Goal: Task Accomplishment & Management: Manage account settings

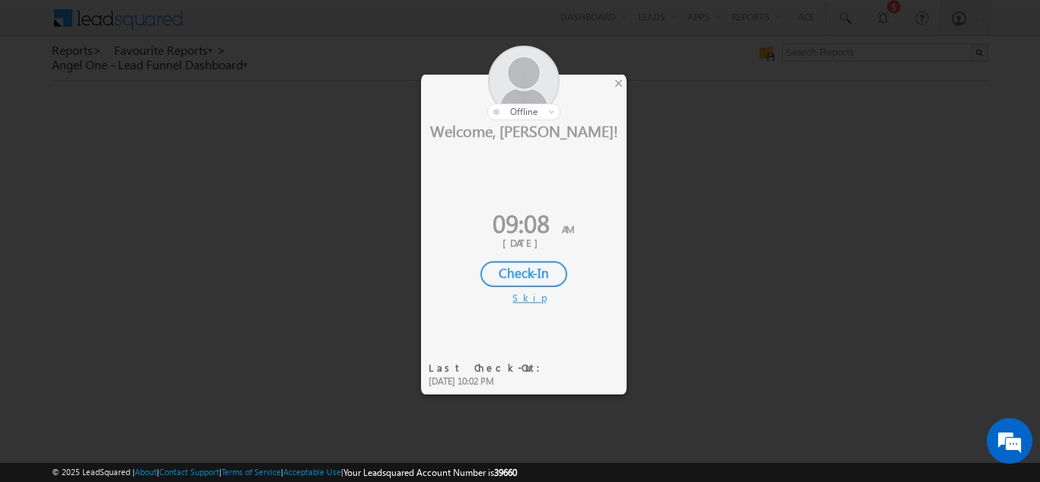
click at [523, 270] on div "Check-In" at bounding box center [524, 274] width 87 height 26
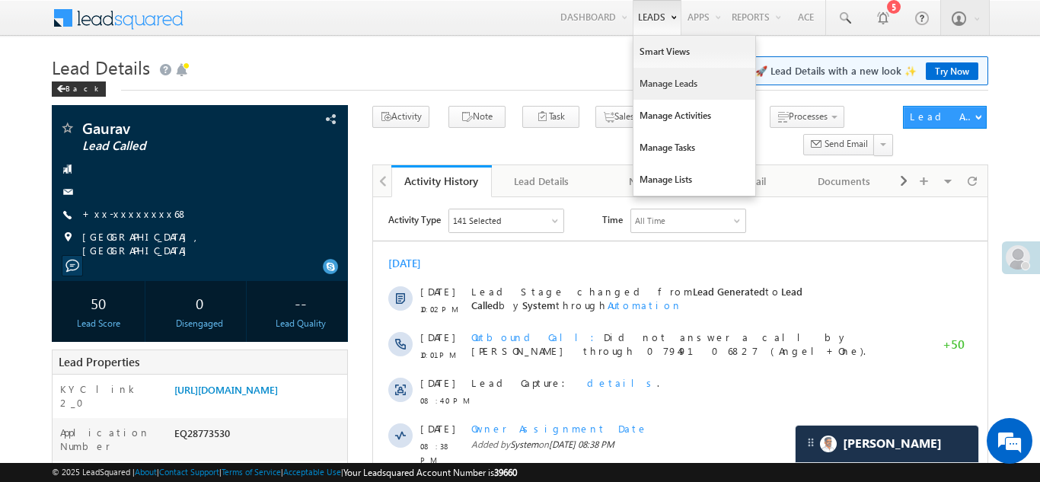
click at [647, 87] on link "Manage Leads" at bounding box center [695, 84] width 122 height 32
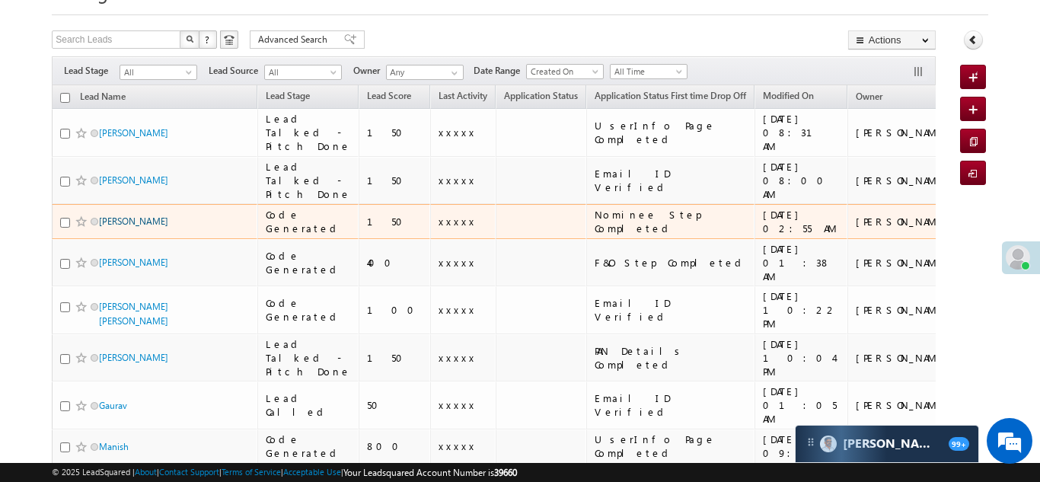
click at [121, 227] on link "Raju Das" at bounding box center [133, 221] width 69 height 11
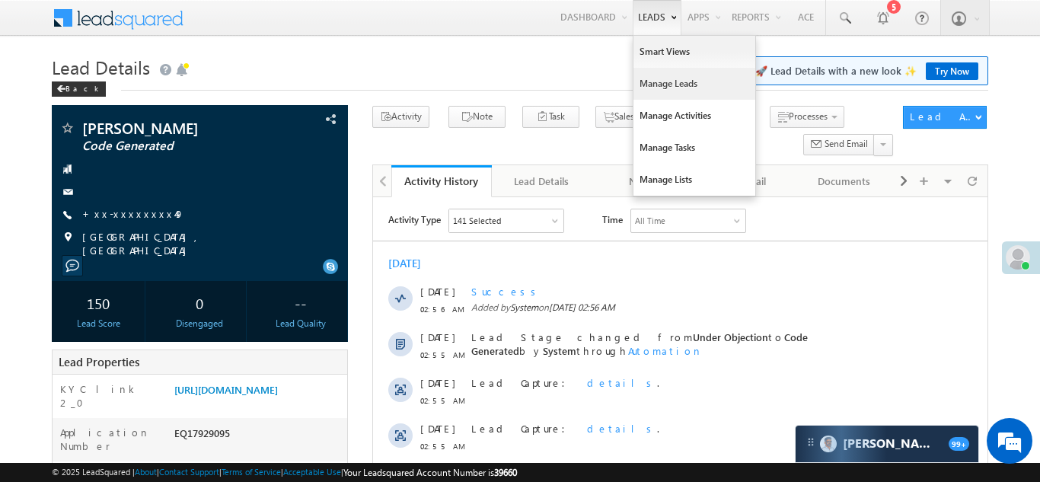
click at [641, 82] on link "Manage Leads" at bounding box center [695, 84] width 122 height 32
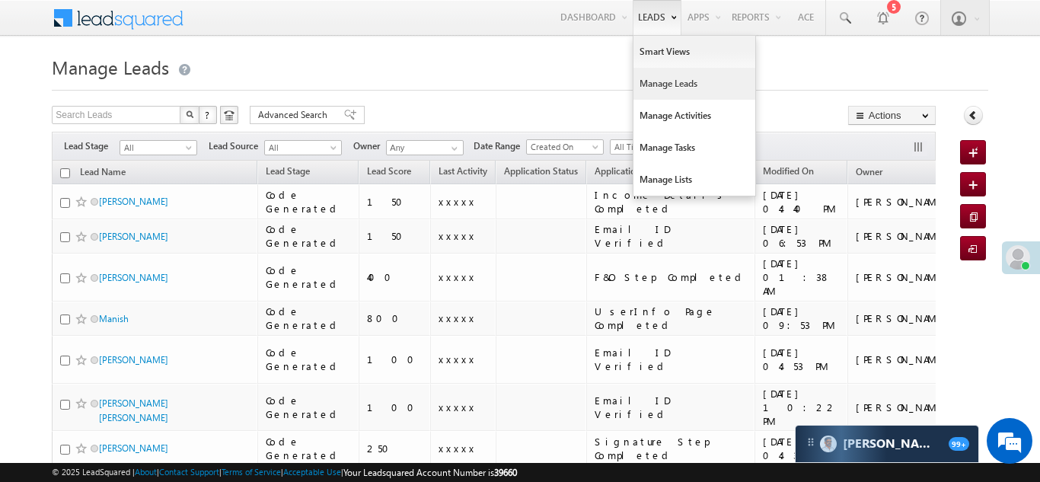
click at [646, 88] on link "Manage Leads" at bounding box center [695, 84] width 122 height 32
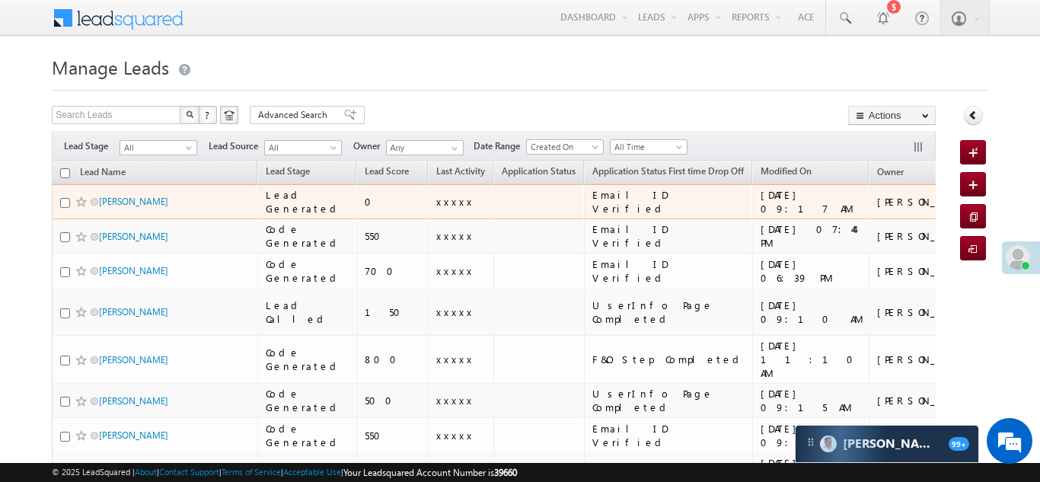
click at [984, 200] on td at bounding box center [1031, 201] width 94 height 35
click at [116, 198] on link "Mukesh Bharti" at bounding box center [133, 201] width 69 height 11
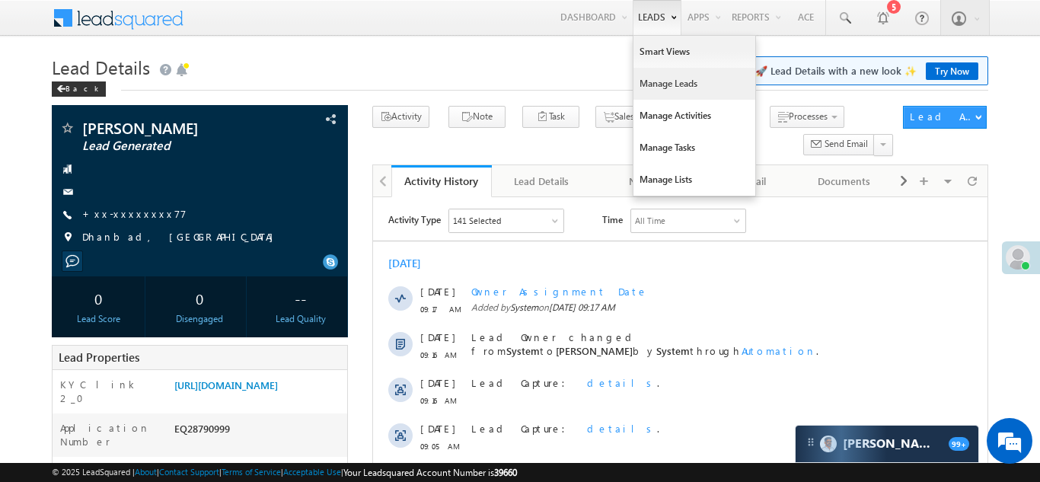
click at [650, 88] on link "Manage Leads" at bounding box center [695, 84] width 122 height 32
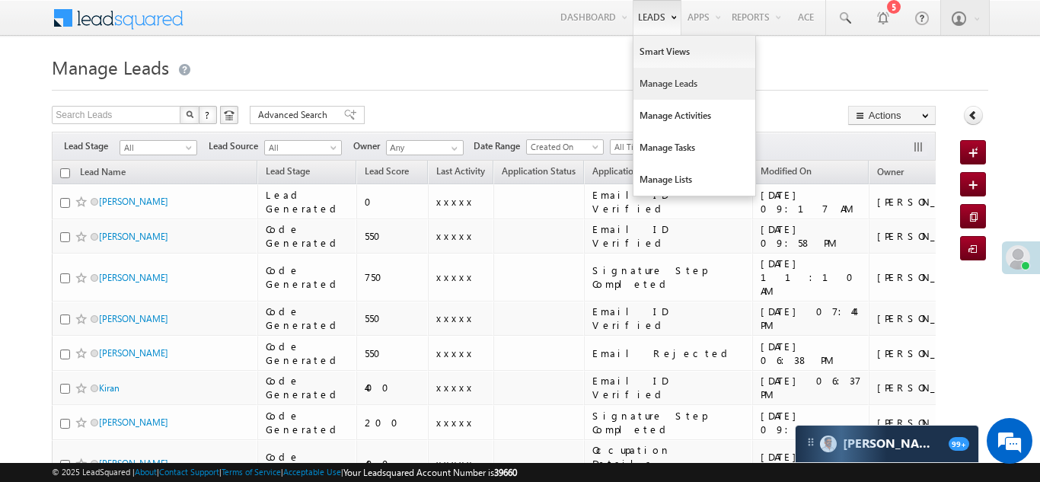
click at [659, 81] on link "Manage Leads" at bounding box center [695, 84] width 122 height 32
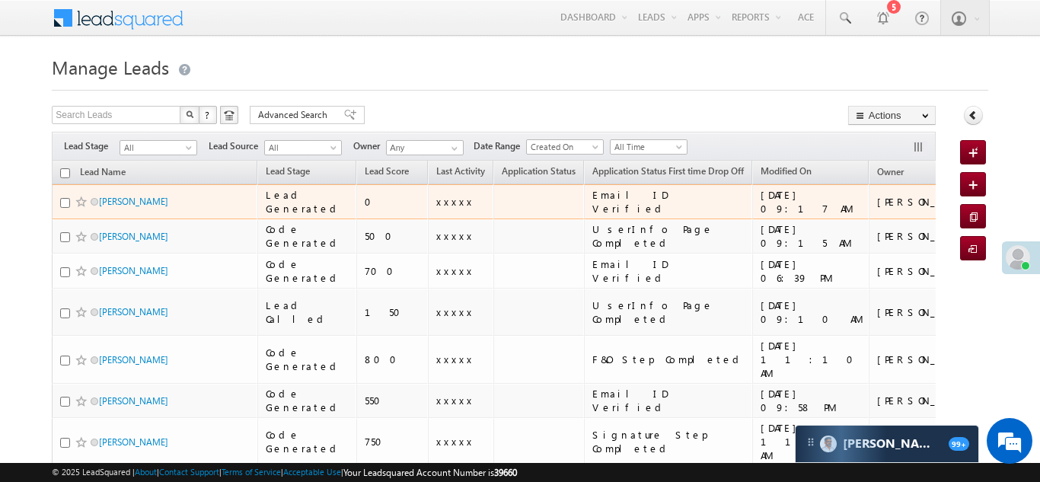
click at [984, 204] on td at bounding box center [1031, 201] width 94 height 35
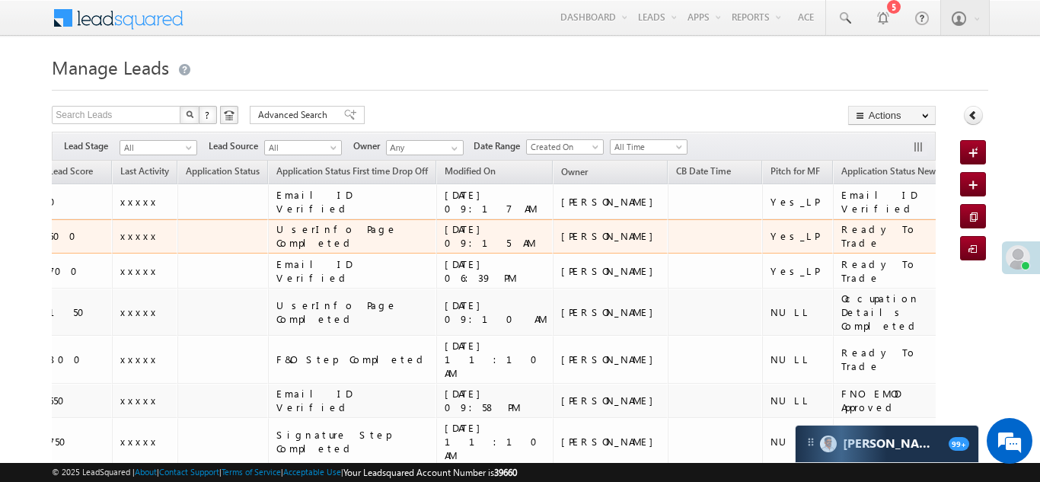
click at [299, 250] on td "UserInfo Page Completed" at bounding box center [352, 236] width 168 height 35
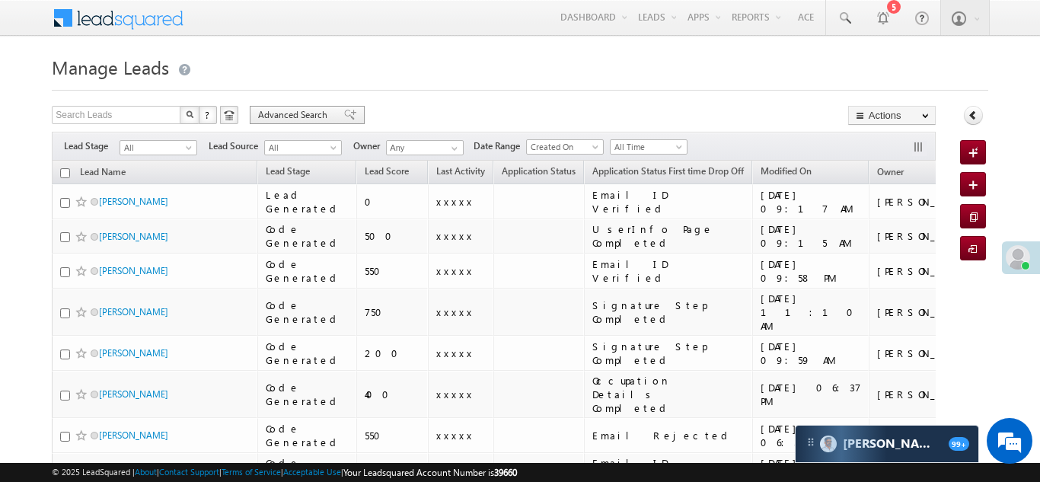
click at [307, 111] on span "Advanced Search" at bounding box center [295, 115] width 74 height 14
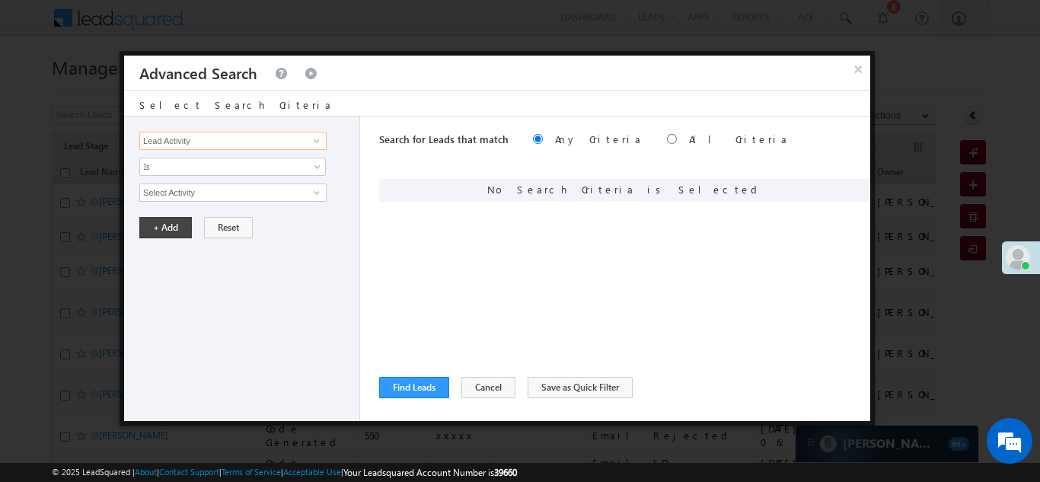
click at [238, 144] on input "Lead Activity" at bounding box center [232, 141] width 187 height 18
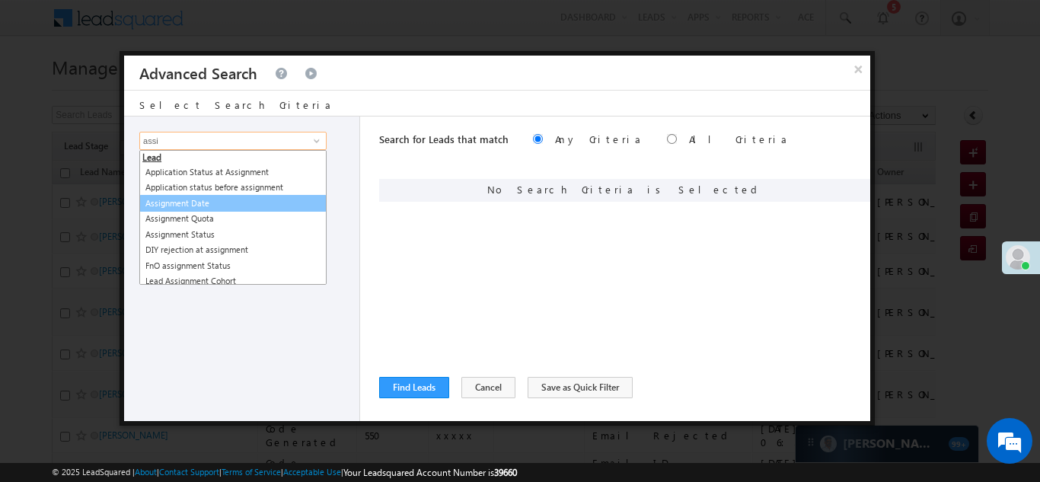
click at [198, 205] on link "Assignment Date" at bounding box center [232, 204] width 187 height 18
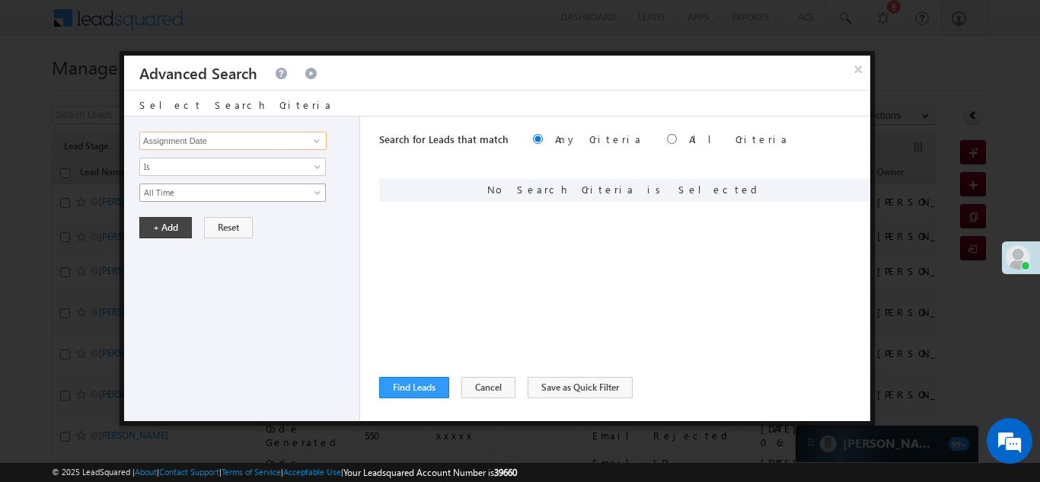
type input "Assignment Date"
click at [168, 195] on span "All Time" at bounding box center [222, 193] width 165 height 14
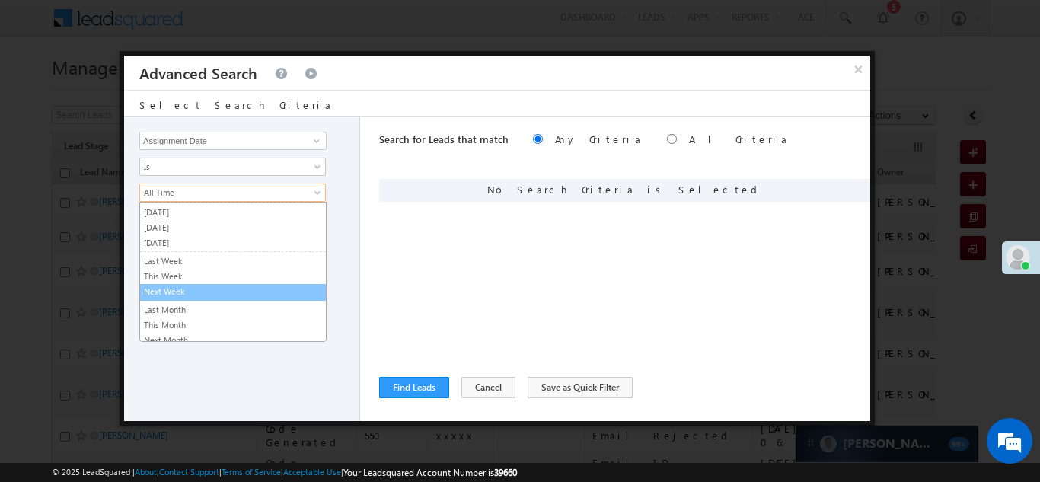
scroll to position [41, 0]
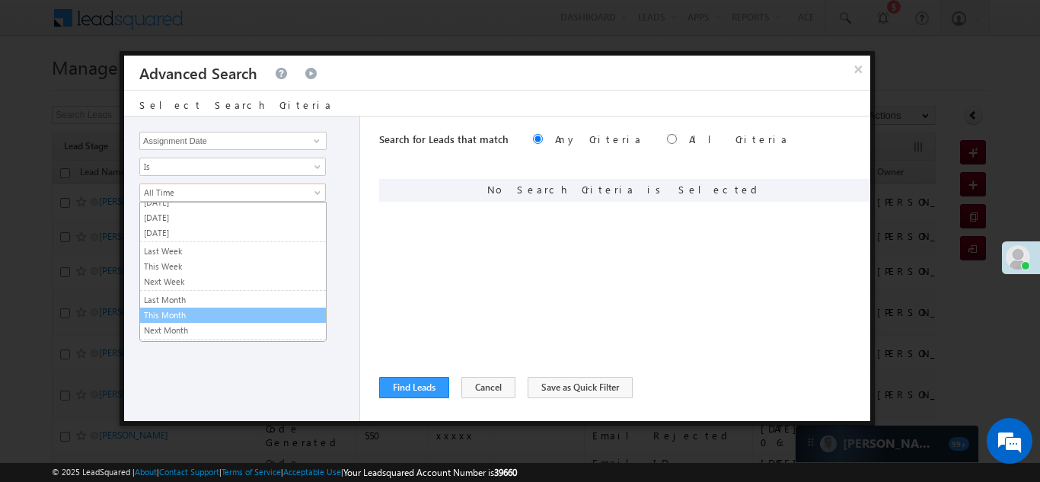
click at [164, 308] on link "This Month" at bounding box center [233, 315] width 186 height 14
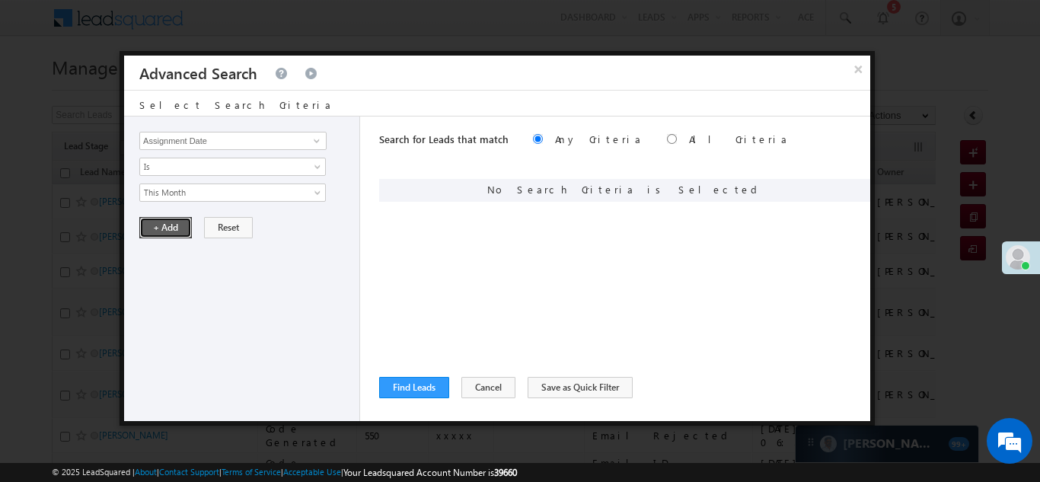
click at [171, 225] on button "+ Add" at bounding box center [165, 227] width 53 height 21
click at [192, 143] on input "Lead Activity" at bounding box center [232, 141] width 187 height 18
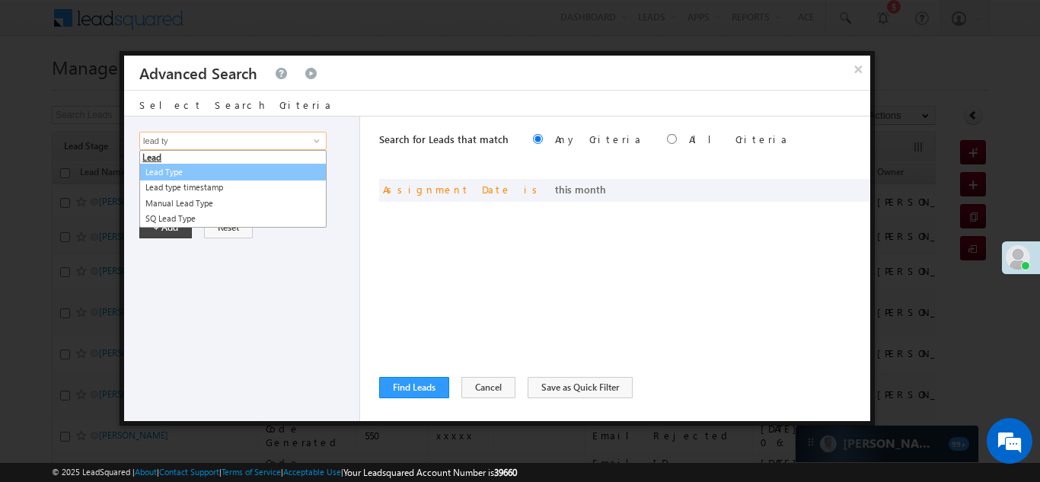
click at [199, 178] on link "Lead Type" at bounding box center [232, 173] width 187 height 18
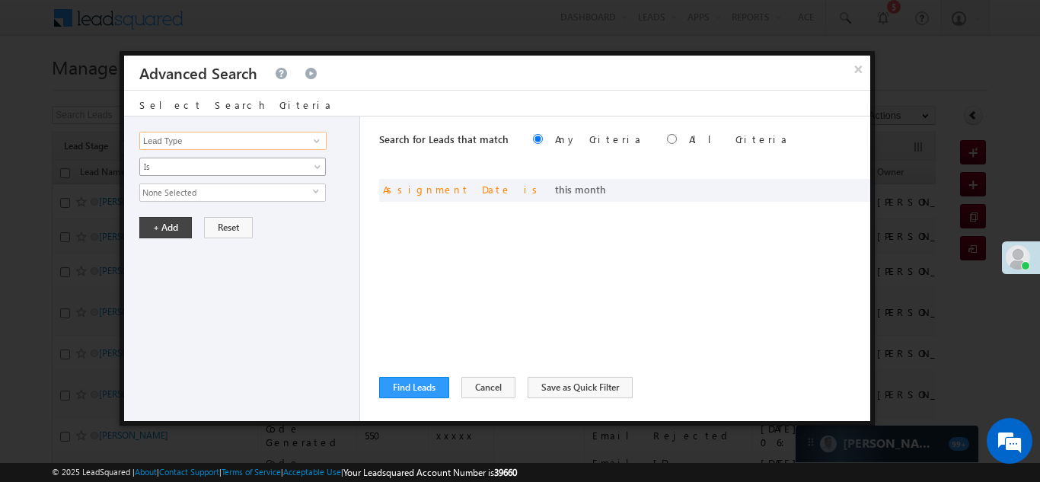
type input "Lead Type"
click at [188, 168] on span "Is" at bounding box center [222, 167] width 165 height 14
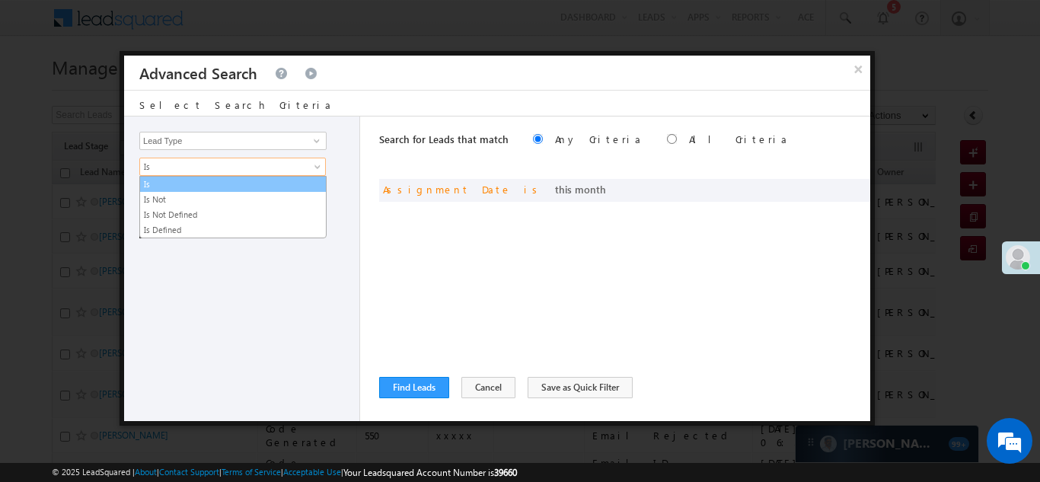
click at [185, 180] on link "Is" at bounding box center [233, 184] width 186 height 14
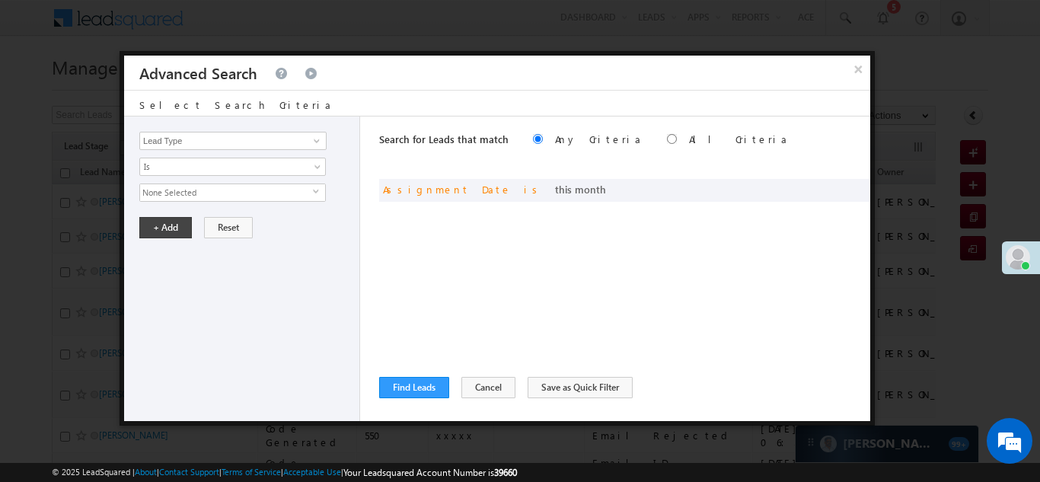
click at [192, 198] on span "None Selected" at bounding box center [226, 192] width 173 height 17
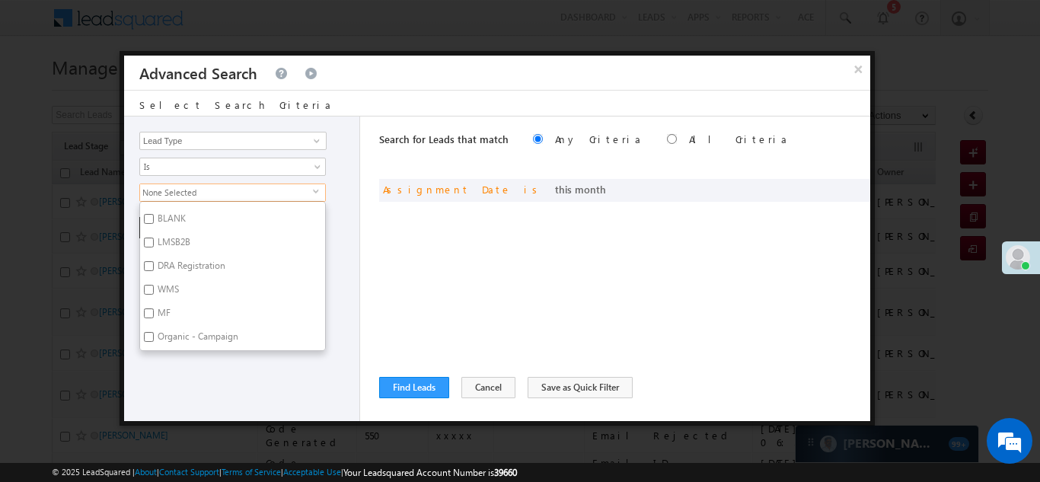
scroll to position [279, 0]
click at [148, 337] on input "Organic - Campaign" at bounding box center [149, 336] width 10 height 10
click at [150, 337] on input "Organic - Campaign" at bounding box center [149, 336] width 10 height 10
checkbox input "false"
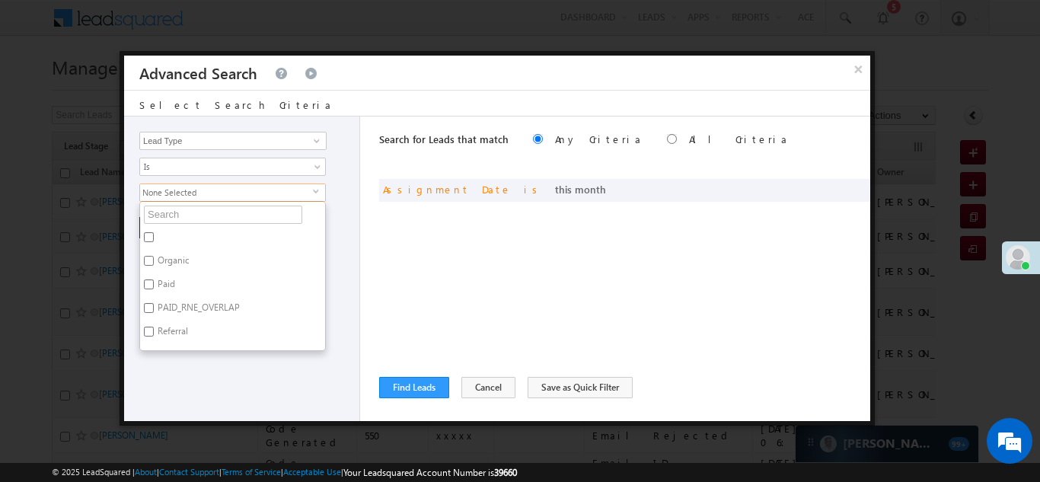
click at [145, 258] on input "Organic" at bounding box center [149, 261] width 10 height 10
checkbox input "true"
click at [289, 359] on div "Lead Activity Task Sales Group Prospect Id WA Last Message Timestamp 4th Day Di…" at bounding box center [242, 269] width 236 height 305
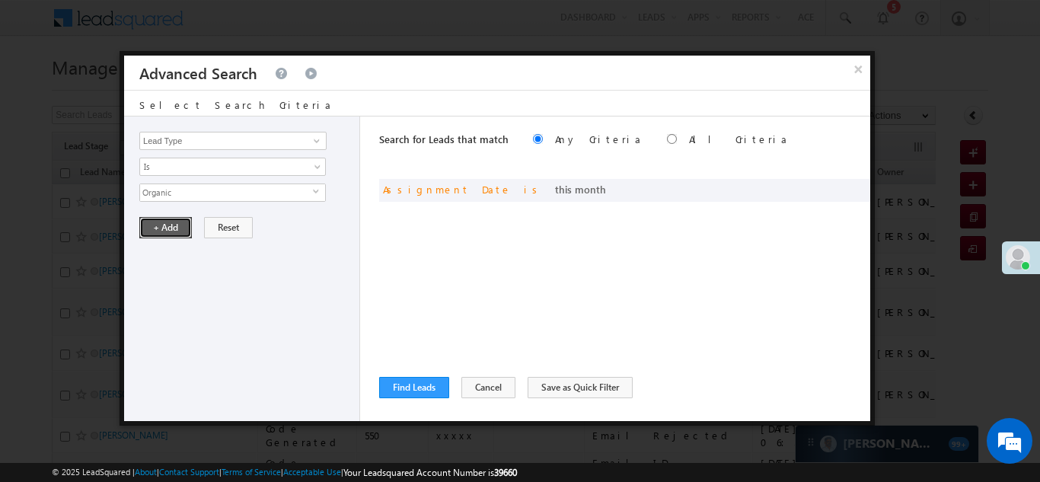
click at [161, 220] on button "+ Add" at bounding box center [165, 227] width 53 height 21
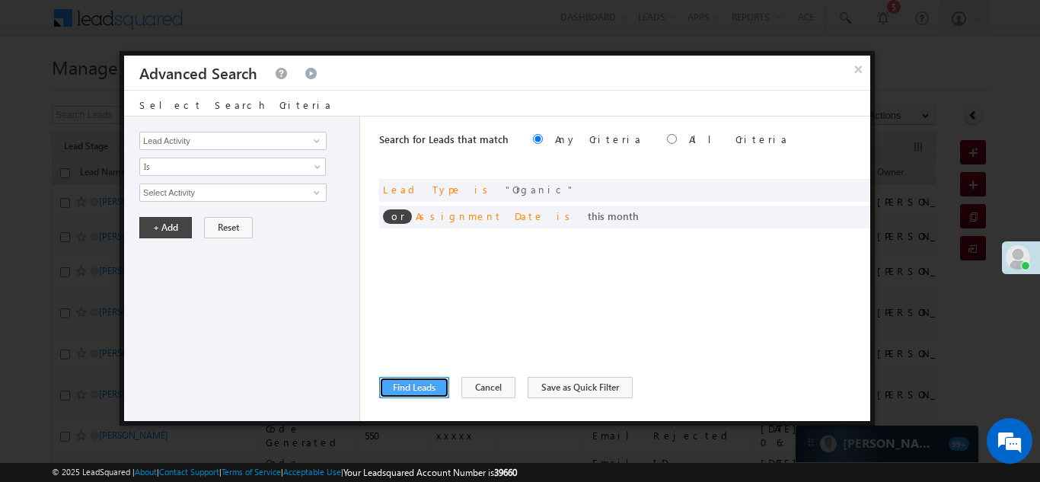
click at [420, 386] on button "Find Leads" at bounding box center [414, 387] width 70 height 21
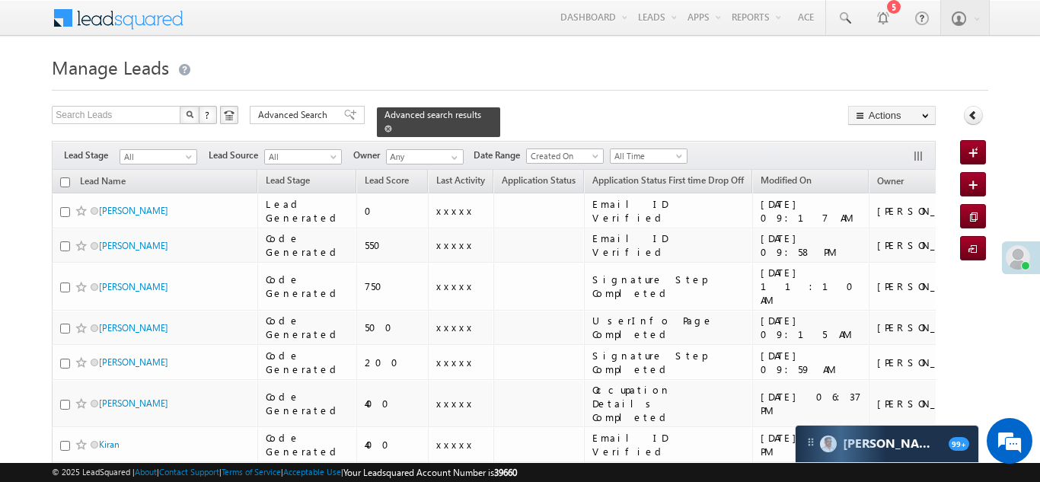
click at [404, 115] on span "Advanced search results" at bounding box center [433, 114] width 97 height 11
click at [436, 113] on span "Advanced search results" at bounding box center [433, 114] width 97 height 11
click at [423, 117] on span "Advanced search results" at bounding box center [433, 114] width 97 height 11
click at [385, 109] on span "Advanced search results" at bounding box center [433, 114] width 97 height 11
click at [425, 113] on span "Advanced search results" at bounding box center [433, 114] width 97 height 11
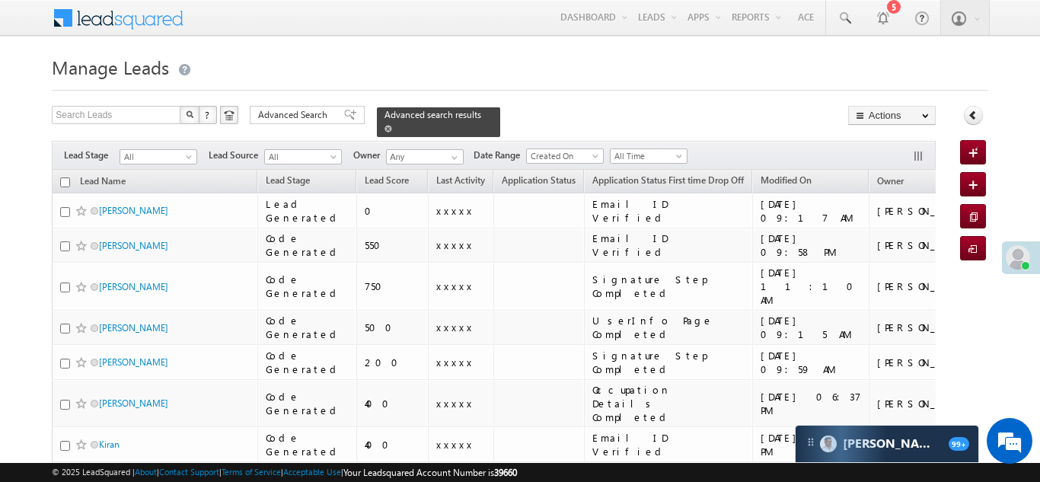
click at [424, 113] on span "Advanced search results" at bounding box center [433, 114] width 97 height 11
click at [285, 113] on span "Advanced Search" at bounding box center [295, 115] width 74 height 14
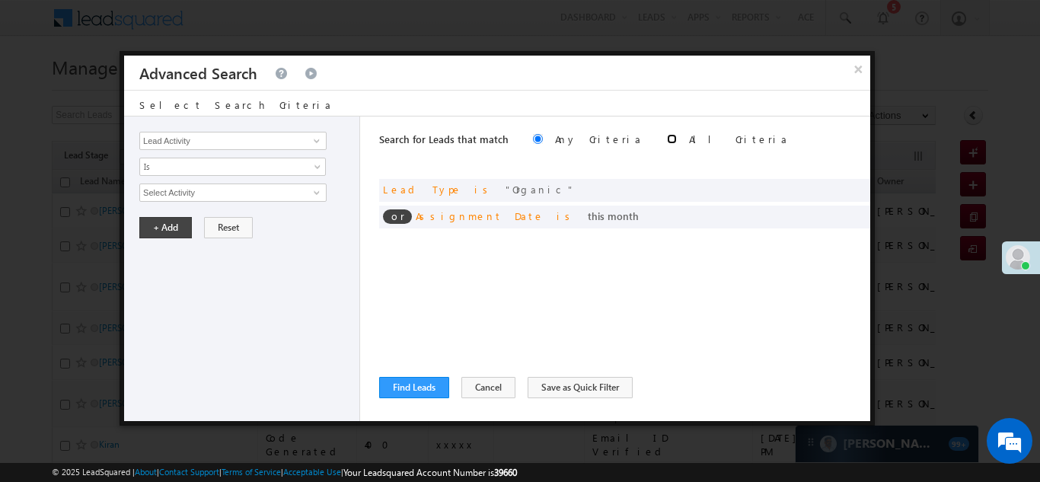
click at [667, 138] on input "radio" at bounding box center [672, 139] width 10 height 10
radio input "true"
click at [562, 388] on button "Save as Quick Filter" at bounding box center [580, 387] width 105 height 21
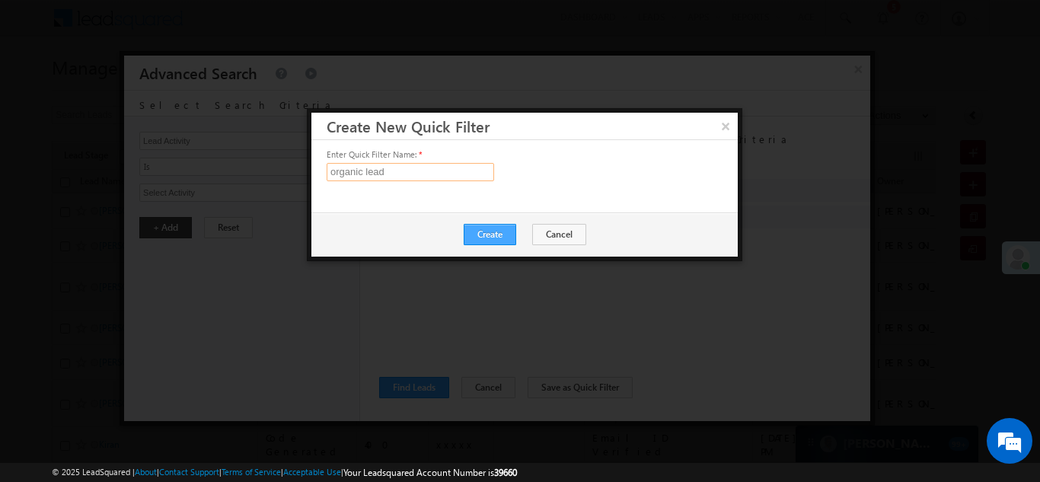
type input "organic lead"
click at [508, 234] on button "Create" at bounding box center [490, 234] width 53 height 21
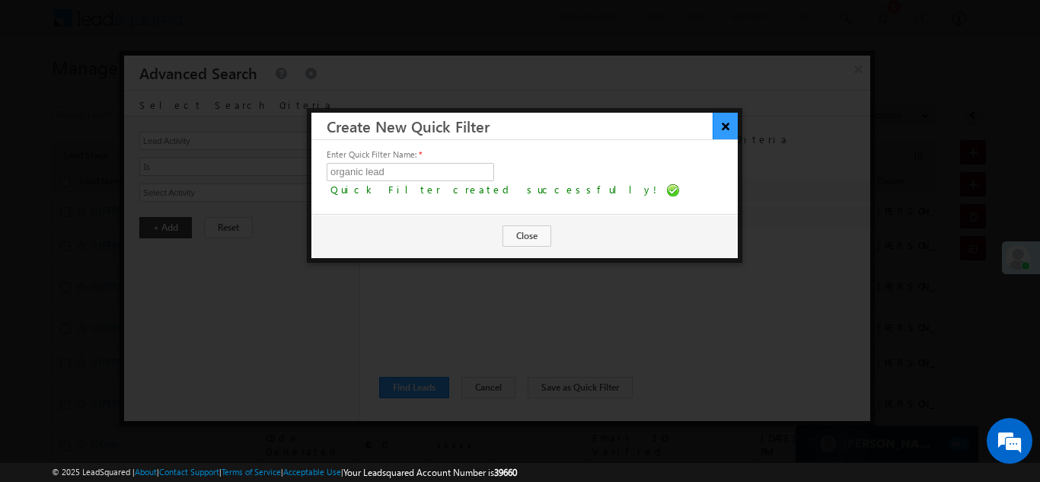
click at [727, 125] on button "×" at bounding box center [725, 126] width 25 height 27
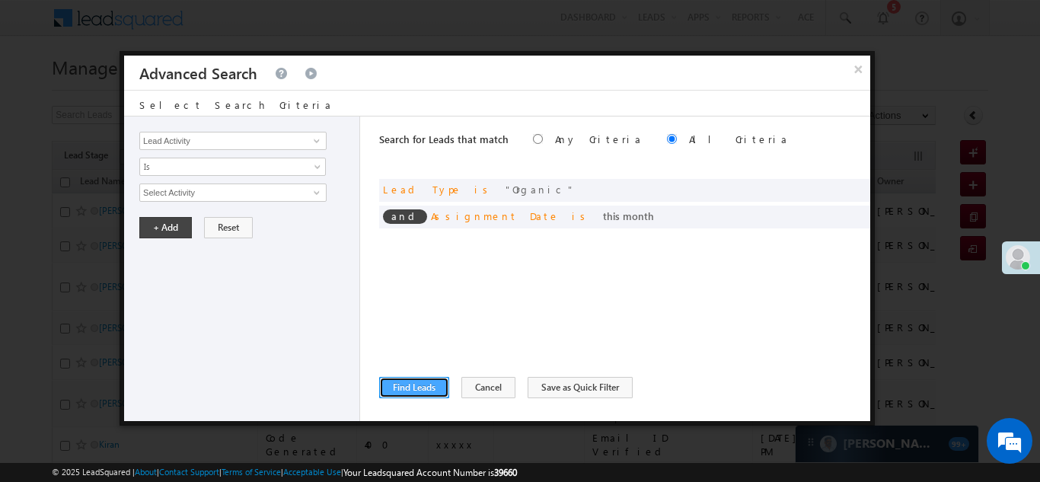
click at [412, 396] on button "Find Leads" at bounding box center [414, 387] width 70 height 21
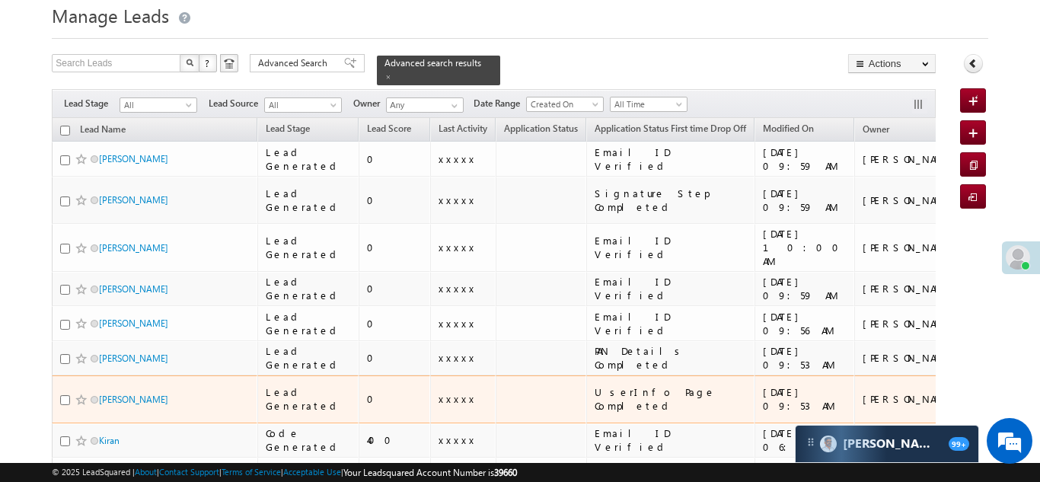
scroll to position [72, 0]
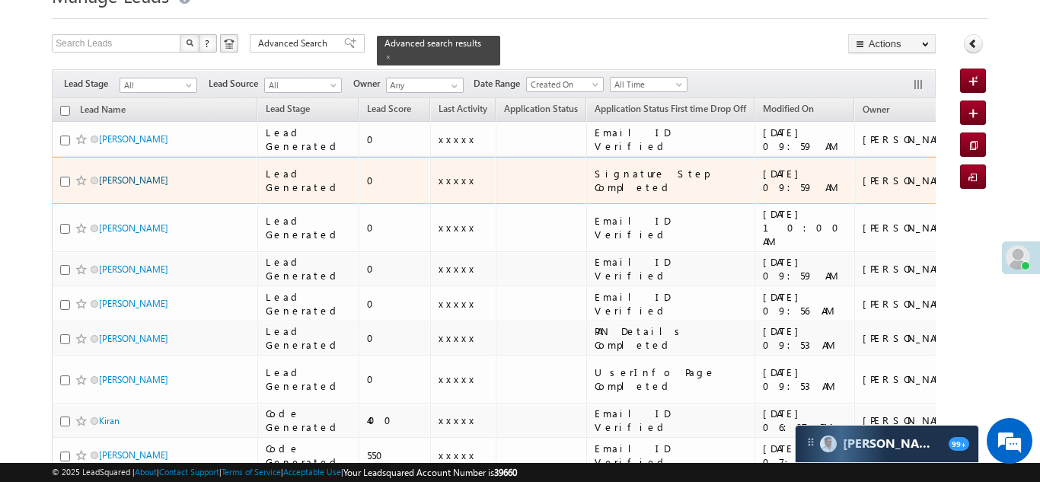
click at [117, 174] on link "Vivek" at bounding box center [133, 179] width 69 height 11
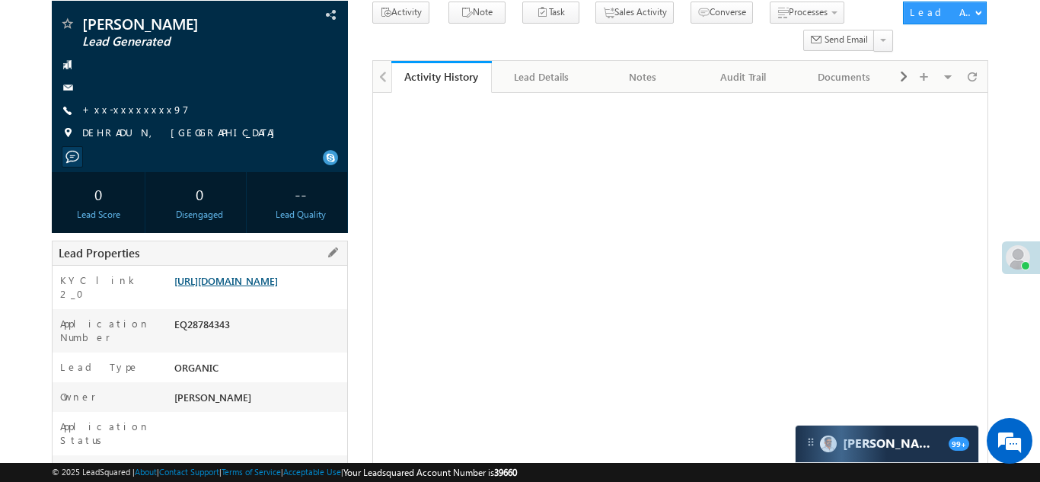
scroll to position [105, 0]
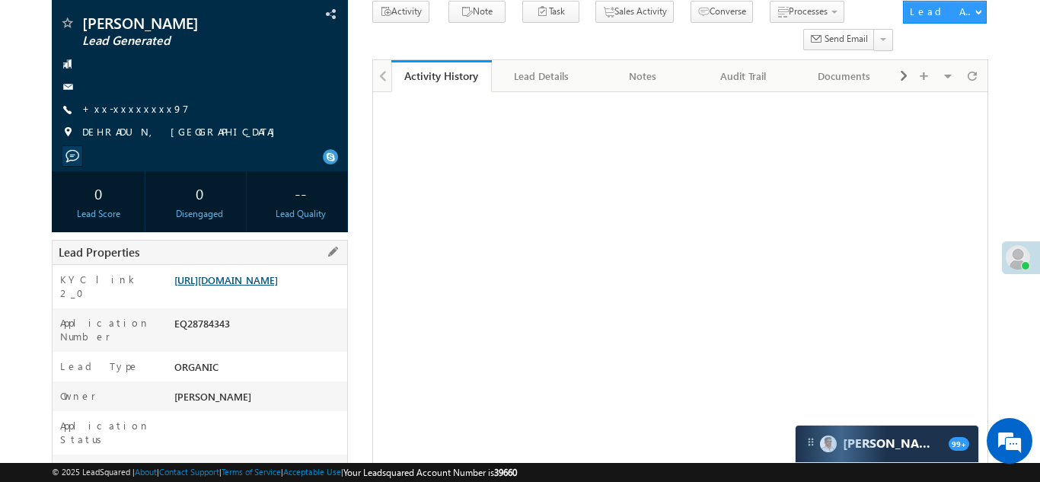
click at [239, 286] on link "[URL][DOMAIN_NAME]" at bounding box center [226, 279] width 104 height 13
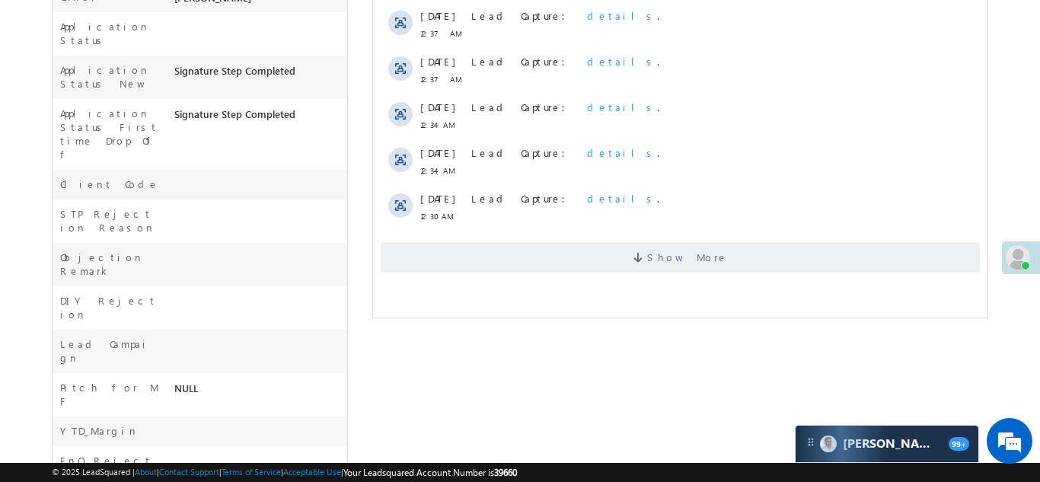
scroll to position [0, 0]
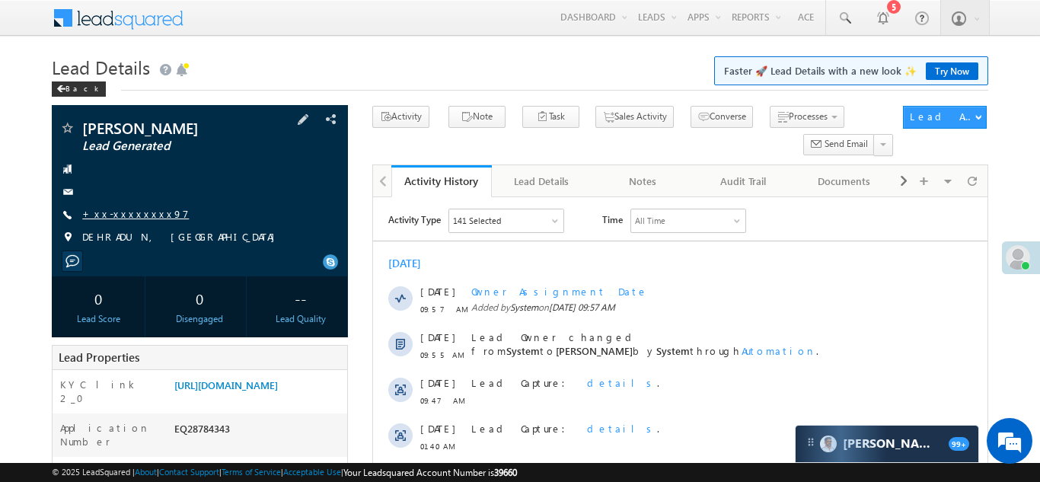
click at [132, 216] on link "+xx-xxxxxxxx97" at bounding box center [135, 213] width 107 height 13
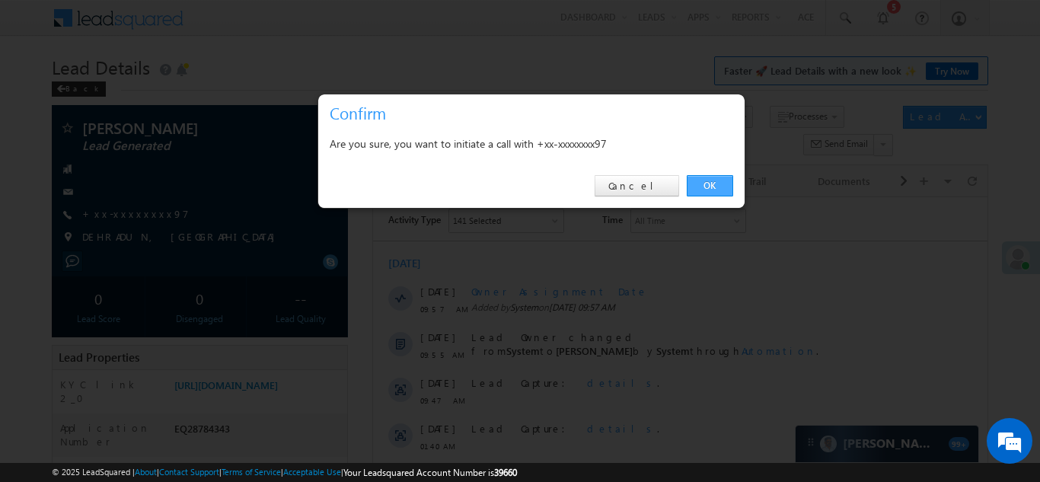
click at [696, 187] on link "OK" at bounding box center [710, 185] width 46 height 21
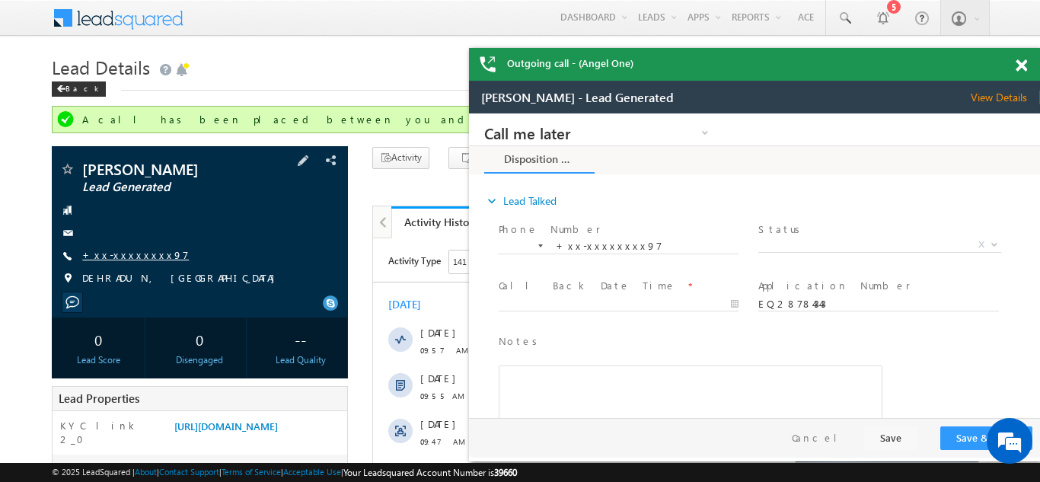
click at [124, 254] on link "+xx-xxxxxxxx97" at bounding box center [135, 254] width 107 height 13
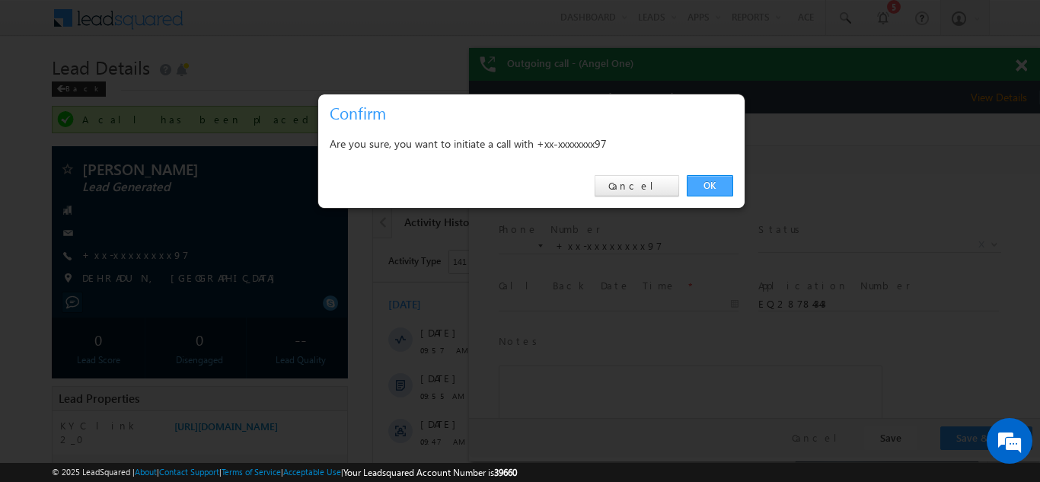
click at [708, 190] on link "OK" at bounding box center [710, 185] width 46 height 21
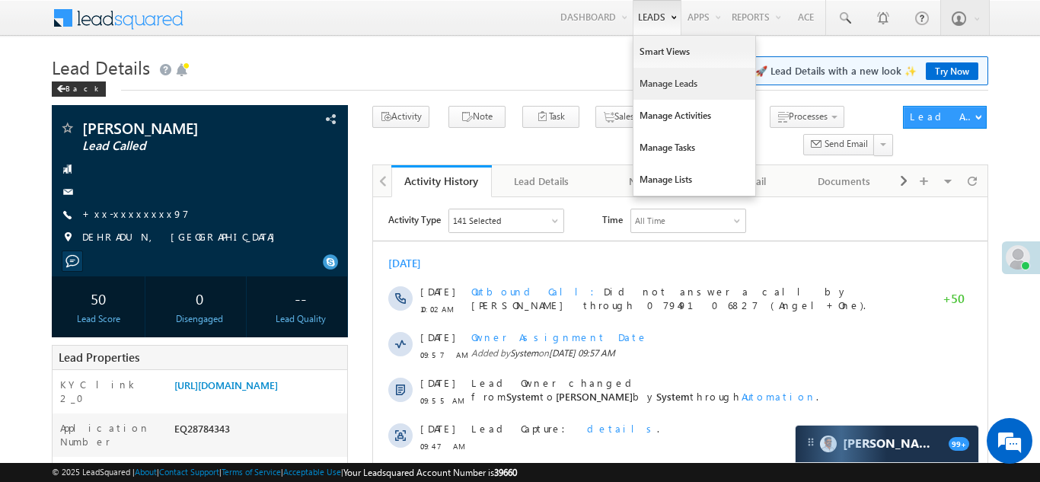
click at [650, 84] on link "Manage Leads" at bounding box center [695, 84] width 122 height 32
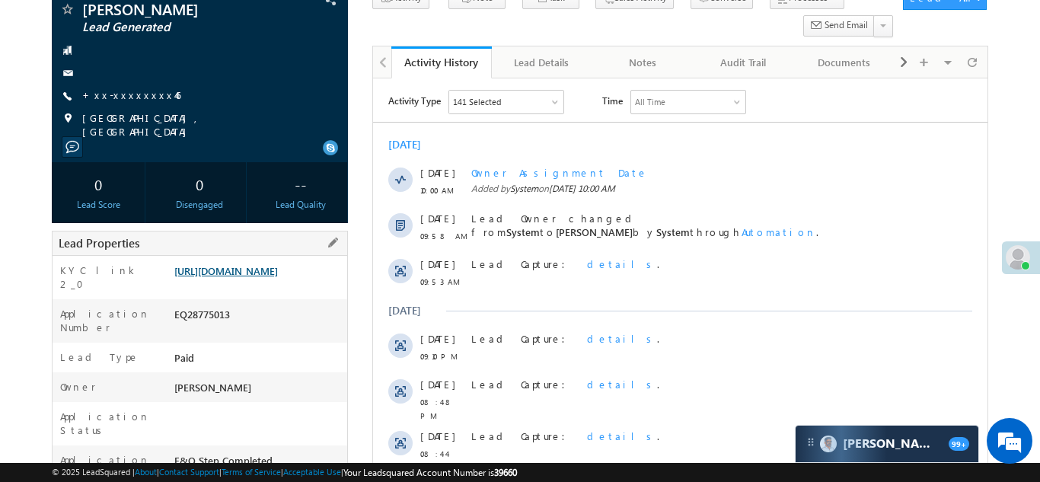
click at [249, 277] on link "https://angelbroking1-pk3em7sa.customui-test.leadsquared.com?leadId=e77646af-67…" at bounding box center [226, 270] width 104 height 13
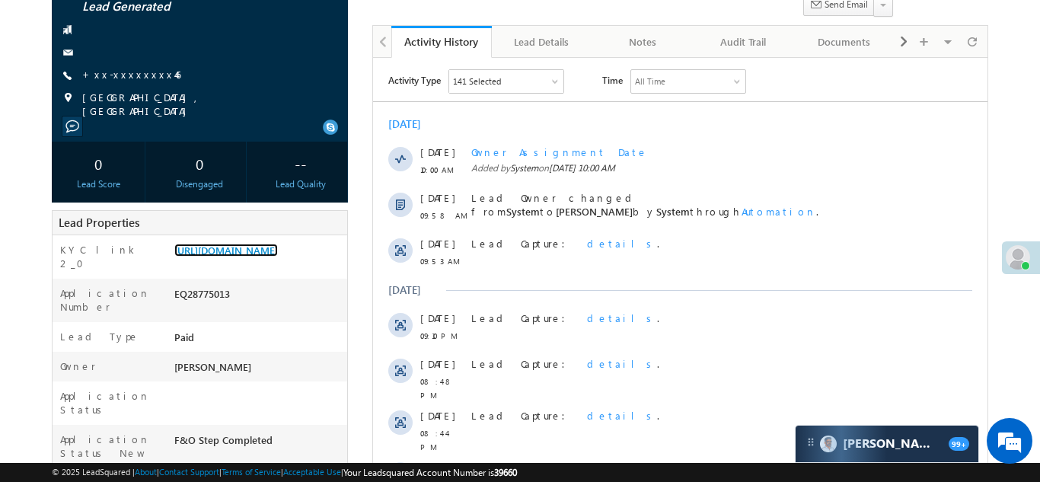
scroll to position [130, 0]
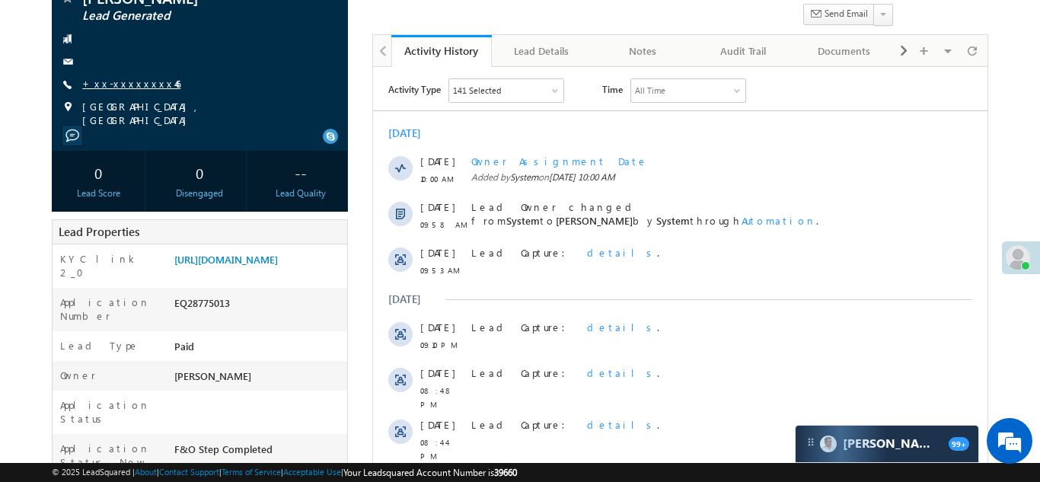
click at [124, 77] on link "+xx-xxxxxxxx46" at bounding box center [131, 83] width 98 height 13
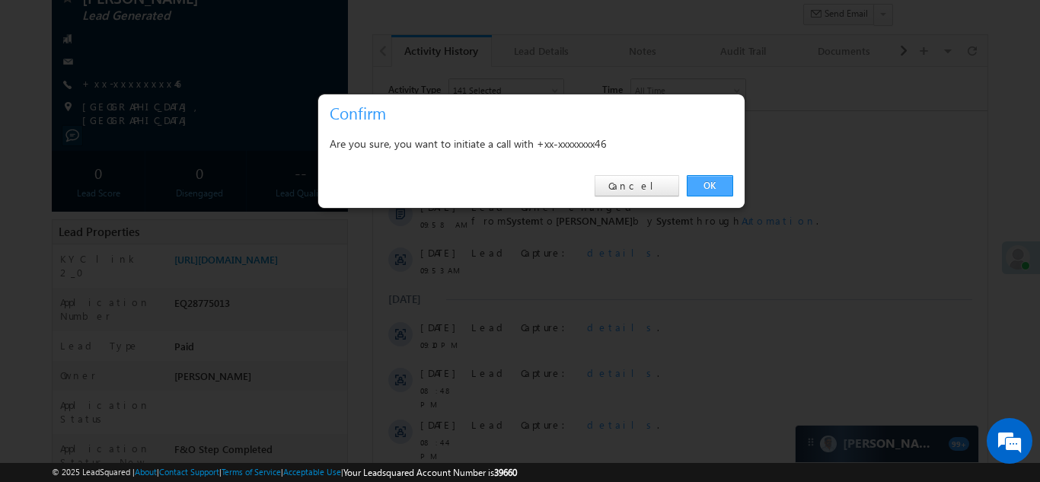
click at [707, 184] on link "OK" at bounding box center [710, 185] width 46 height 21
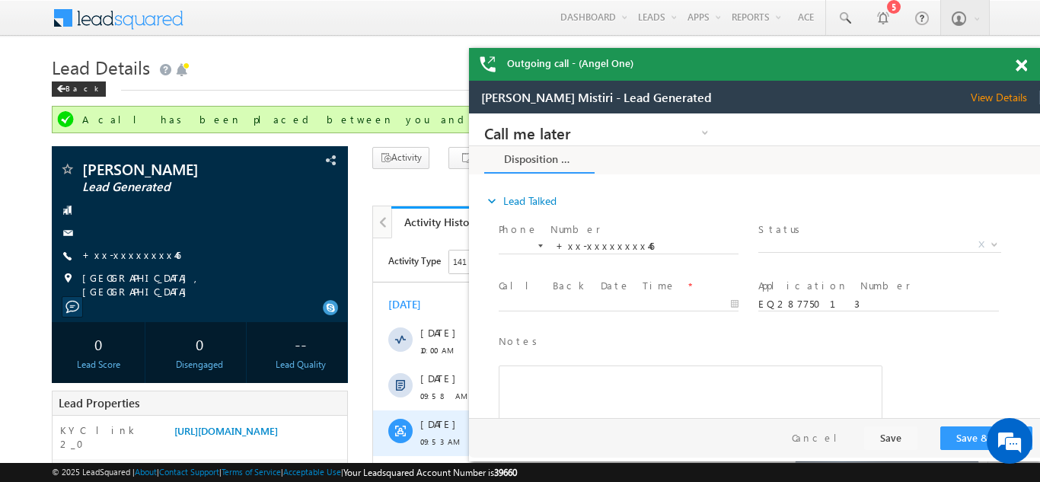
scroll to position [0, 0]
click at [1020, 61] on span at bounding box center [1021, 65] width 11 height 13
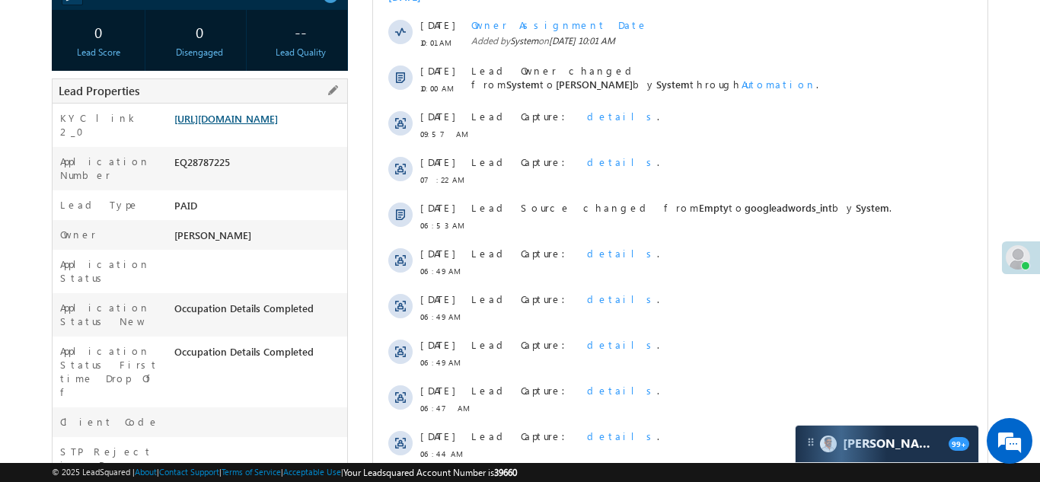
scroll to position [267, 0]
click at [263, 124] on link "https://angelbroking1-pk3em7sa.customui-test.leadsquared.com?leadId=31a95bbc-b6…" at bounding box center [226, 117] width 104 height 13
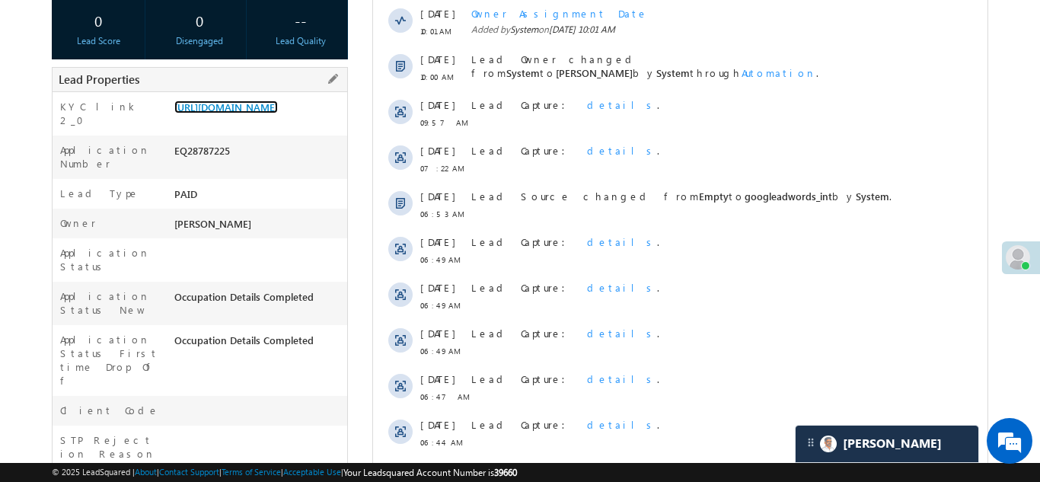
scroll to position [291, 0]
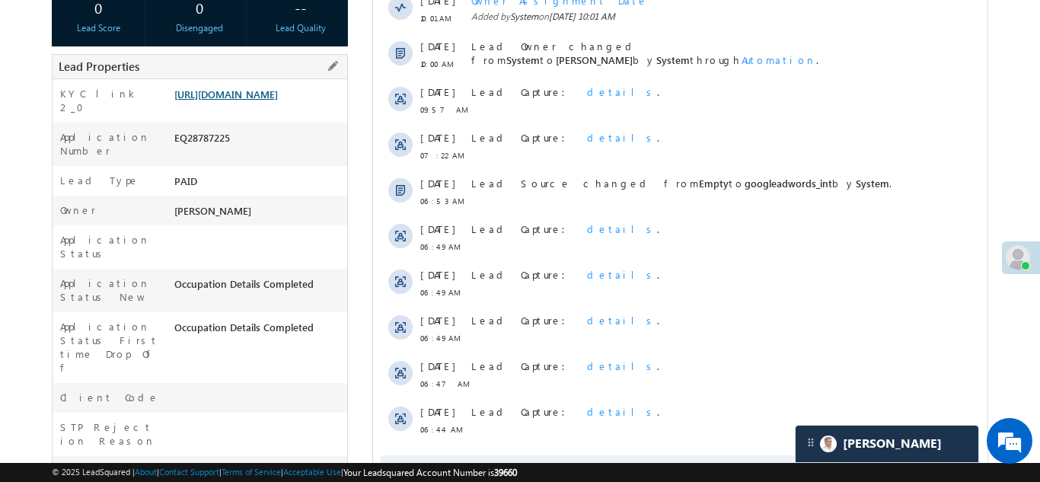
click at [262, 101] on link "https://angelbroking1-pk3em7sa.customui-test.leadsquared.com?leadId=31a95bbc-b6…" at bounding box center [226, 94] width 104 height 13
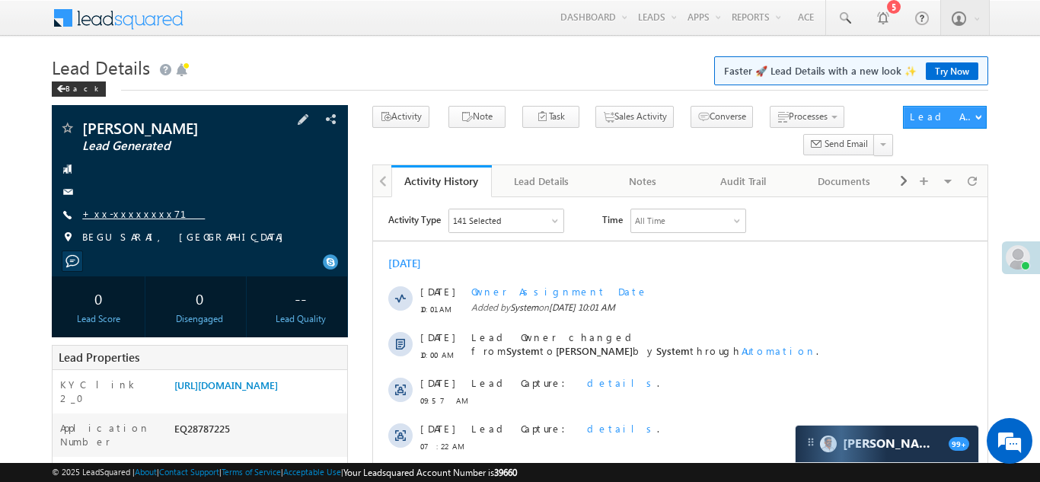
click at [123, 213] on link "+xx-xxxxxxxx71" at bounding box center [143, 213] width 123 height 13
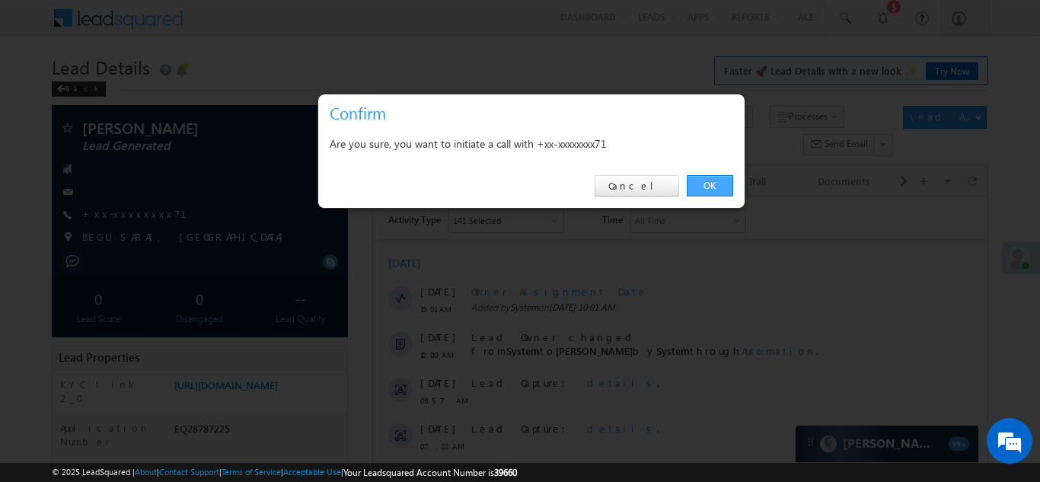
click at [707, 184] on link "OK" at bounding box center [710, 185] width 46 height 21
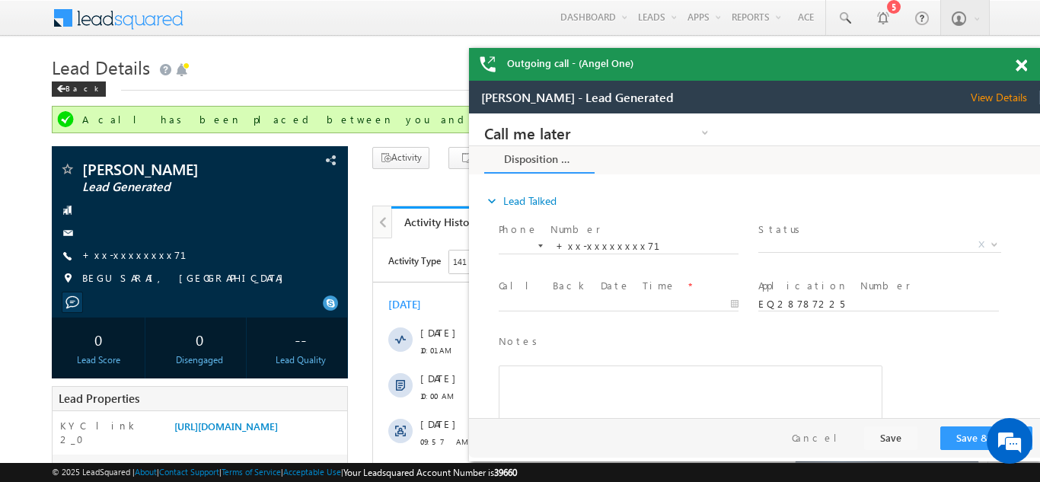
click at [1022, 65] on span at bounding box center [1021, 65] width 11 height 13
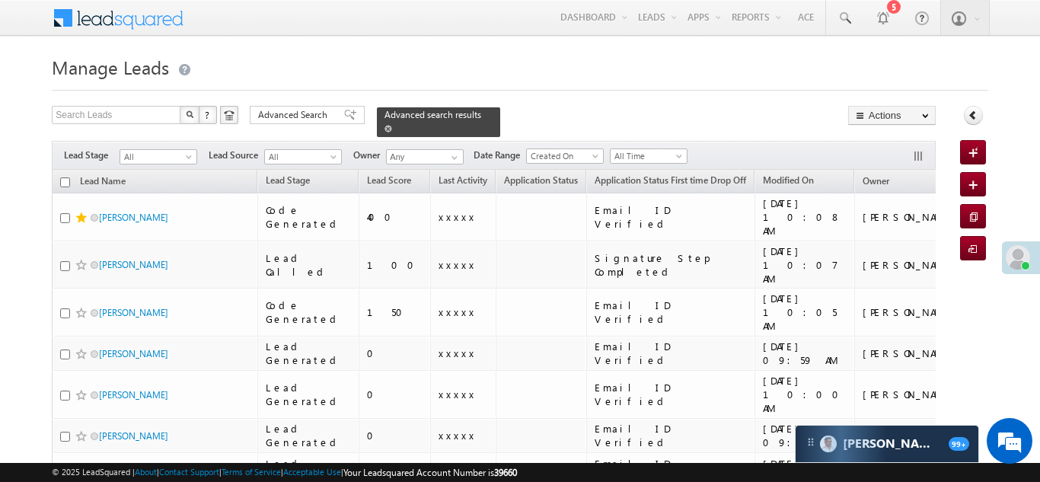
click at [447, 110] on span "Advanced search results" at bounding box center [433, 114] width 97 height 11
click at [414, 110] on span "Advanced search results" at bounding box center [433, 114] width 97 height 11
click at [299, 117] on span "Advanced Search" at bounding box center [295, 115] width 74 height 14
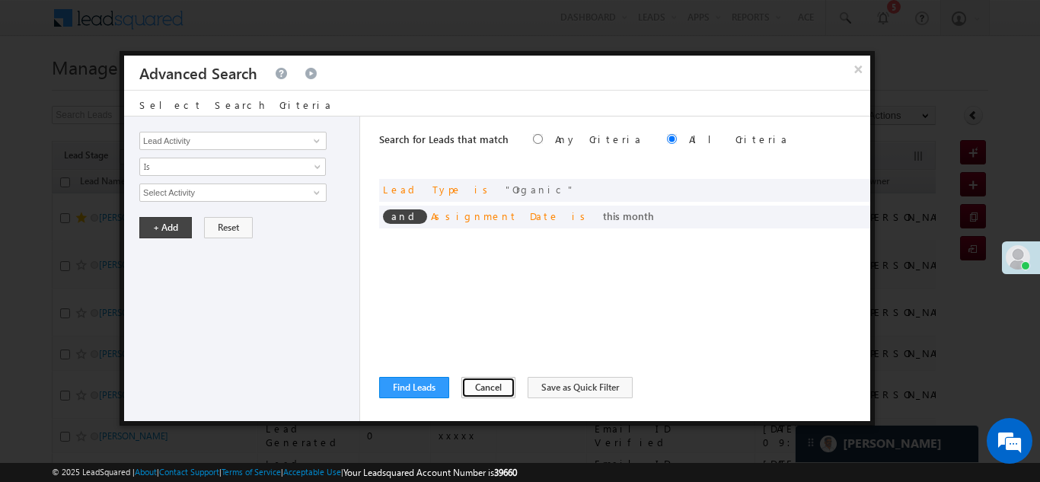
click at [475, 387] on button "Cancel" at bounding box center [488, 387] width 54 height 21
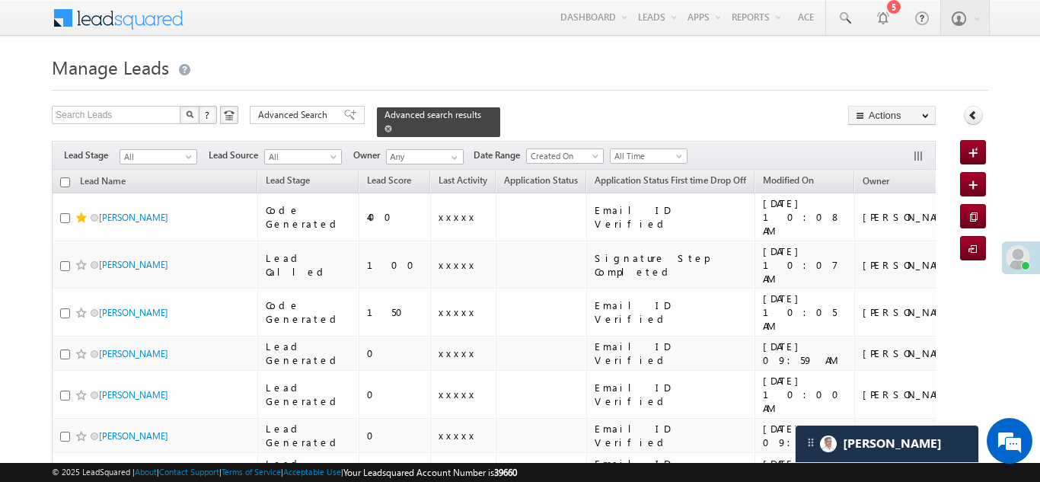
click at [392, 125] on span at bounding box center [389, 129] width 8 height 8
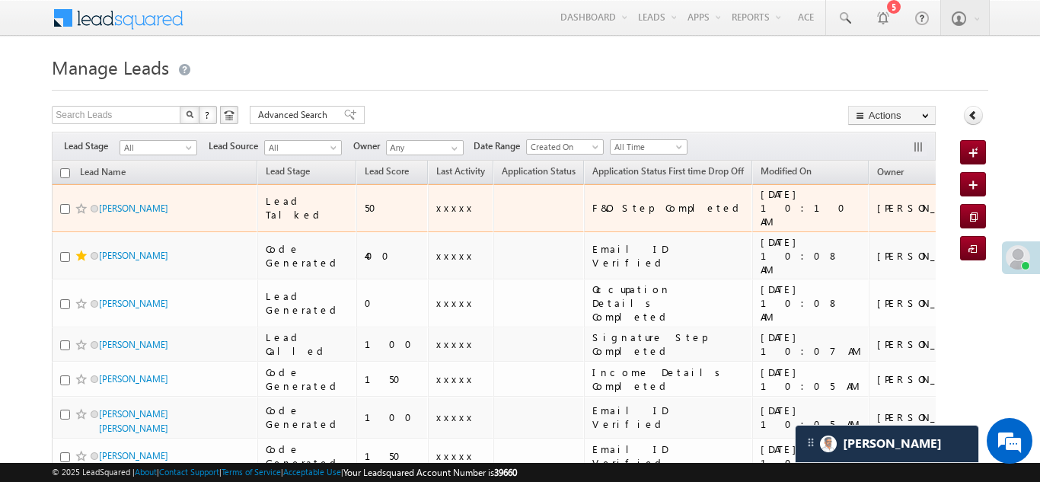
click at [984, 203] on td at bounding box center [1031, 208] width 94 height 48
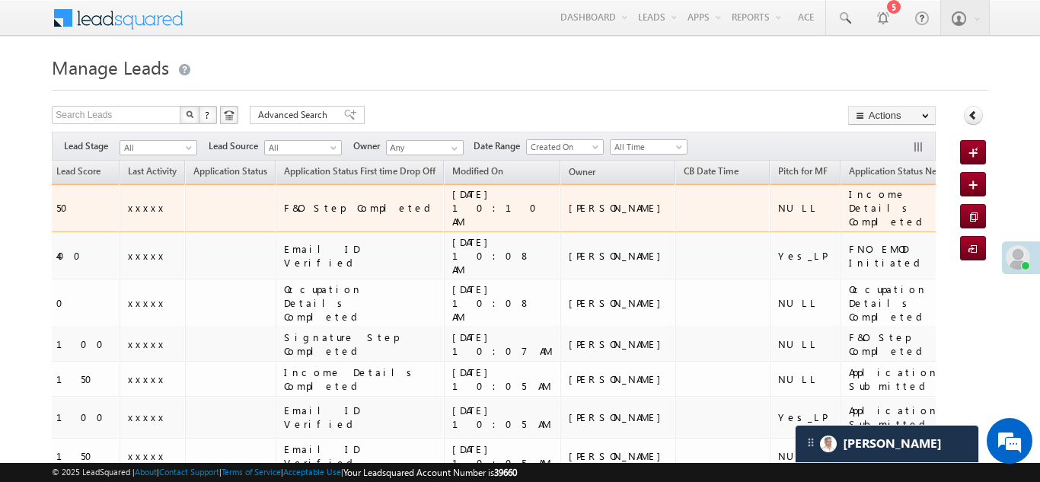
scroll to position [0, 316]
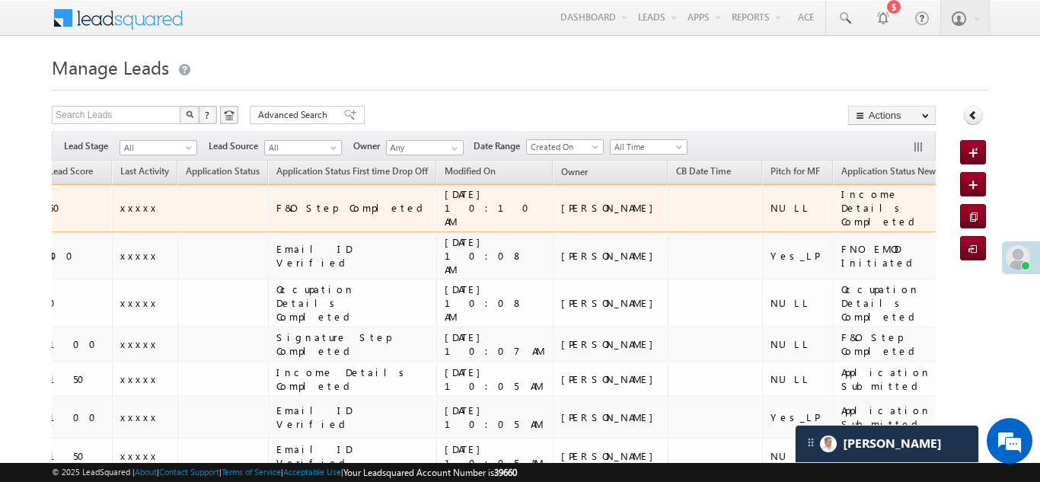
click at [953, 202] on span "xxxxx" at bounding box center [972, 207] width 38 height 13
click at [953, 208] on div "xxxxx" at bounding box center [995, 208] width 84 height 14
click at [953, 201] on div "xxxxx" at bounding box center [995, 208] width 84 height 14
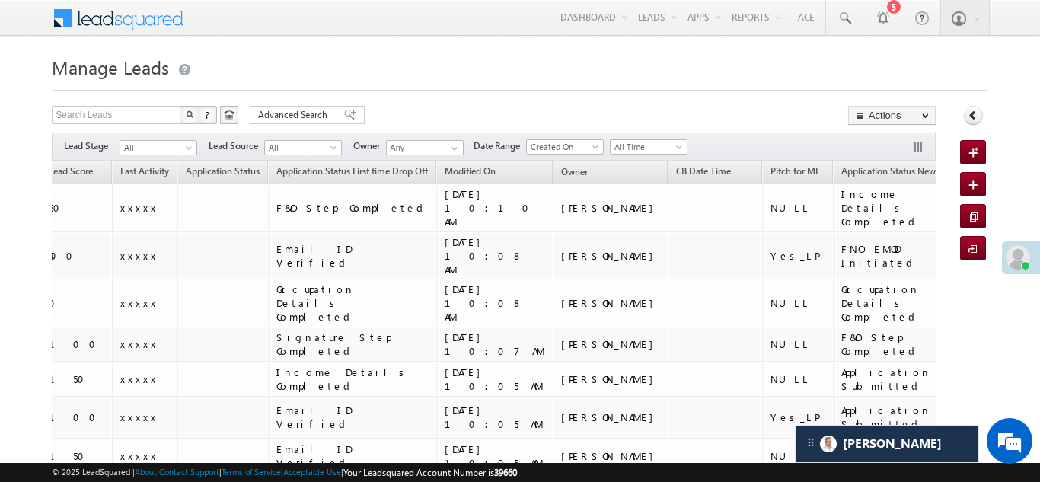
click at [1023, 173] on span "(sorted descending)" at bounding box center [1029, 173] width 12 height 12
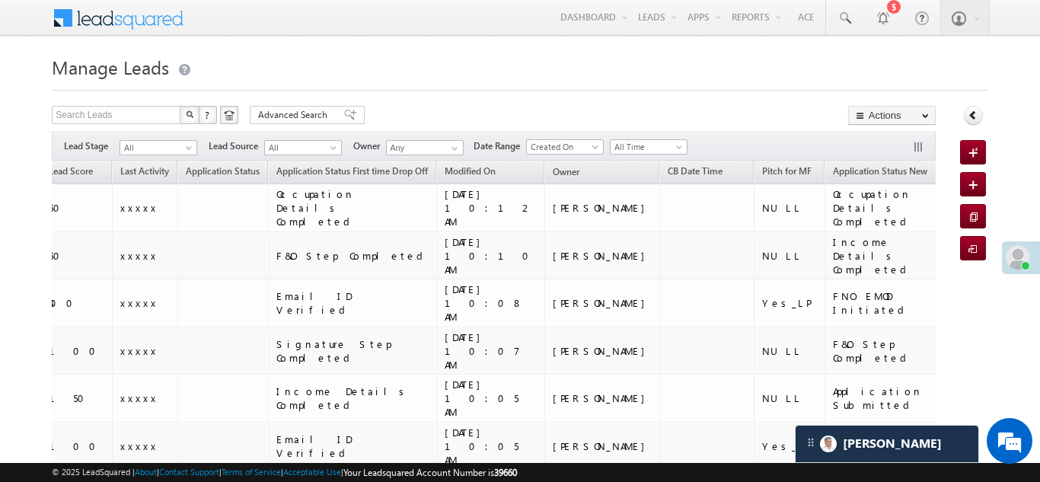
scroll to position [0, 302]
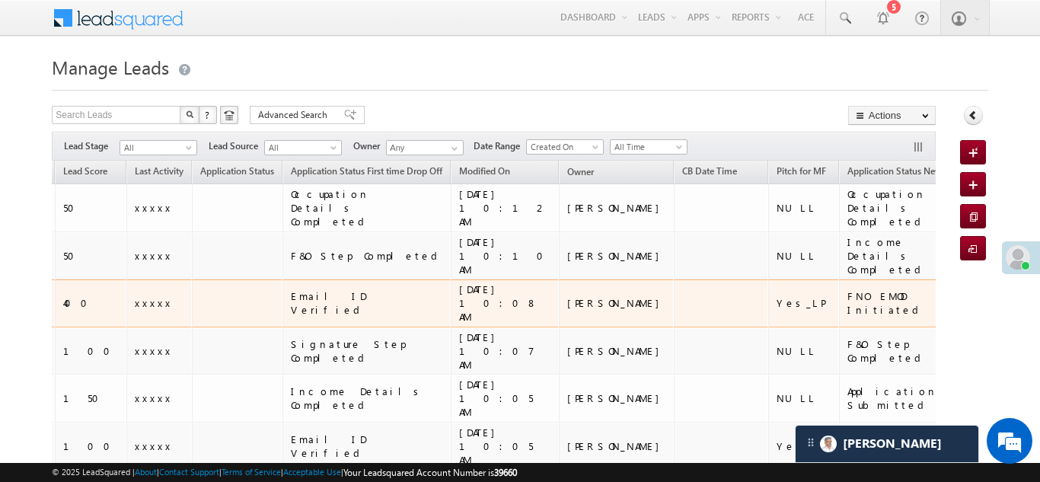
click at [768, 283] on td "Yes_LP" at bounding box center [803, 303] width 71 height 48
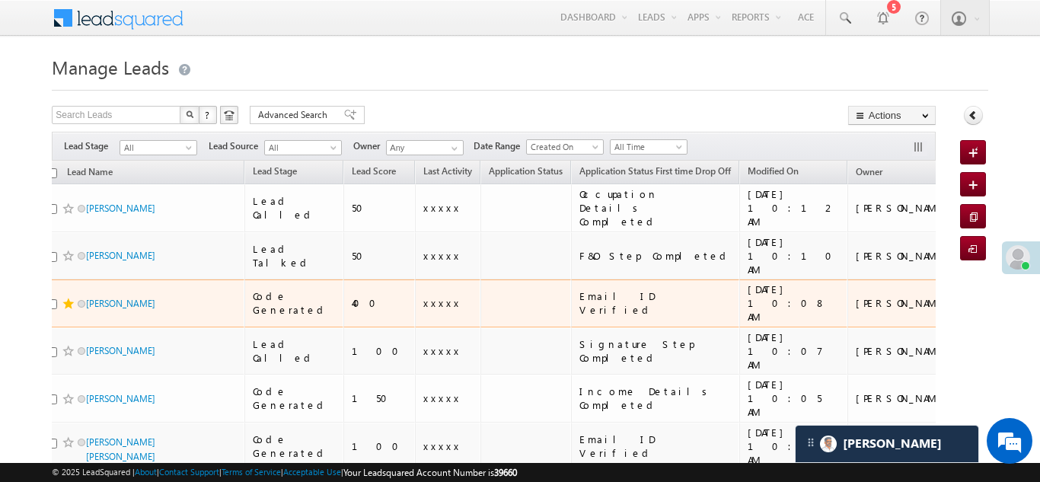
scroll to position [0, 0]
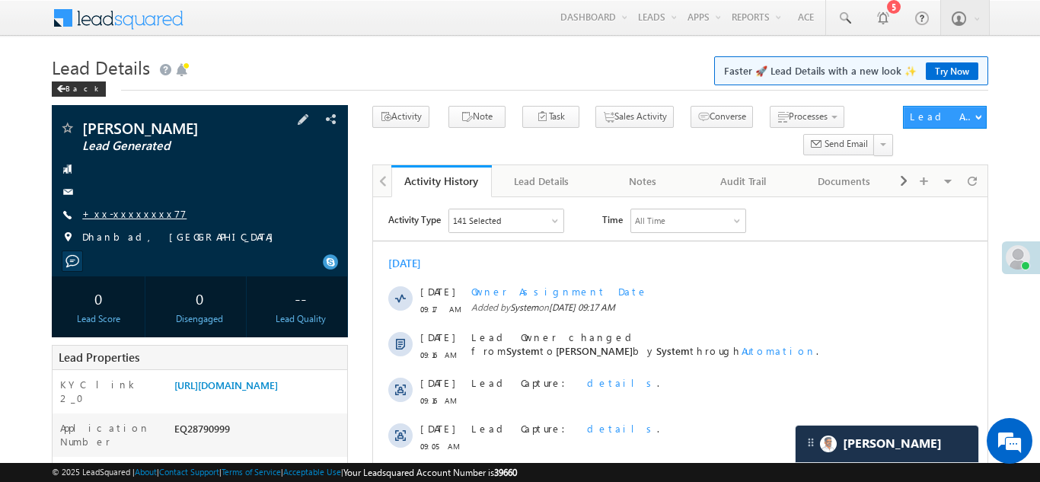
click at [113, 212] on link "+xx-xxxxxxxx77" at bounding box center [134, 213] width 104 height 13
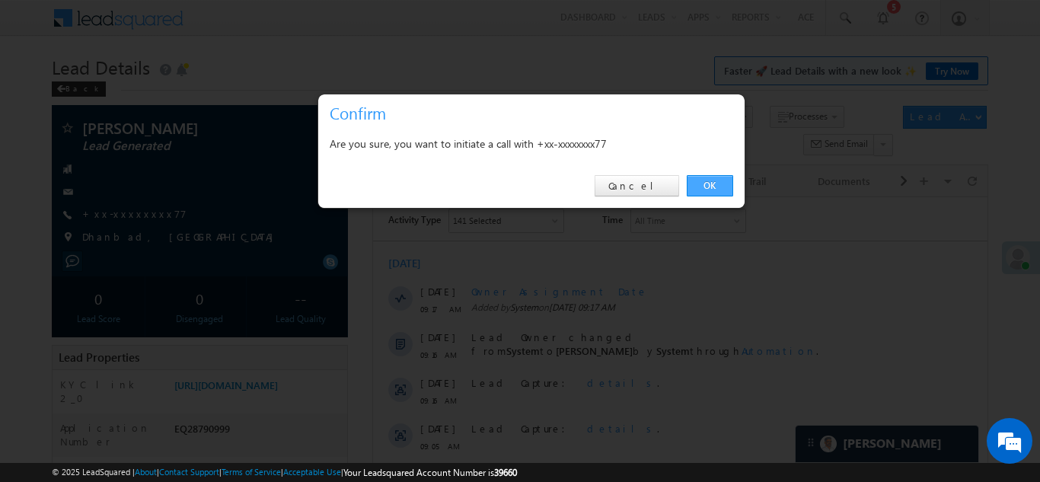
click at [704, 188] on link "OK" at bounding box center [710, 185] width 46 height 21
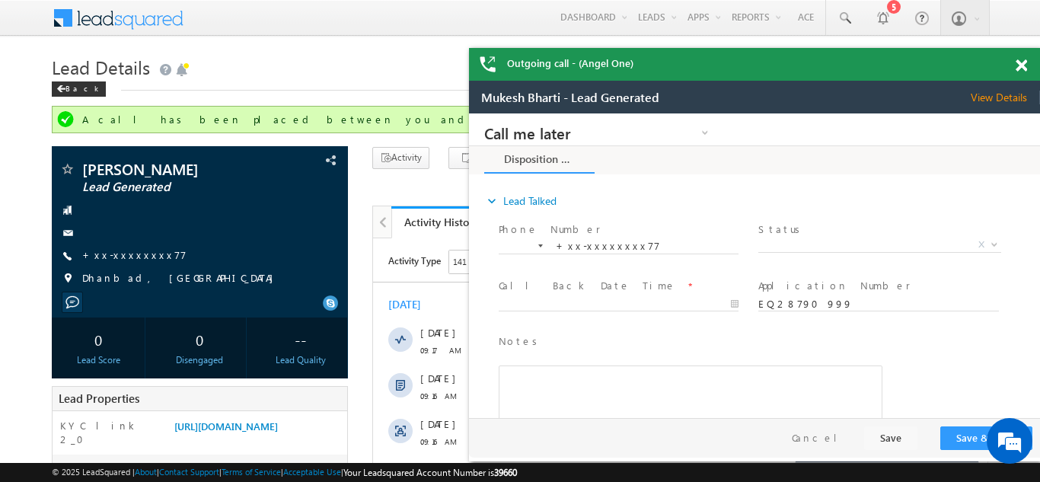
click at [1021, 59] on span at bounding box center [1021, 65] width 11 height 13
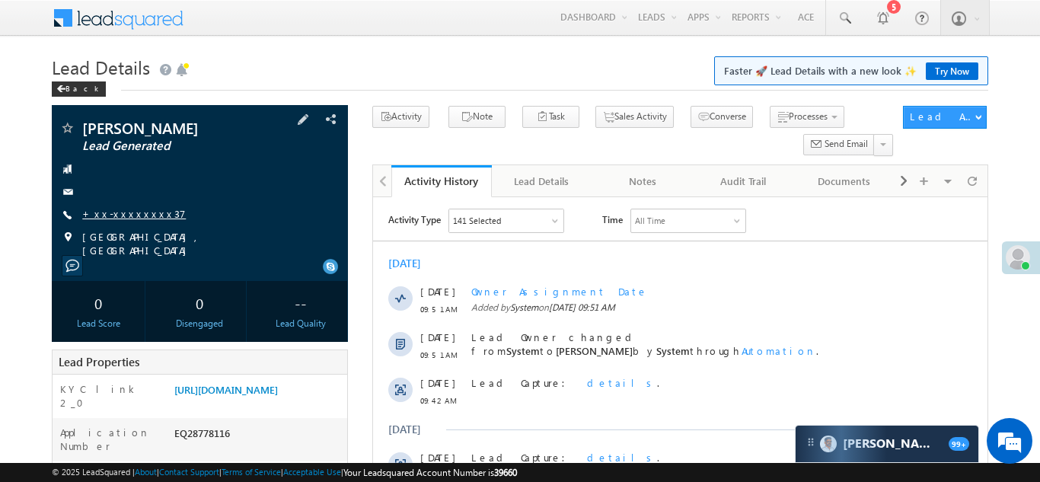
click at [128, 210] on link "+xx-xxxxxxxx37" at bounding box center [134, 213] width 104 height 13
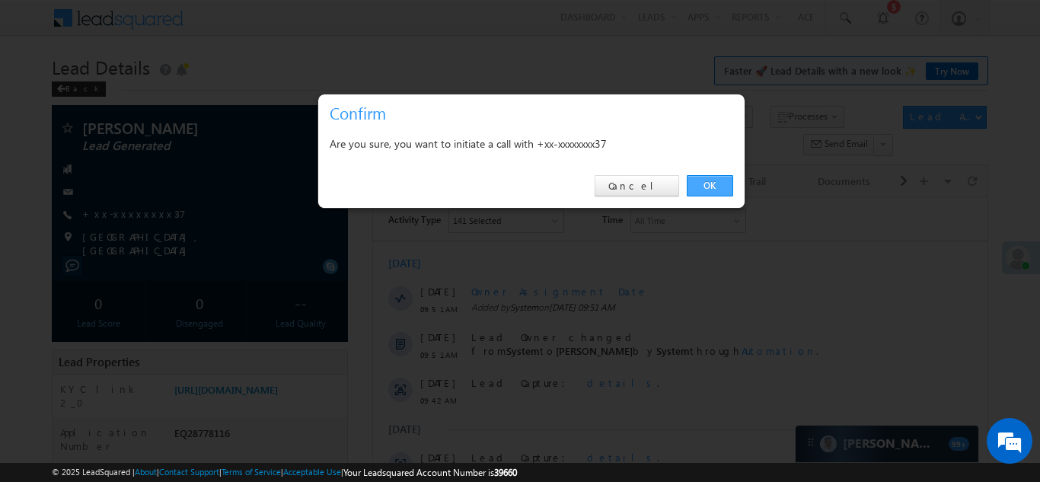
click at [704, 185] on link "OK" at bounding box center [710, 185] width 46 height 21
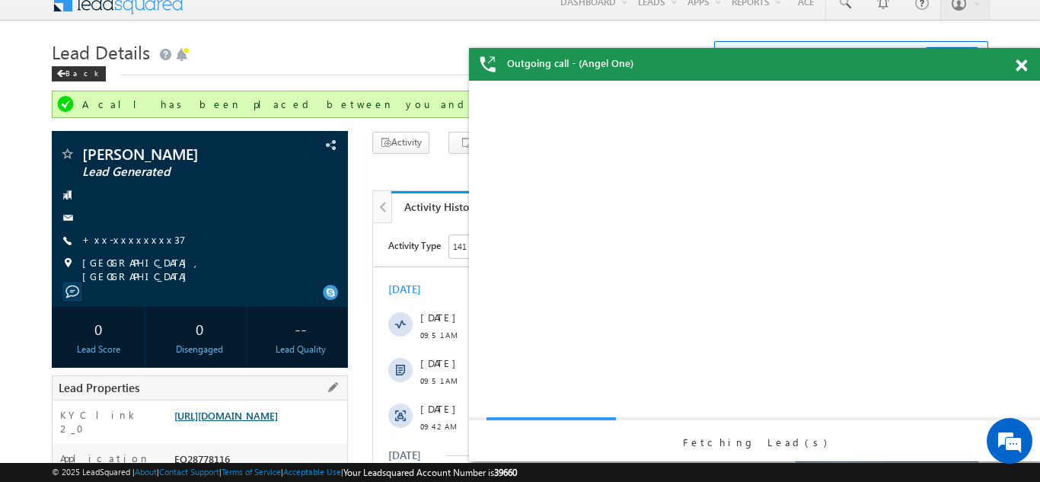
click at [250, 422] on link "[URL][DOMAIN_NAME]" at bounding box center [226, 415] width 104 height 13
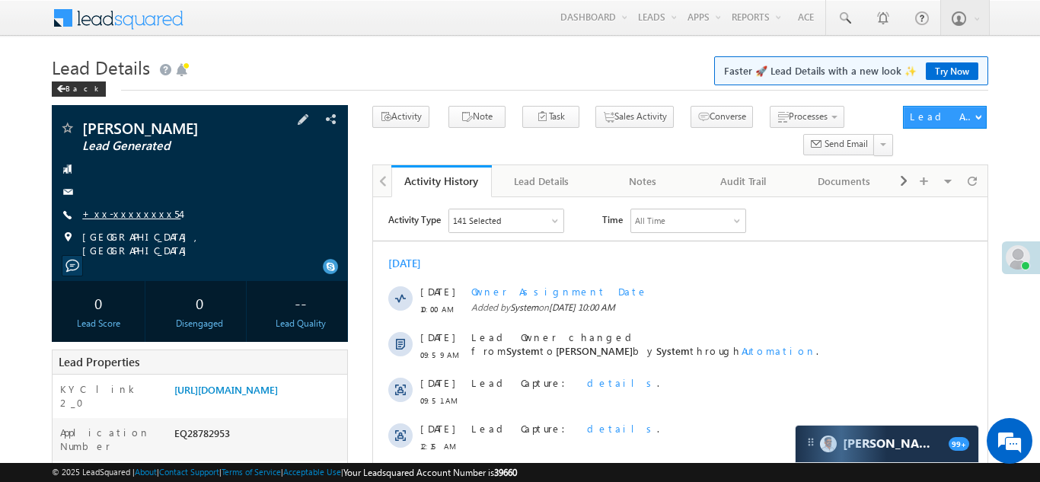
click at [123, 210] on link "+xx-xxxxxxxx54" at bounding box center [131, 213] width 98 height 13
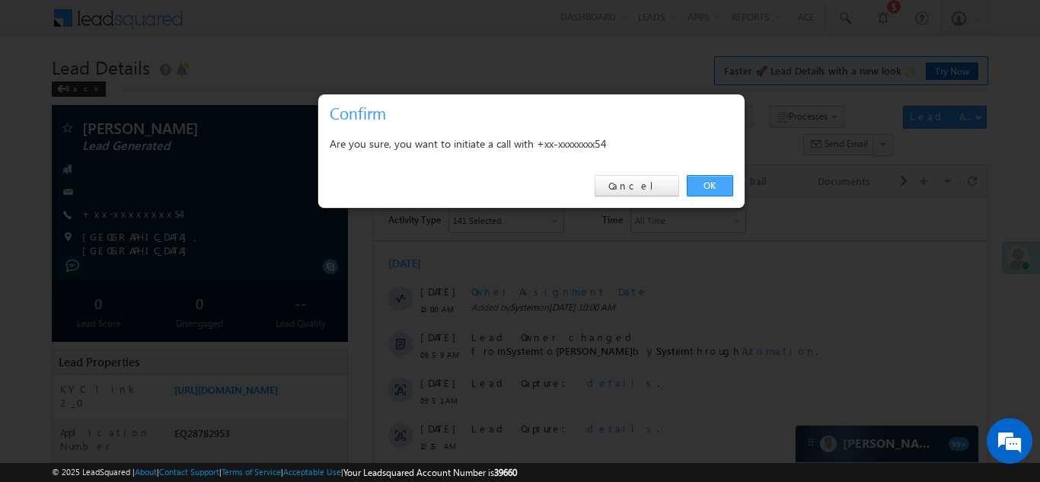
click at [701, 185] on link "OK" at bounding box center [710, 185] width 46 height 21
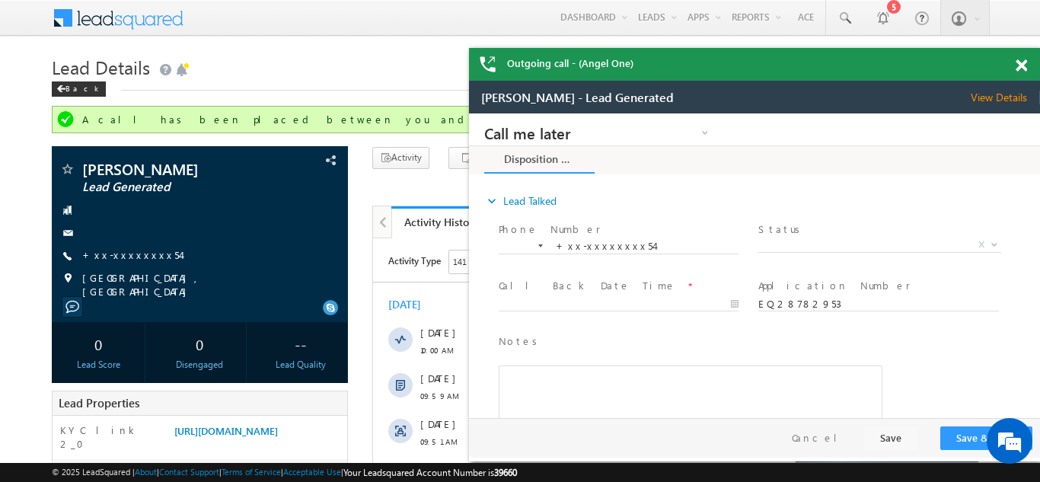
click at [1021, 65] on span at bounding box center [1021, 65] width 11 height 13
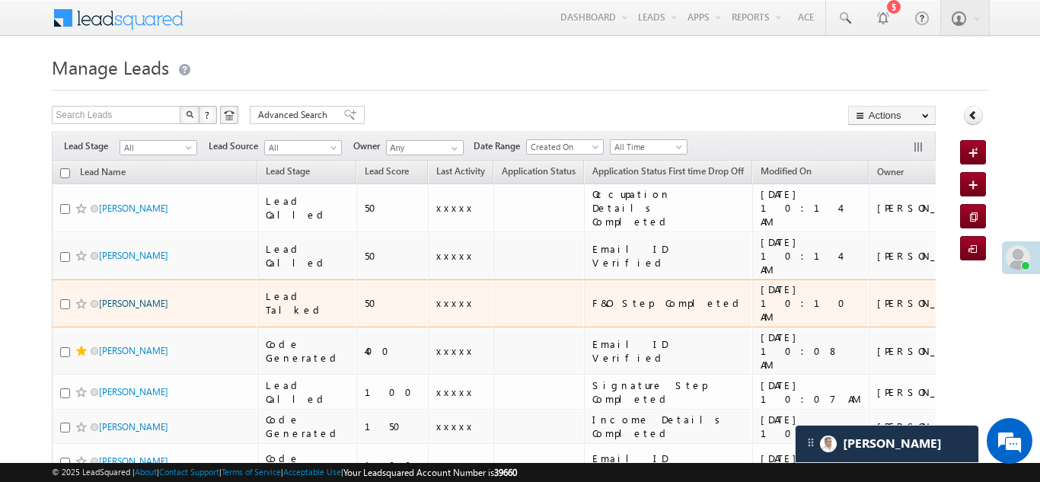
click at [115, 298] on link "[PERSON_NAME]" at bounding box center [133, 303] width 69 height 11
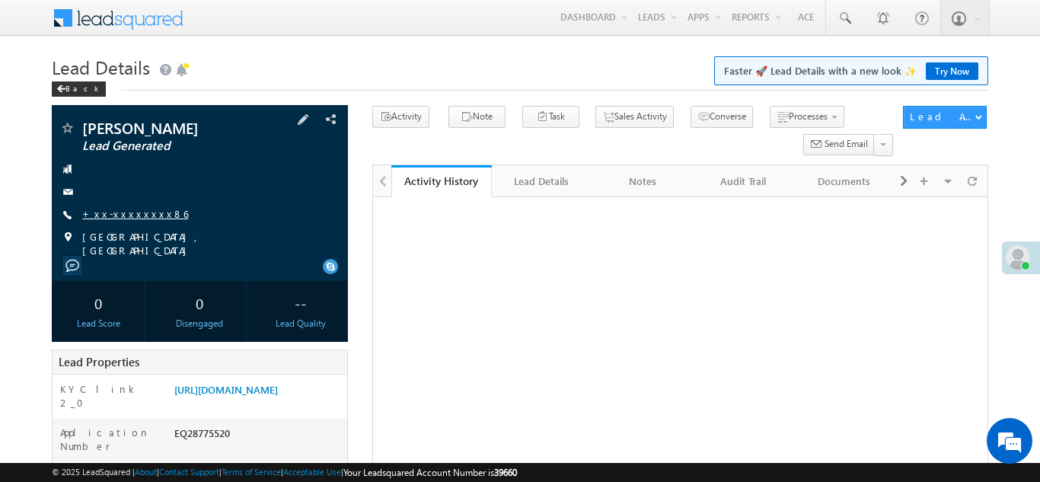
click at [123, 219] on link "+xx-xxxxxxxx86" at bounding box center [135, 213] width 106 height 13
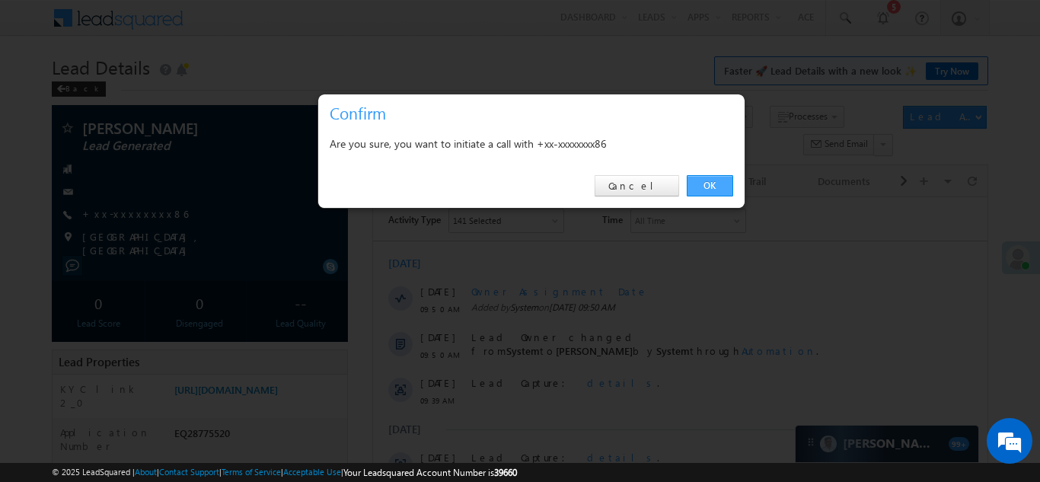
click at [704, 187] on link "OK" at bounding box center [710, 185] width 46 height 21
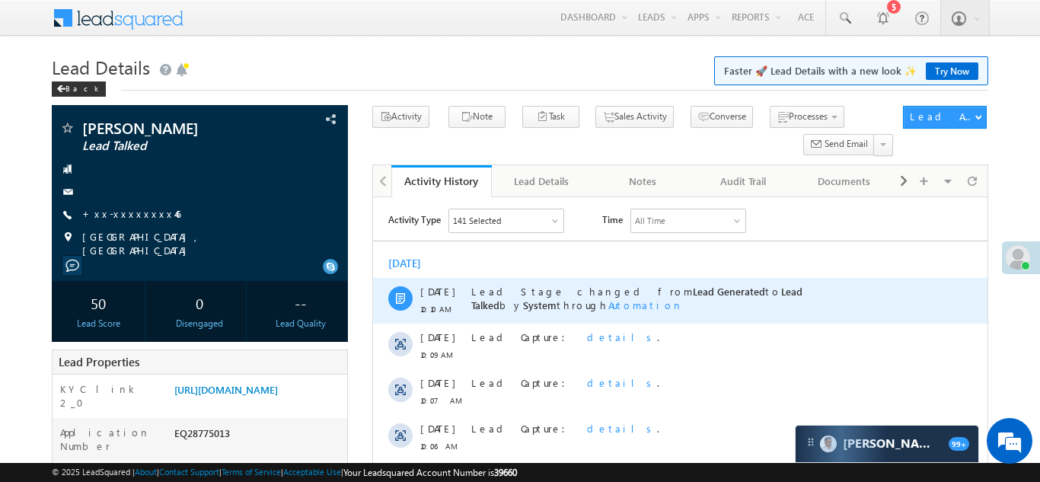
scroll to position [194, 0]
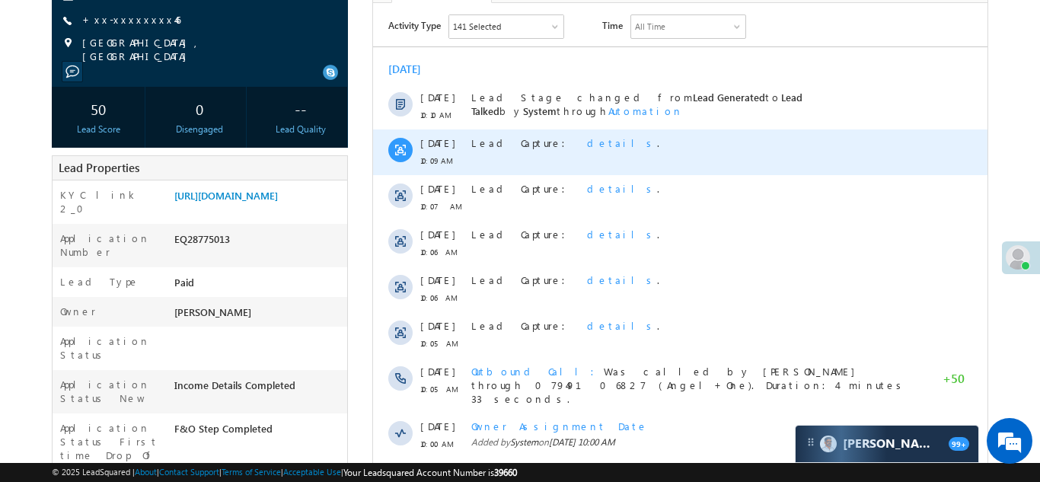
click at [586, 144] on span "details" at bounding box center [621, 142] width 70 height 13
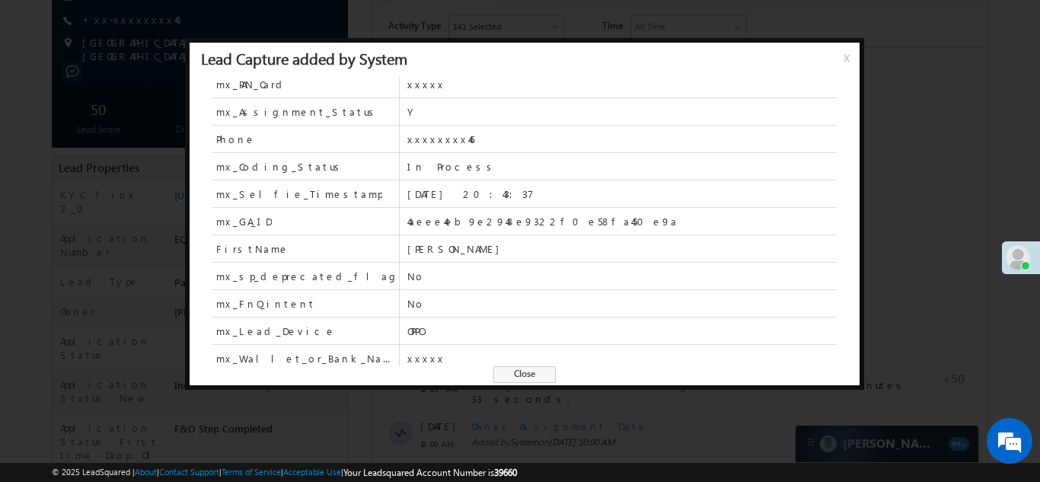
scroll to position [560, 0]
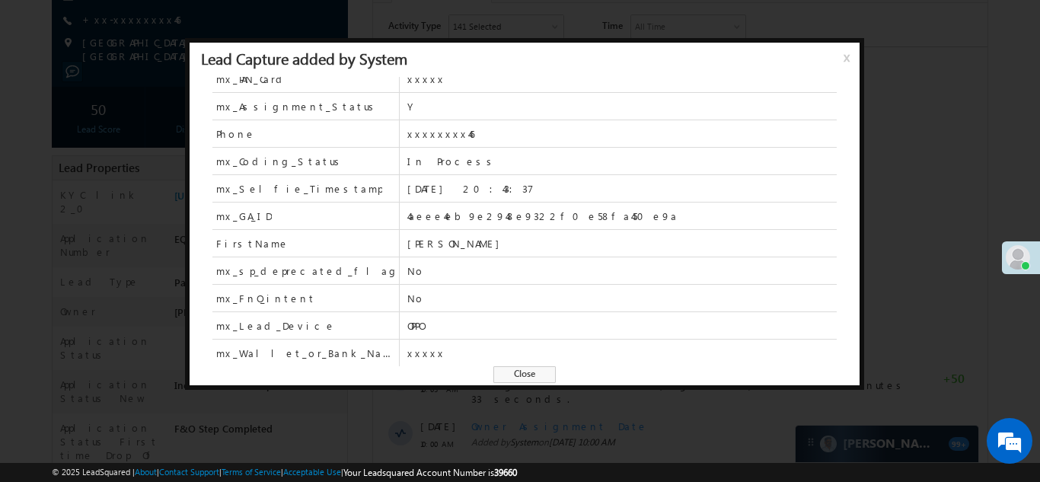
click at [521, 375] on span "Close" at bounding box center [524, 374] width 62 height 17
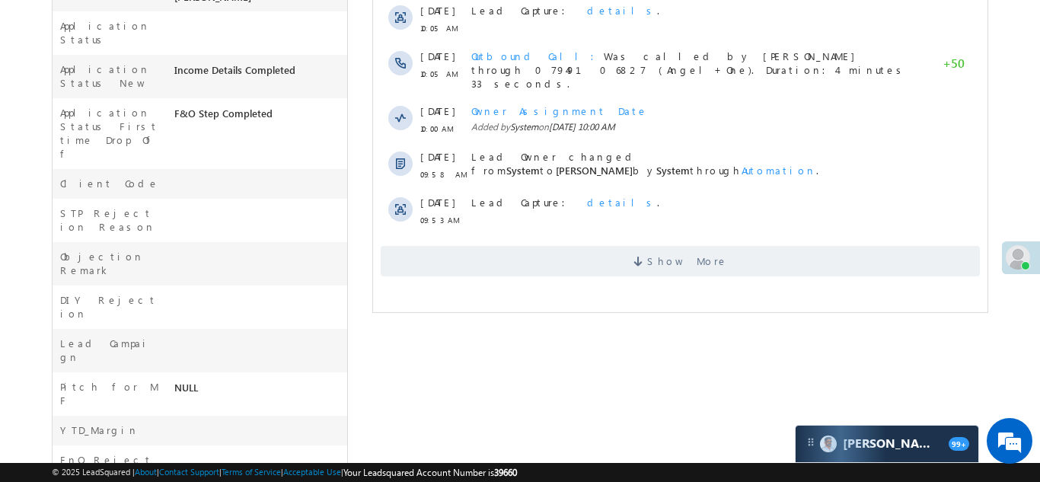
scroll to position [499, 0]
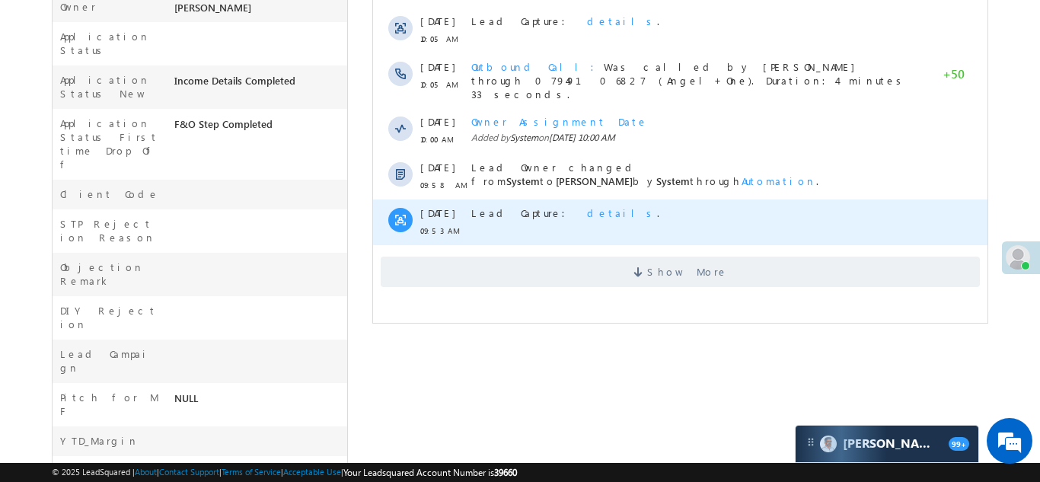
click at [586, 206] on span "details" at bounding box center [621, 212] width 70 height 13
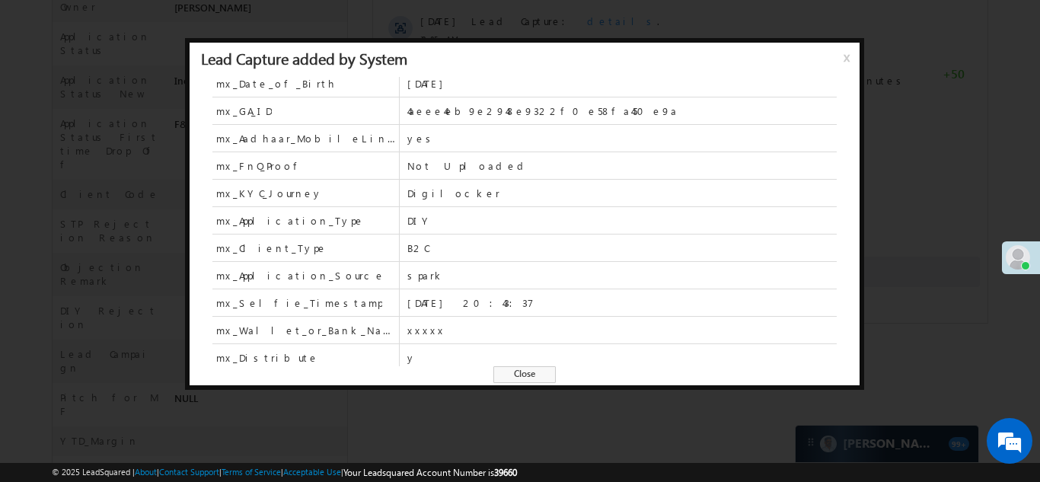
scroll to position [0, 0]
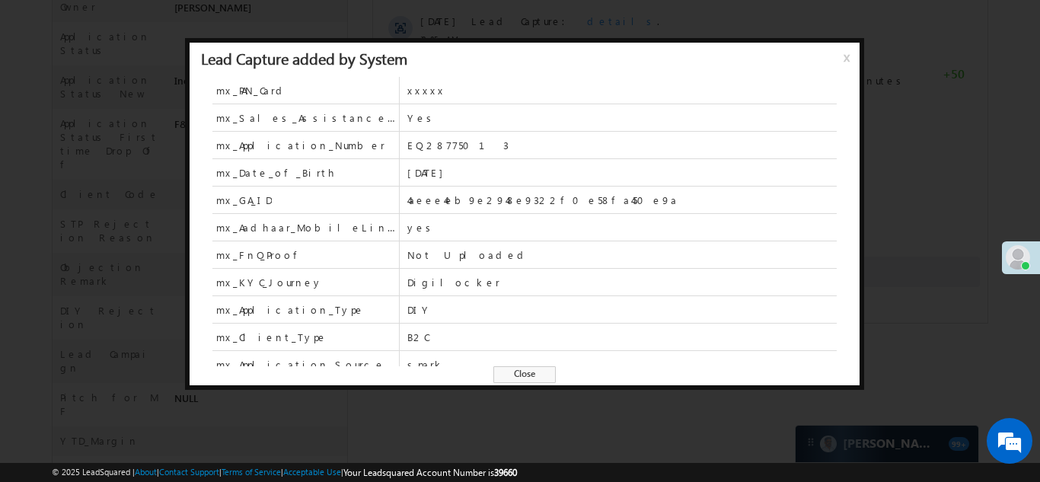
click at [844, 57] on span "x" at bounding box center [850, 62] width 12 height 27
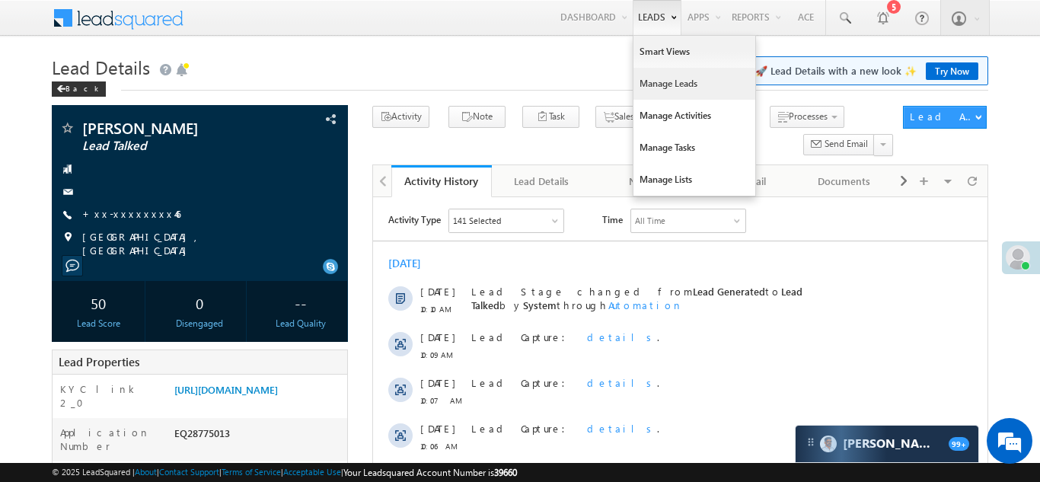
click at [649, 88] on link "Manage Leads" at bounding box center [695, 84] width 122 height 32
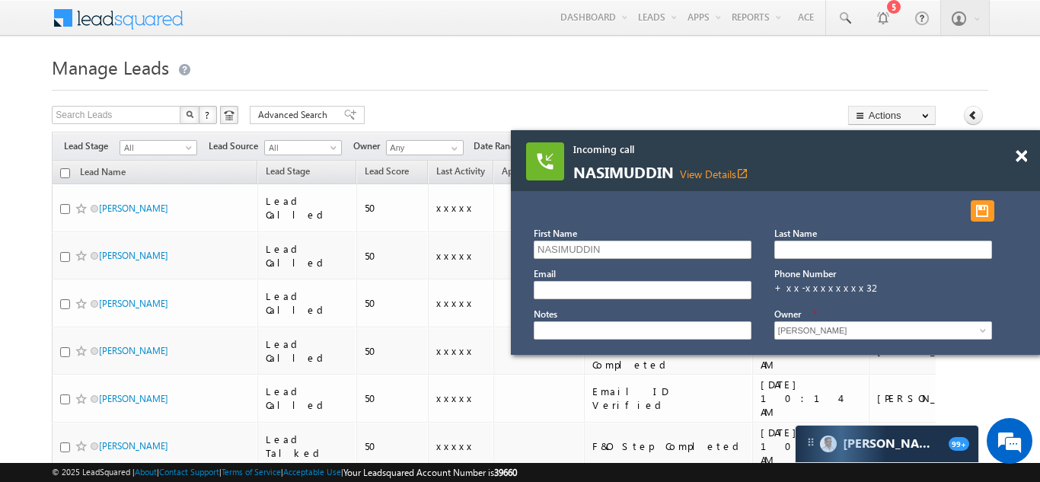
click at [1023, 157] on span at bounding box center [1021, 156] width 11 height 13
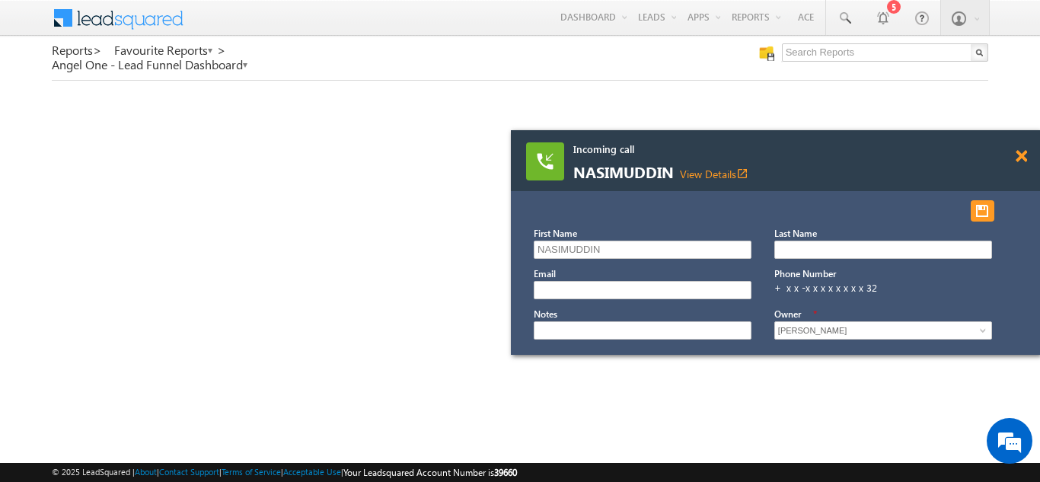
click at [1020, 154] on span at bounding box center [1021, 156] width 11 height 13
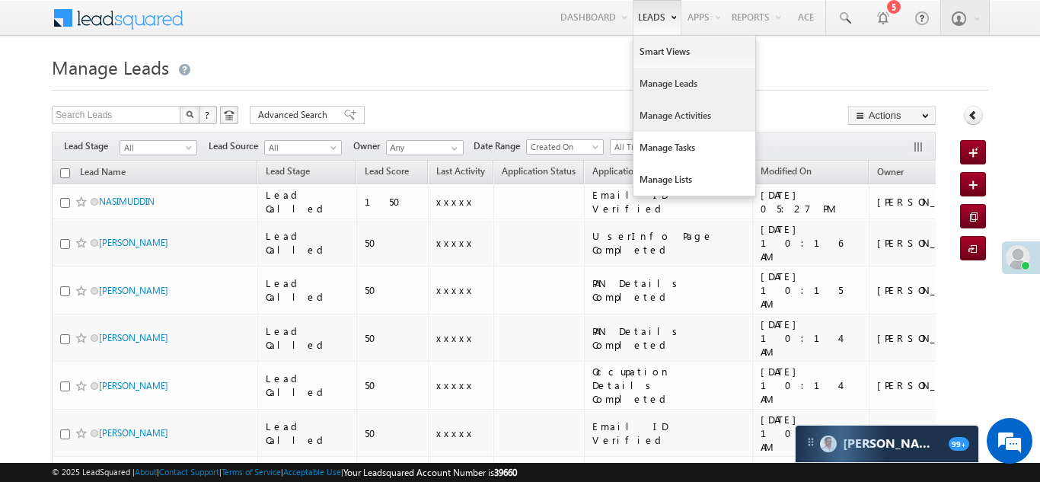
click at [661, 117] on link "Manage Activities" at bounding box center [695, 116] width 122 height 32
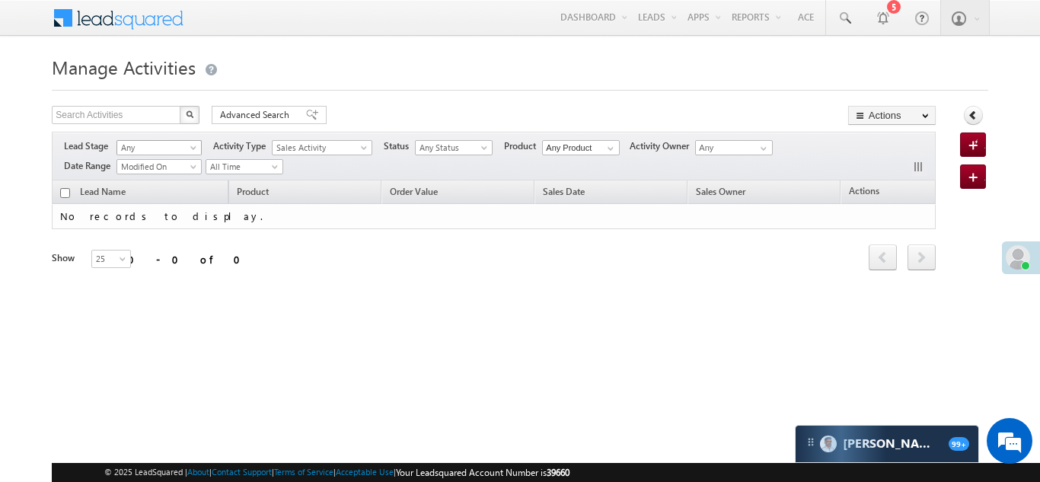
click at [163, 139] on span "Any" at bounding box center [159, 145] width 85 height 13
click at [163, 154] on span "Any" at bounding box center [156, 148] width 79 height 14
click at [312, 265] on div "Refresh first prev next last 0 - 0 of 0" at bounding box center [494, 250] width 884 height 43
click at [140, 148] on span "Any" at bounding box center [156, 148] width 79 height 14
click at [382, 242] on div "Refresh first prev next last 0 - 0 of 0" at bounding box center [494, 250] width 884 height 43
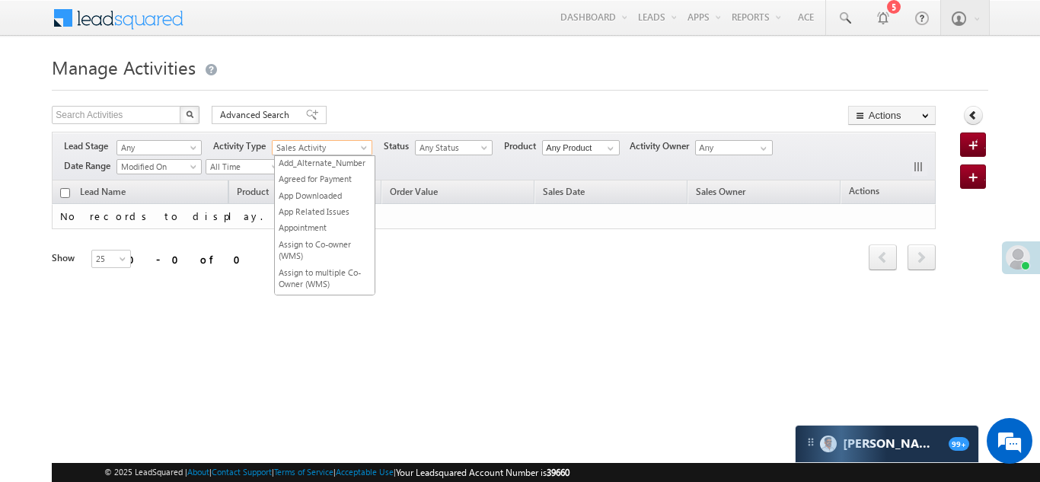
click at [340, 143] on span "Sales Activity" at bounding box center [319, 148] width 92 height 14
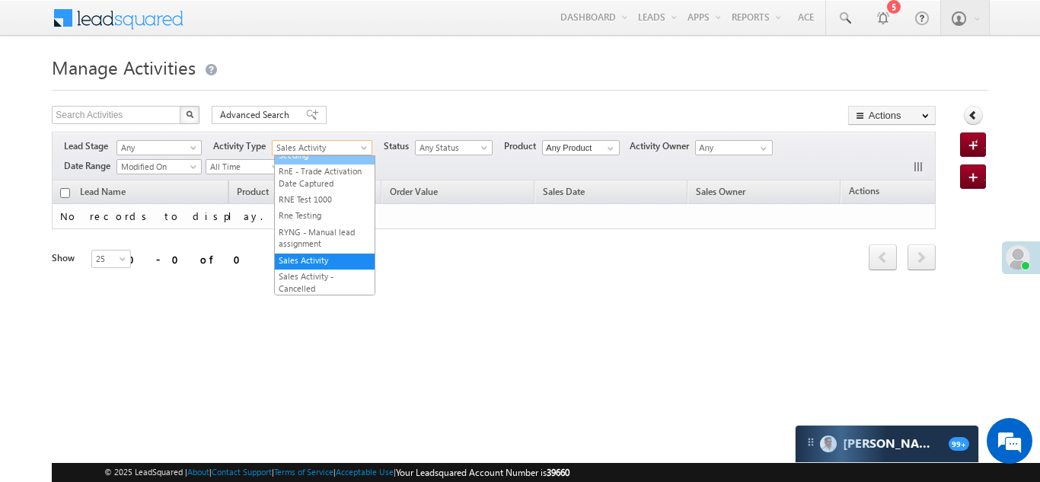
scroll to position [1673, 0]
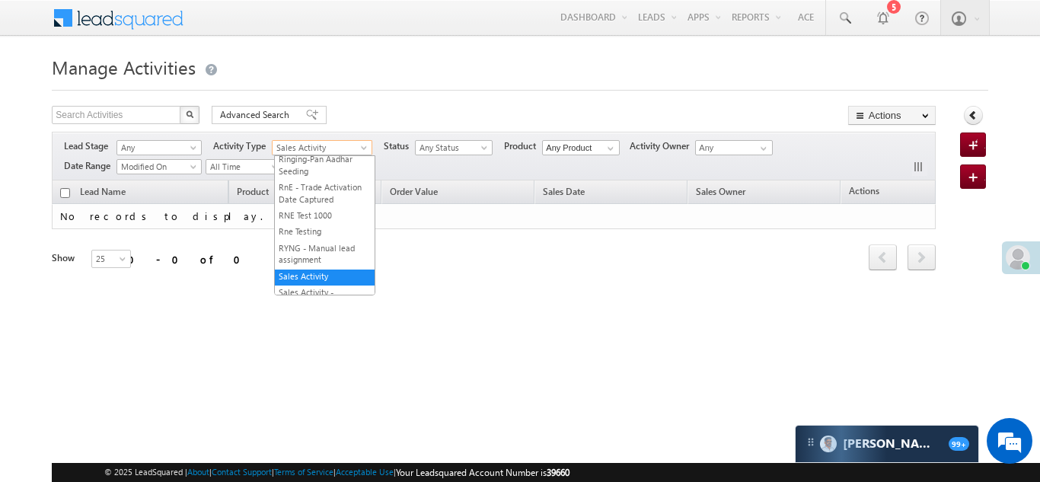
click at [296, 145] on span "Sales Activity" at bounding box center [319, 148] width 92 height 14
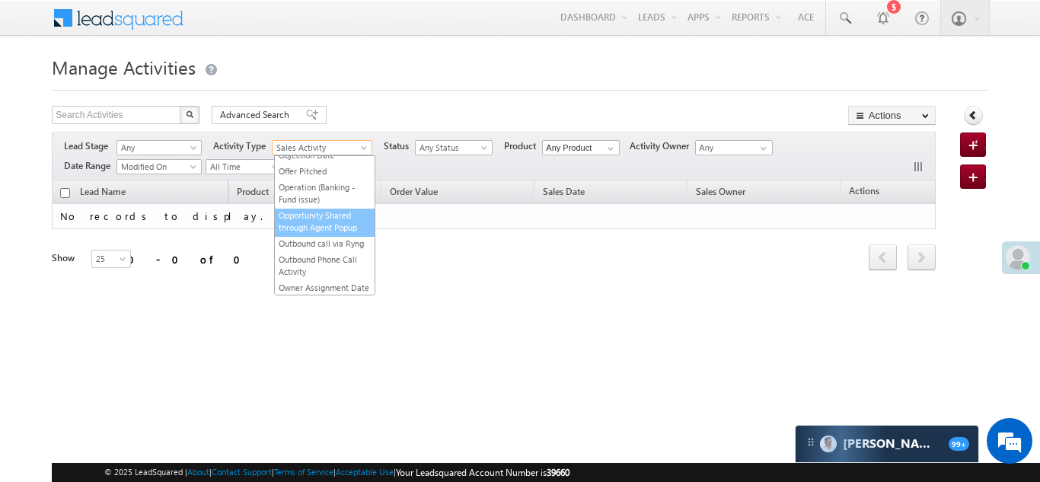
scroll to position [1346, 0]
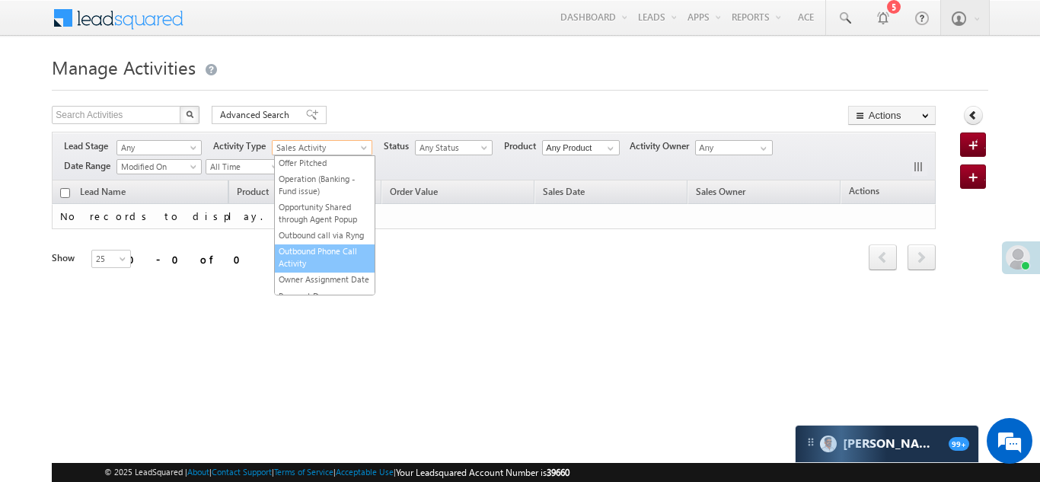
click at [301, 266] on link "Outbound Phone Call Activity" at bounding box center [325, 257] width 100 height 24
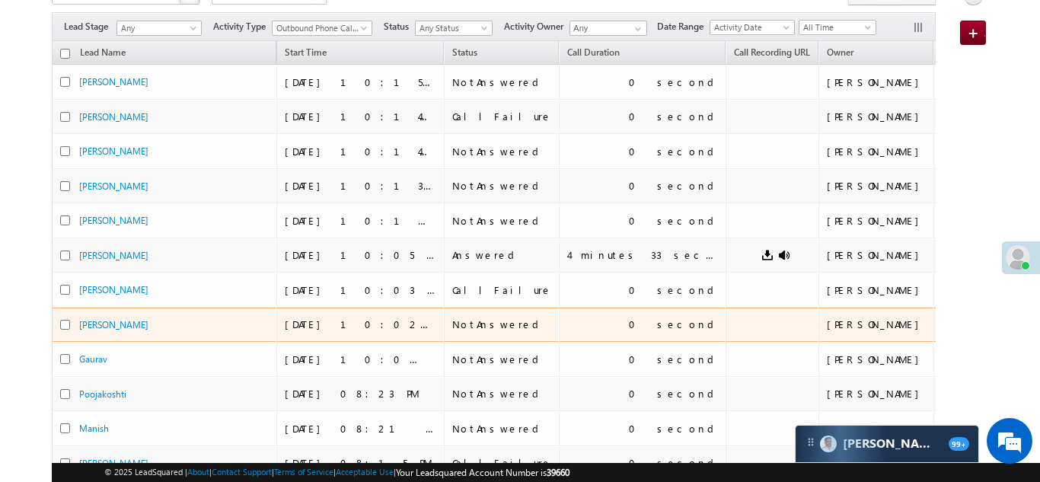
scroll to position [118, 0]
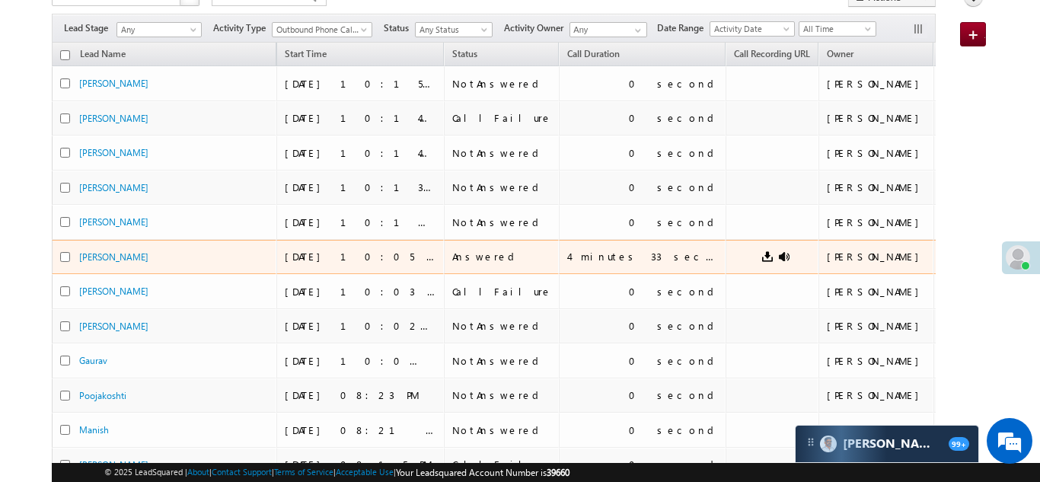
click at [596, 257] on div "4 minutes 33 seconds" at bounding box center [643, 257] width 152 height 14
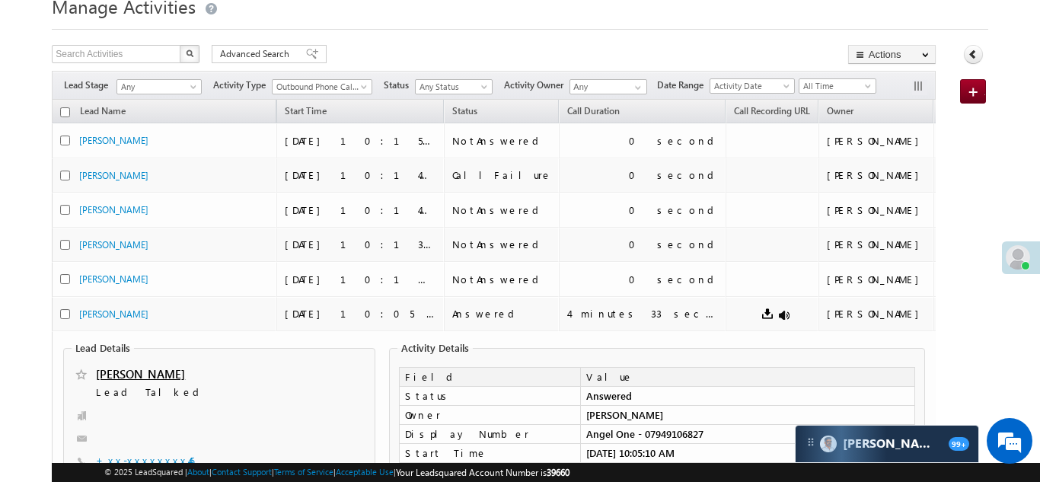
scroll to position [96, 0]
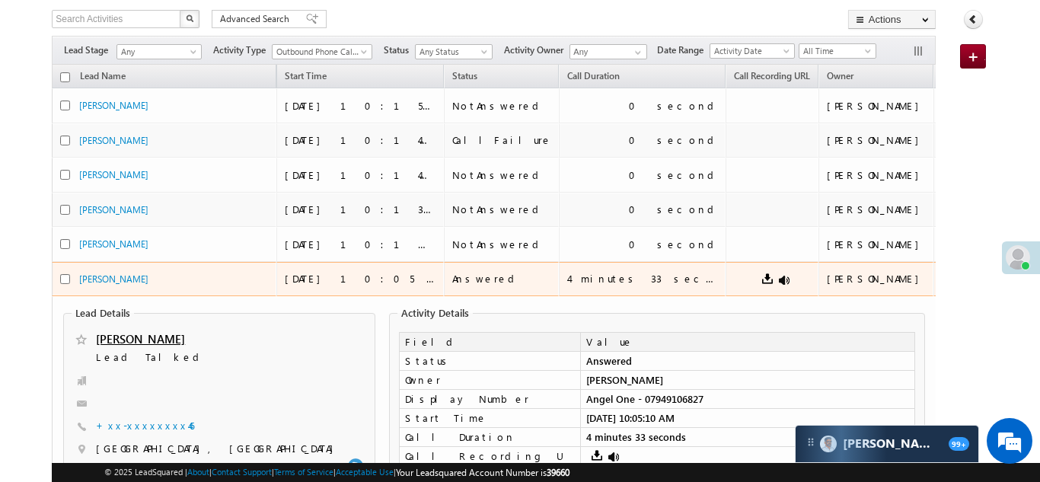
click at [559, 270] on td "4 minutes 33 seconds" at bounding box center [643, 279] width 168 height 35
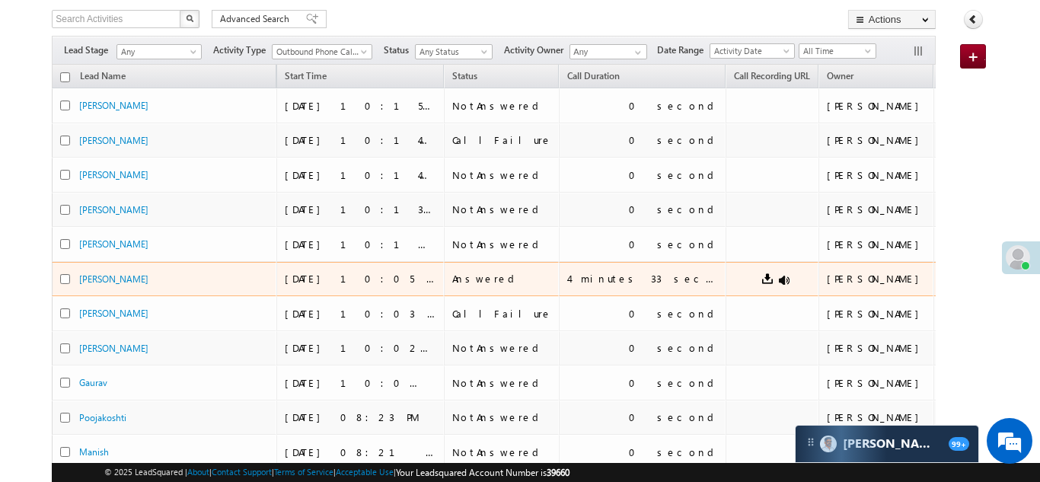
click at [749, 285] on span at bounding box center [773, 278] width 78 height 15
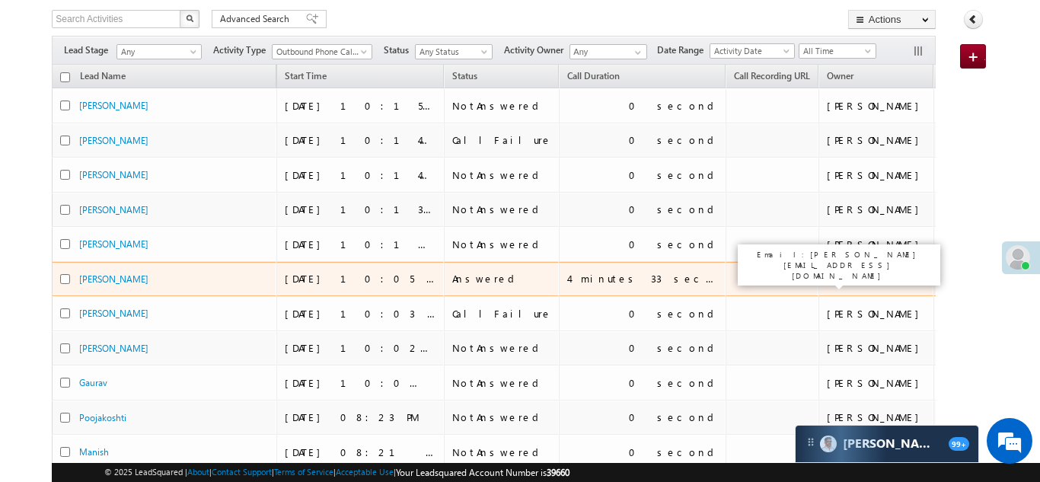
click at [864, 284] on div "[PERSON_NAME]" at bounding box center [877, 279] width 100 height 14
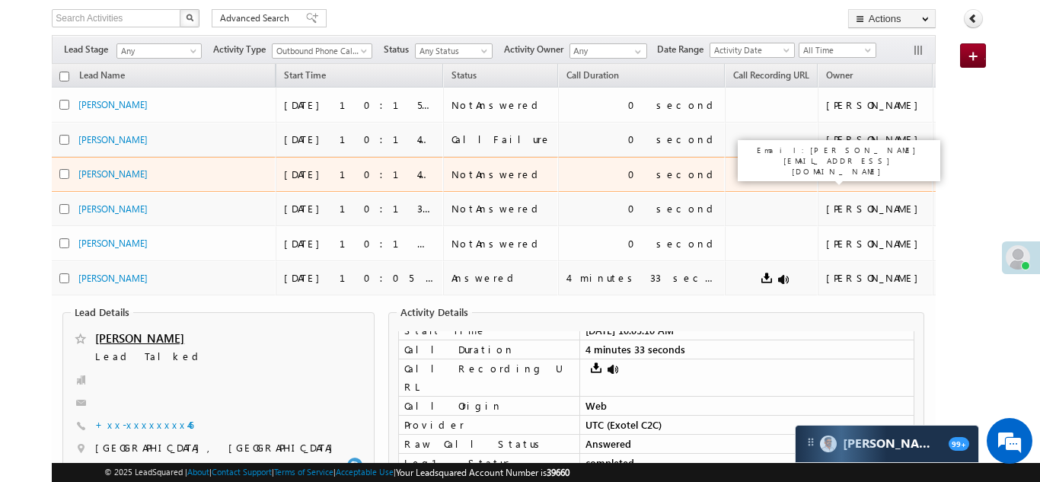
scroll to position [100, 0]
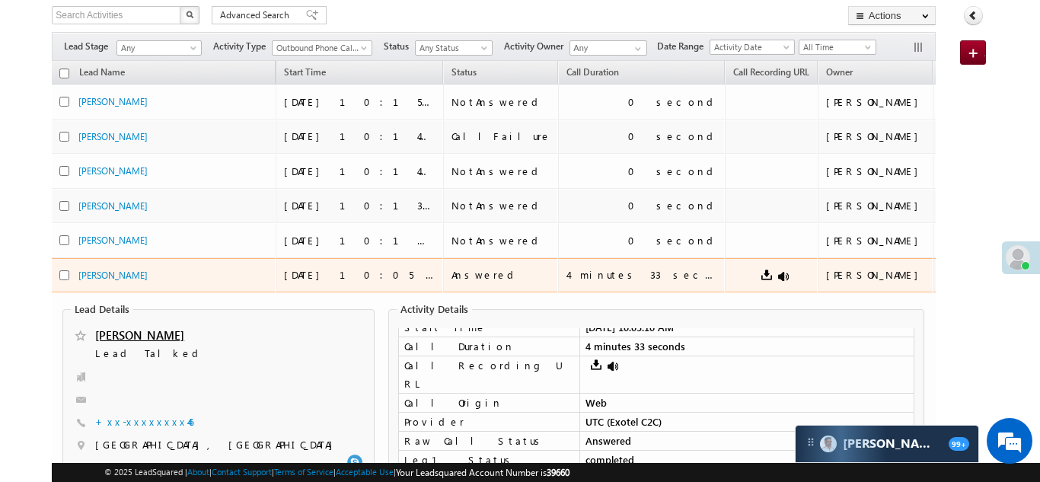
click at [725, 278] on td at bounding box center [771, 275] width 93 height 35
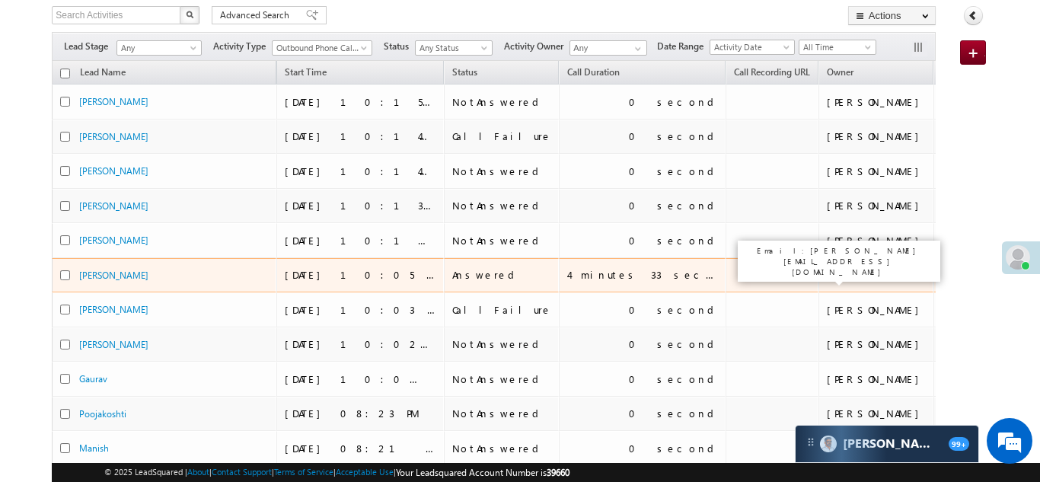
click at [856, 279] on div "[PERSON_NAME]" at bounding box center [877, 275] width 100 height 14
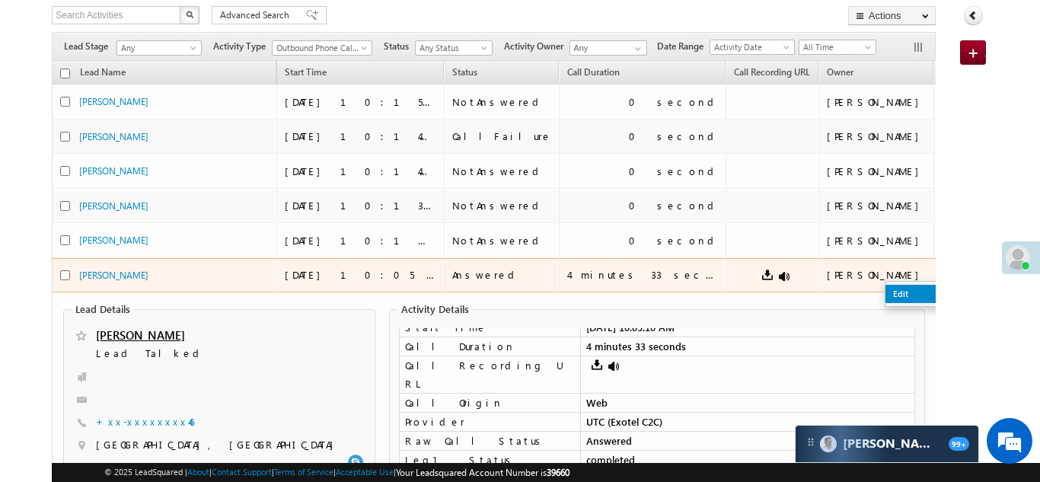
click at [886, 291] on link "Edit" at bounding box center [924, 294] width 76 height 18
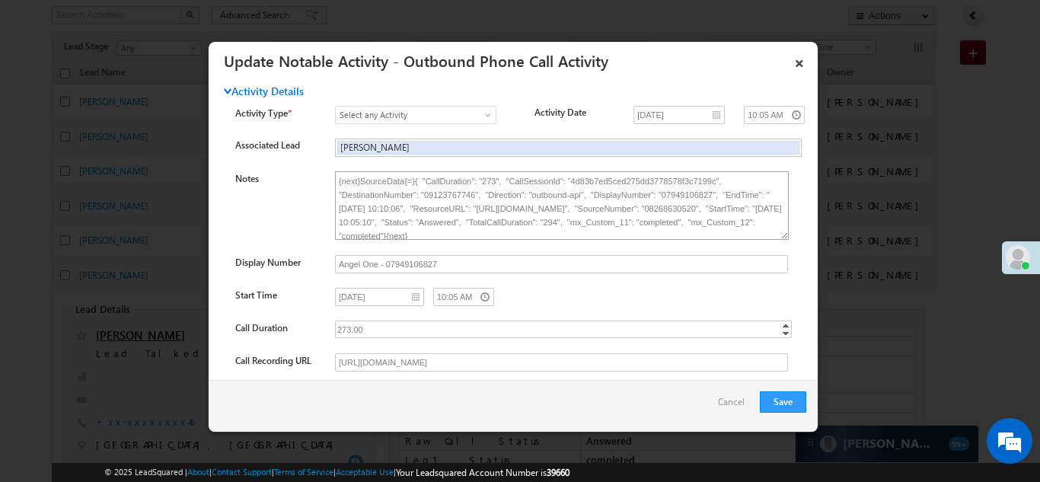
scroll to position [40, 0]
click at [800, 62] on link "×" at bounding box center [800, 60] width 26 height 27
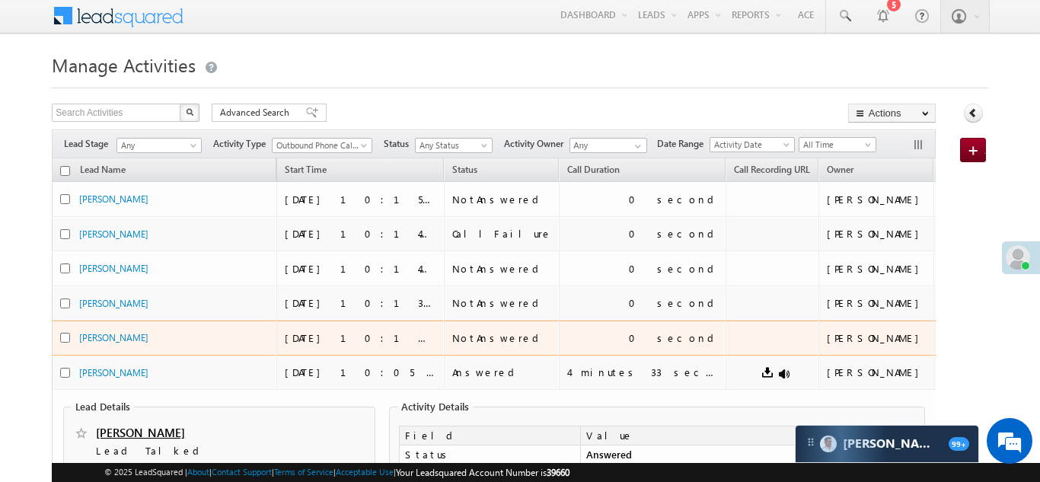
scroll to position [0, 0]
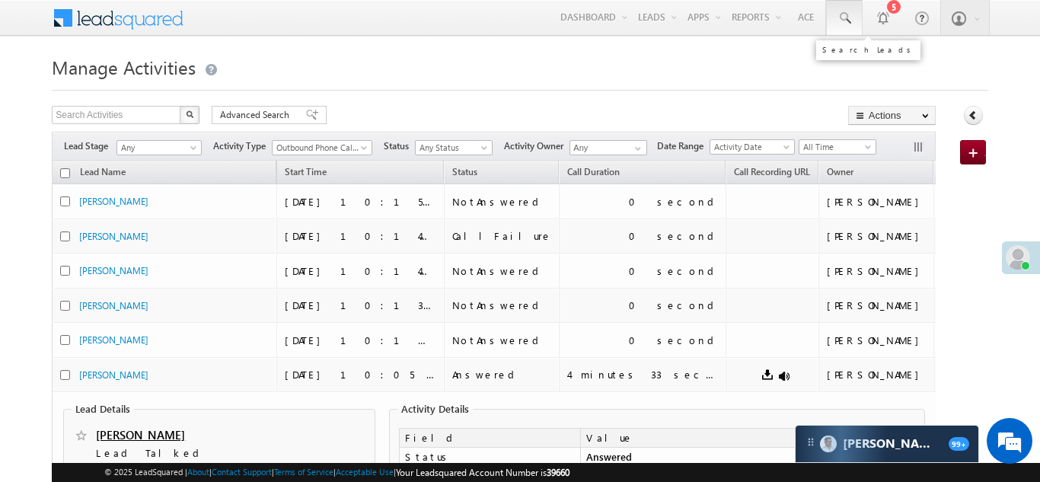
click at [843, 14] on span at bounding box center [844, 18] width 15 height 15
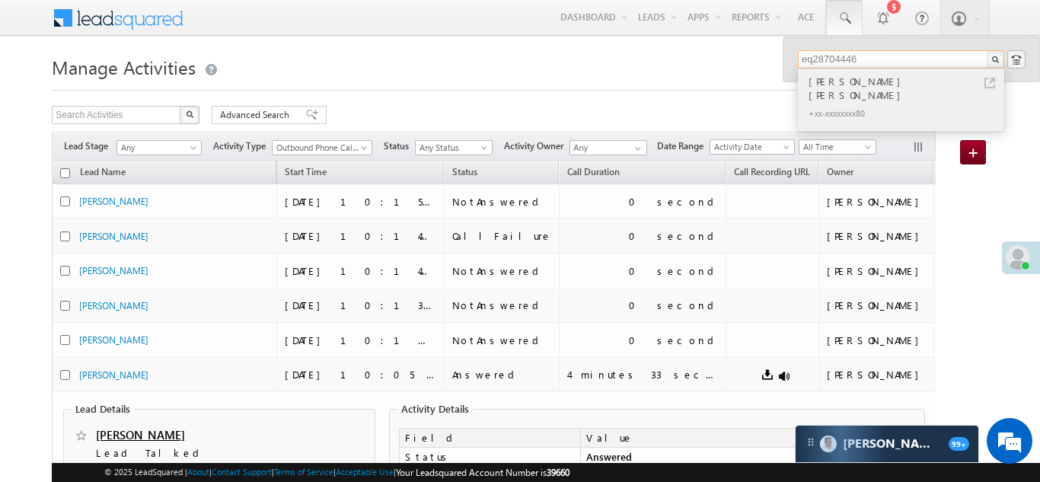
type input "eq28704446"
click at [829, 81] on div "[PERSON_NAME] [PERSON_NAME]" at bounding box center [908, 88] width 204 height 30
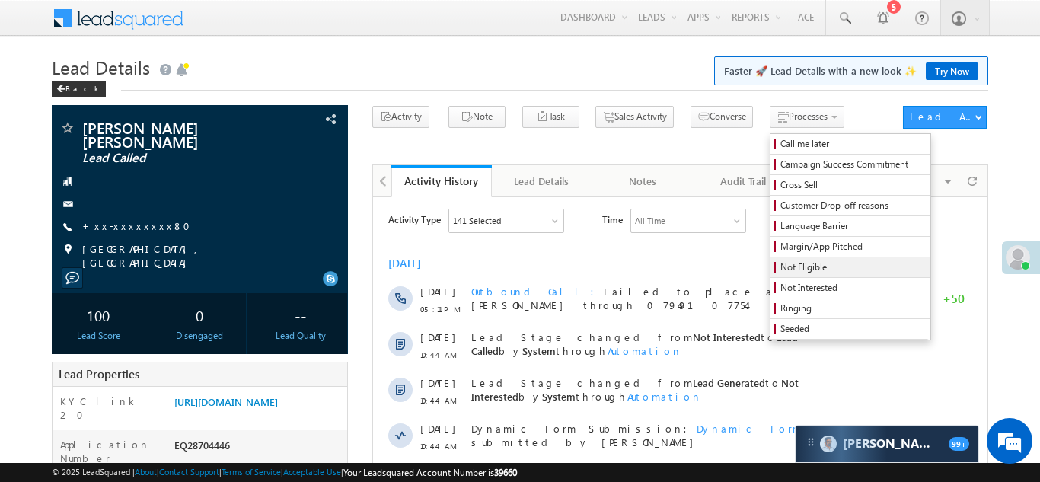
click at [781, 272] on span "Not Eligible" at bounding box center [853, 267] width 145 height 14
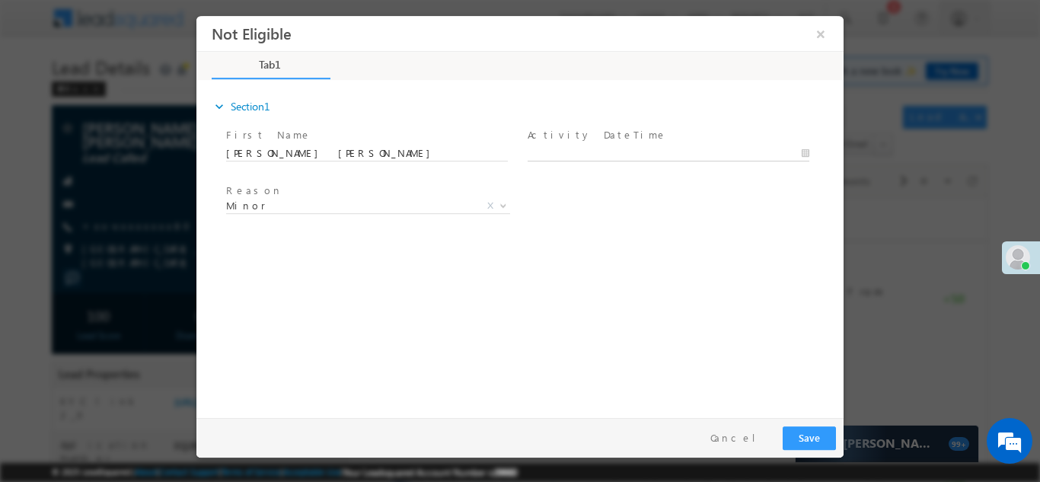
type input "09/12/25 10:35 AM"
click at [609, 156] on input "09/12/25 10:35 AM" at bounding box center [669, 152] width 282 height 15
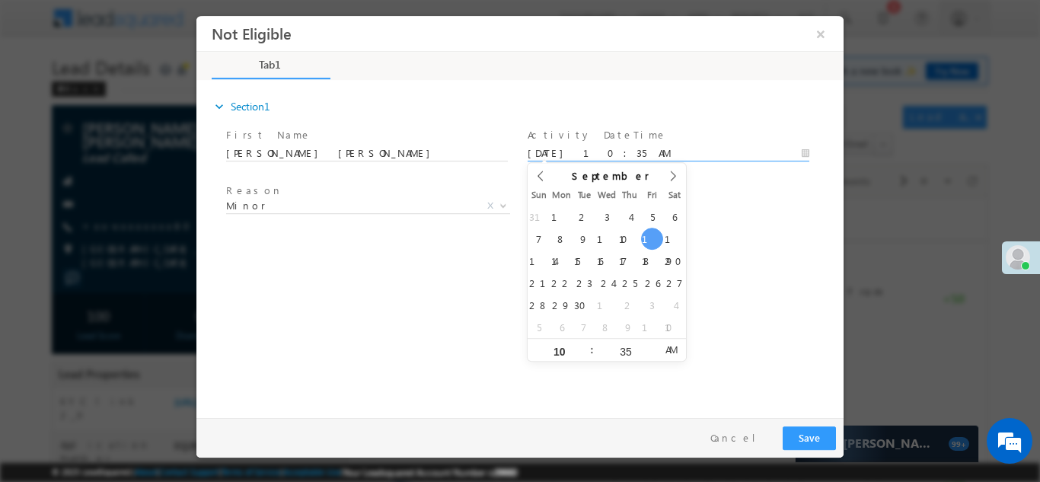
click at [702, 246] on div "expand_more Section1 First Name *" at bounding box center [524, 245] width 640 height 329
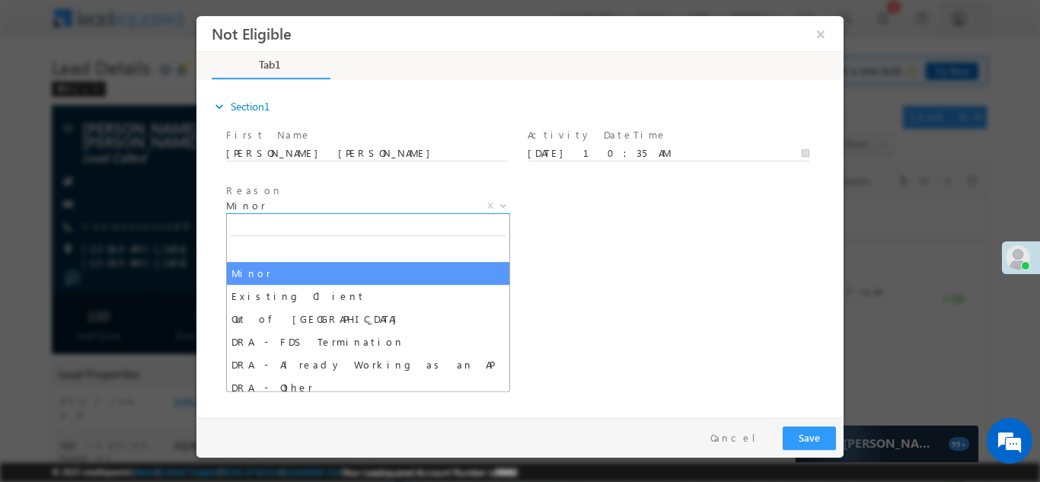
click at [316, 211] on span "Minor" at bounding box center [349, 205] width 247 height 14
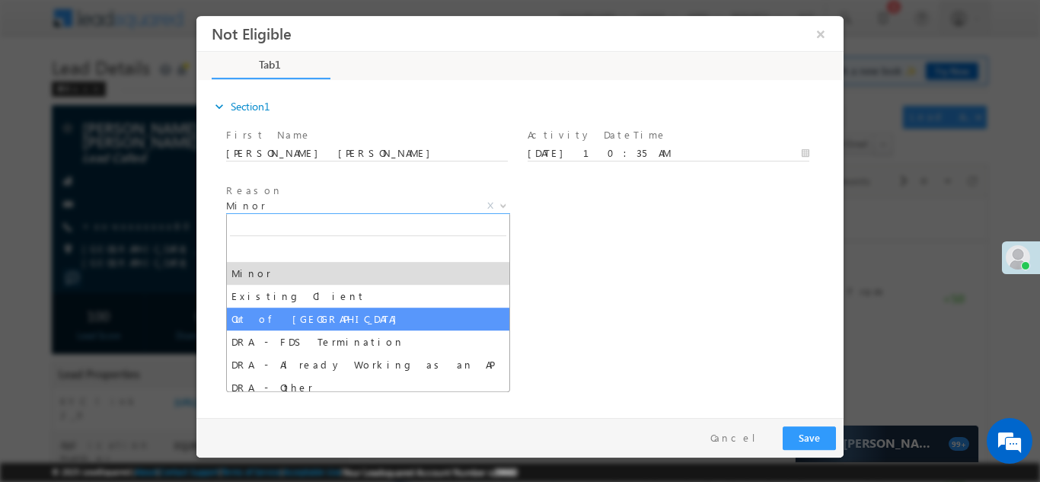
select select "Out of India"
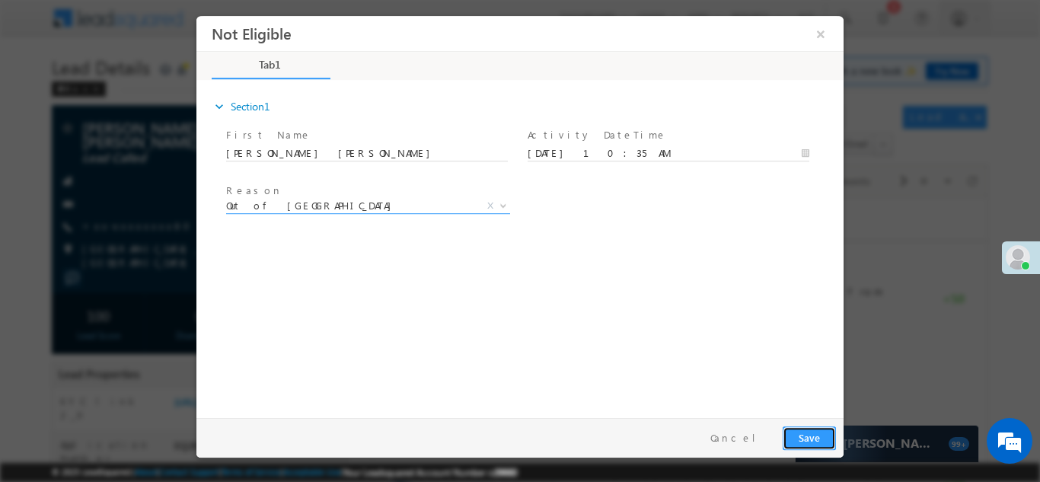
click at [803, 433] on button "Save" at bounding box center [809, 438] width 53 height 24
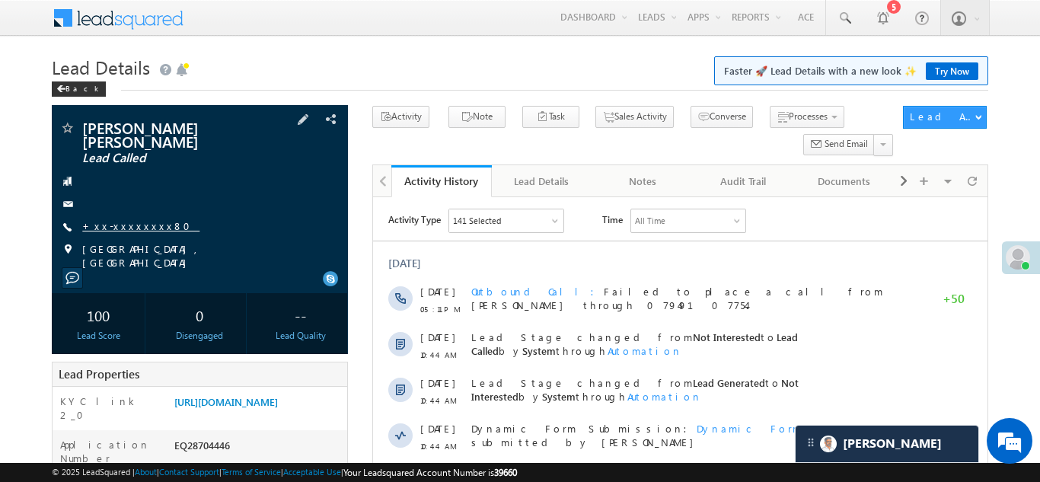
click at [124, 219] on link "+xx-xxxxxxxx80" at bounding box center [140, 225] width 117 height 13
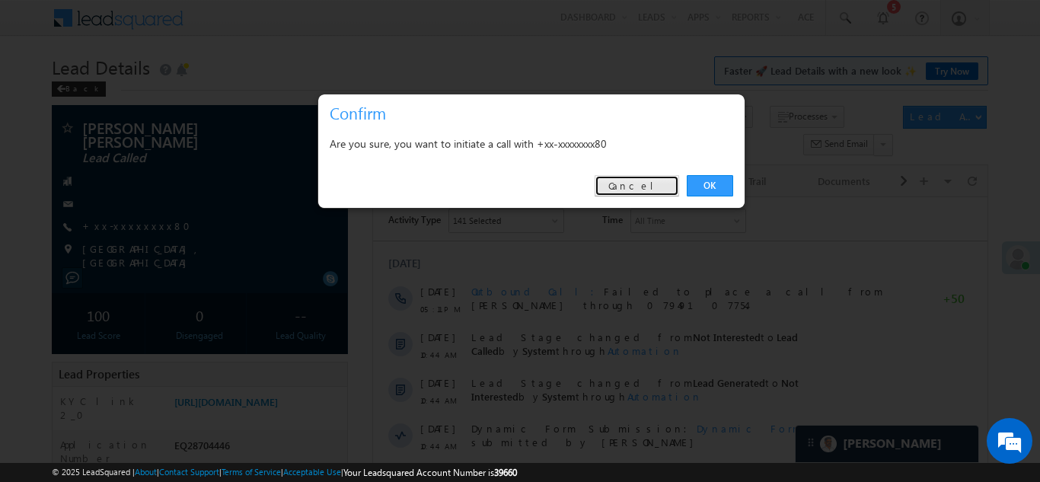
click at [634, 184] on link "Cancel" at bounding box center [637, 185] width 85 height 21
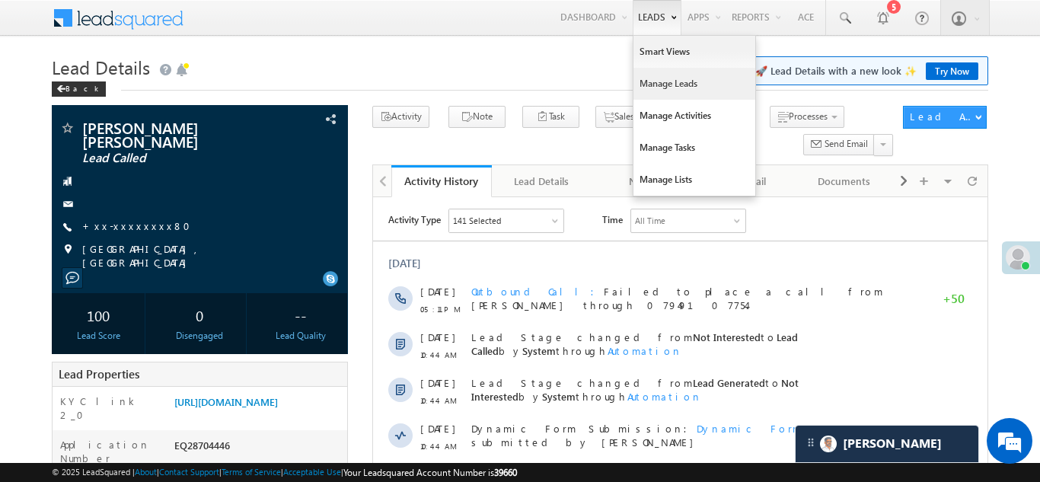
click at [652, 85] on link "Manage Leads" at bounding box center [695, 84] width 122 height 32
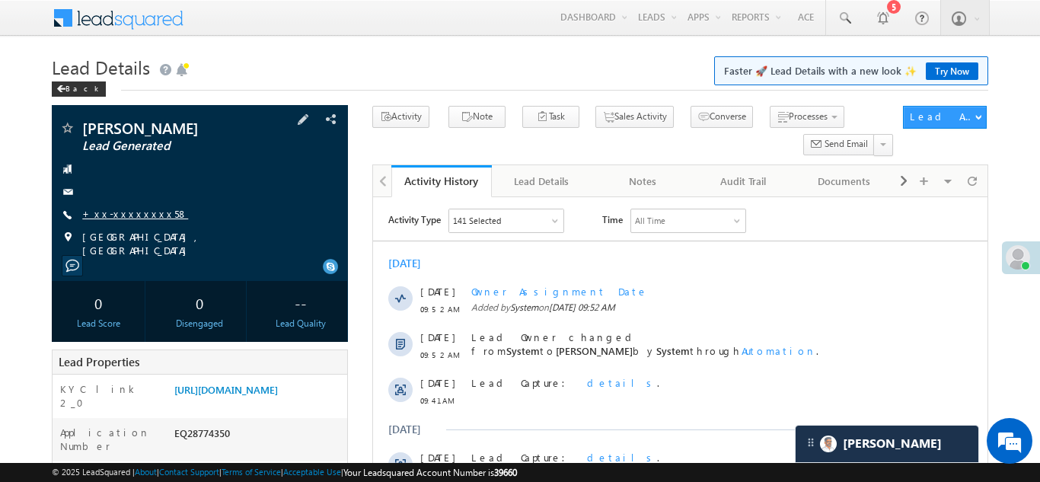
click at [129, 211] on link "+xx-xxxxxxxx58" at bounding box center [135, 213] width 106 height 13
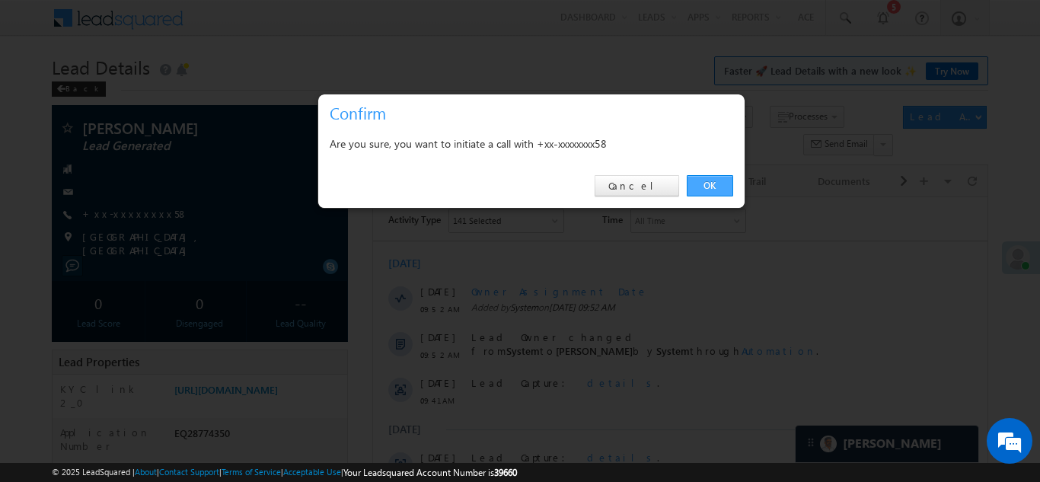
click at [703, 186] on link "OK" at bounding box center [710, 185] width 46 height 21
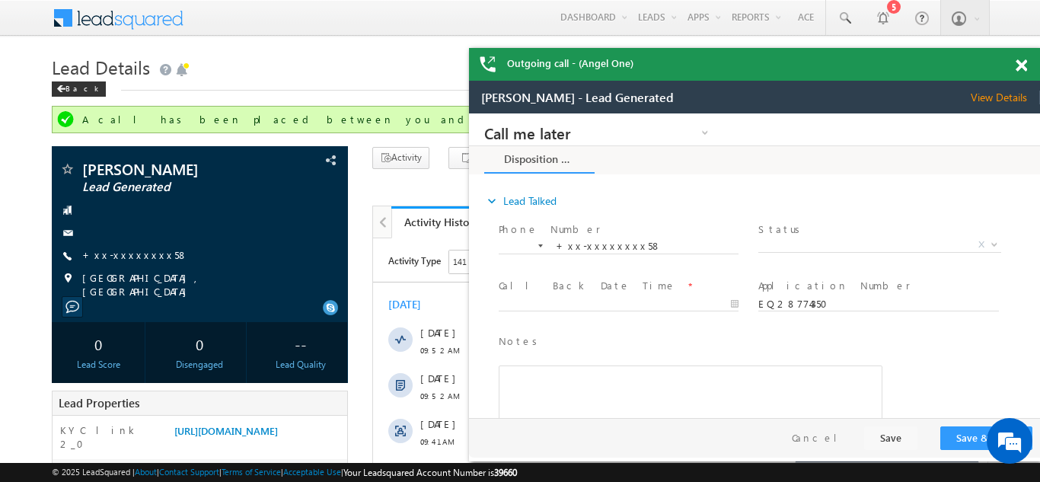
click at [1020, 64] on span at bounding box center [1021, 65] width 11 height 13
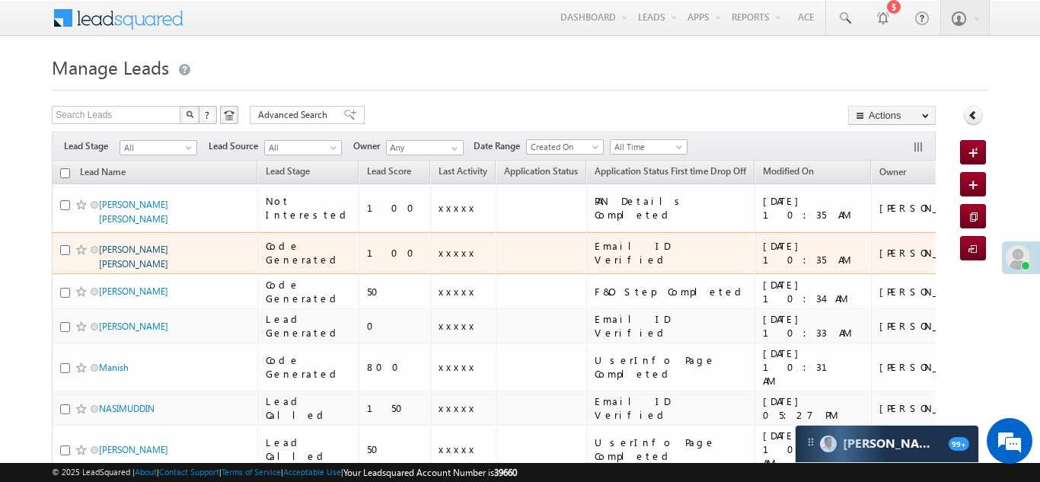
click at [135, 244] on link "Leena pathik patel" at bounding box center [133, 257] width 69 height 26
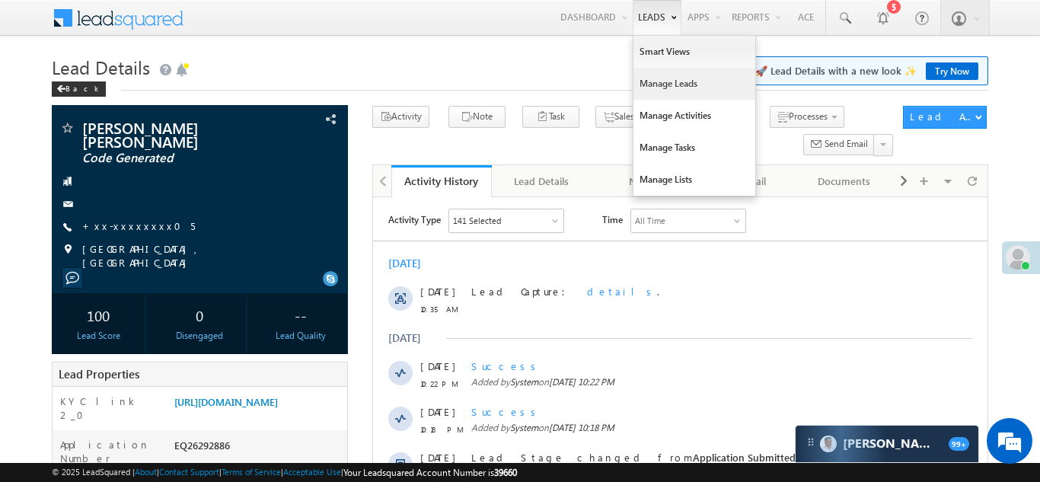
click at [640, 82] on link "Manage Leads" at bounding box center [695, 84] width 122 height 32
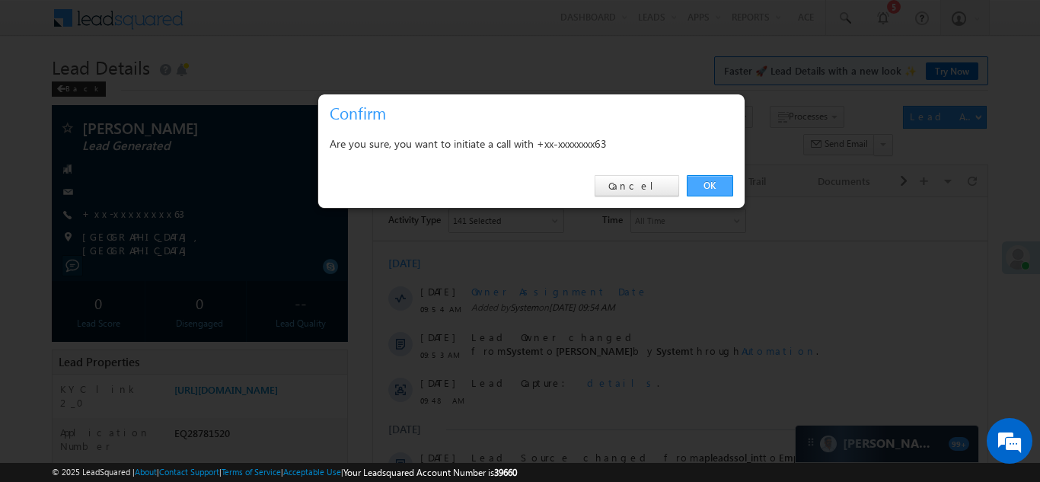
click at [710, 180] on link "OK" at bounding box center [710, 185] width 46 height 21
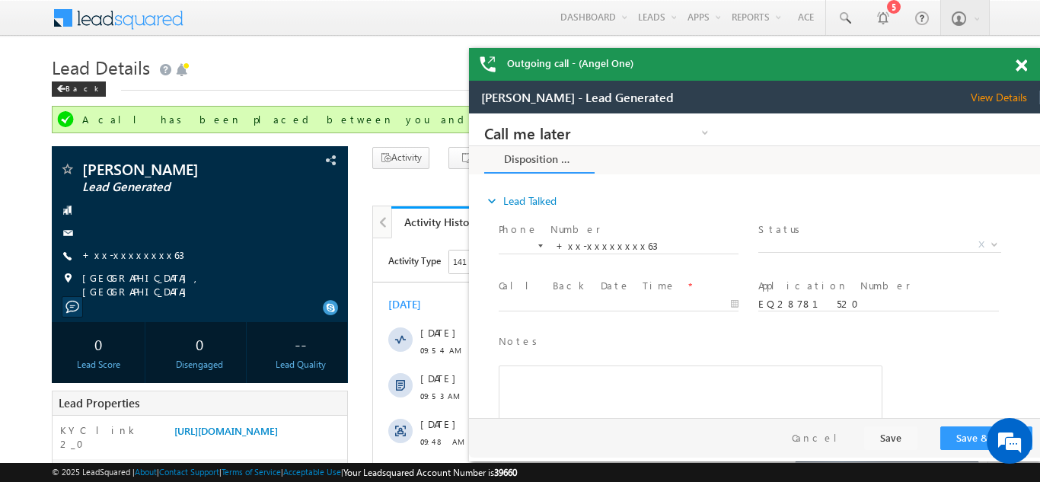
click at [1023, 63] on span at bounding box center [1021, 65] width 11 height 13
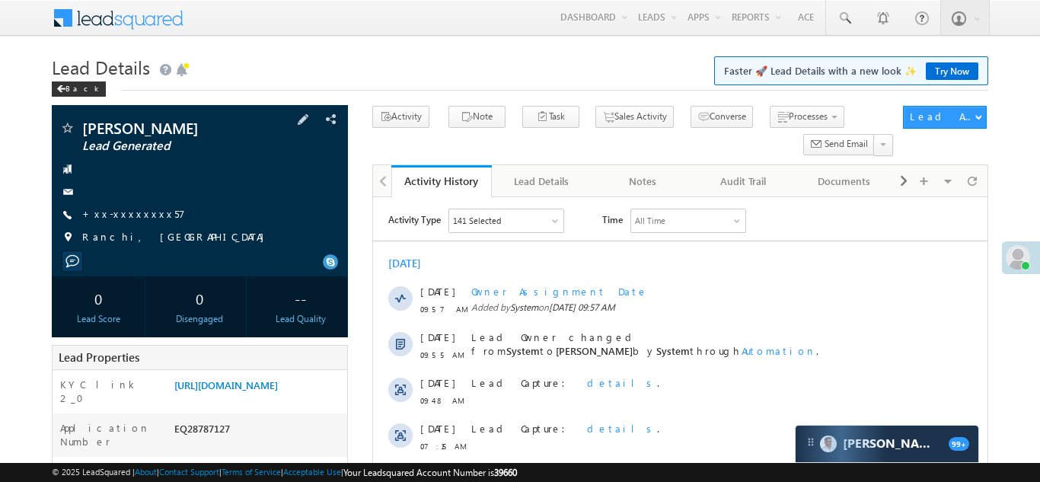
click at [109, 222] on span "+xx-xxxxxxxx57" at bounding box center [133, 214] width 103 height 15
click at [117, 212] on link "+xx-xxxxxxxx57" at bounding box center [133, 213] width 103 height 13
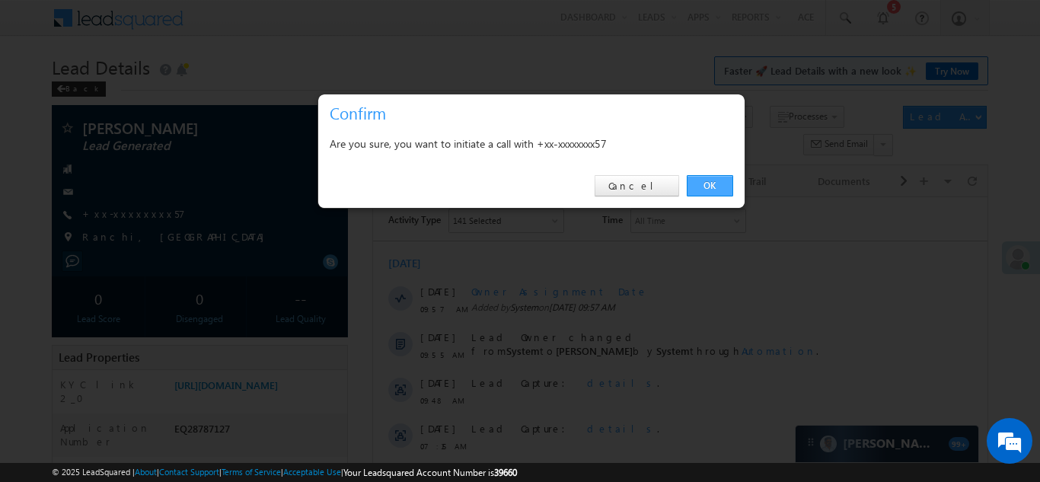
click at [707, 186] on link "OK" at bounding box center [710, 185] width 46 height 21
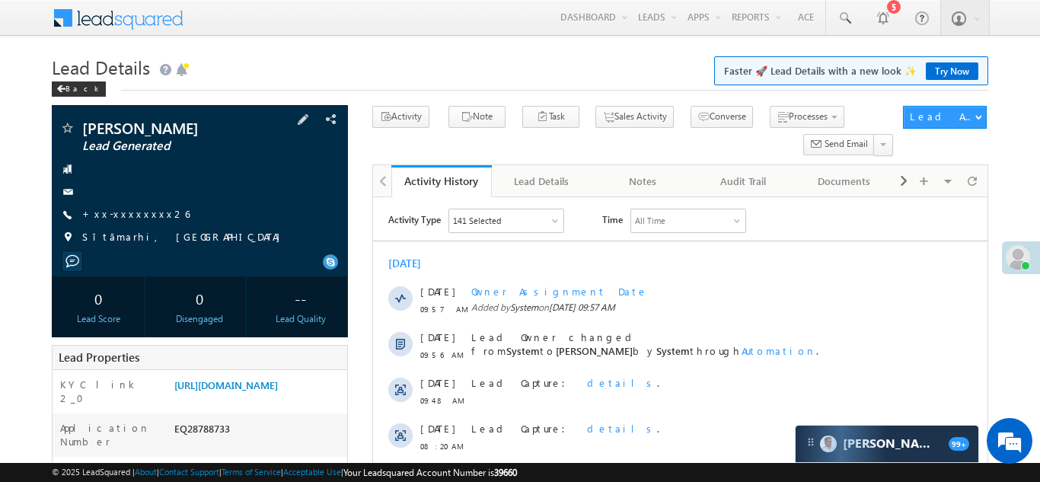
click at [129, 198] on div at bounding box center [199, 191] width 281 height 15
click at [136, 216] on link "+xx-xxxxxxxx26" at bounding box center [135, 213] width 107 height 13
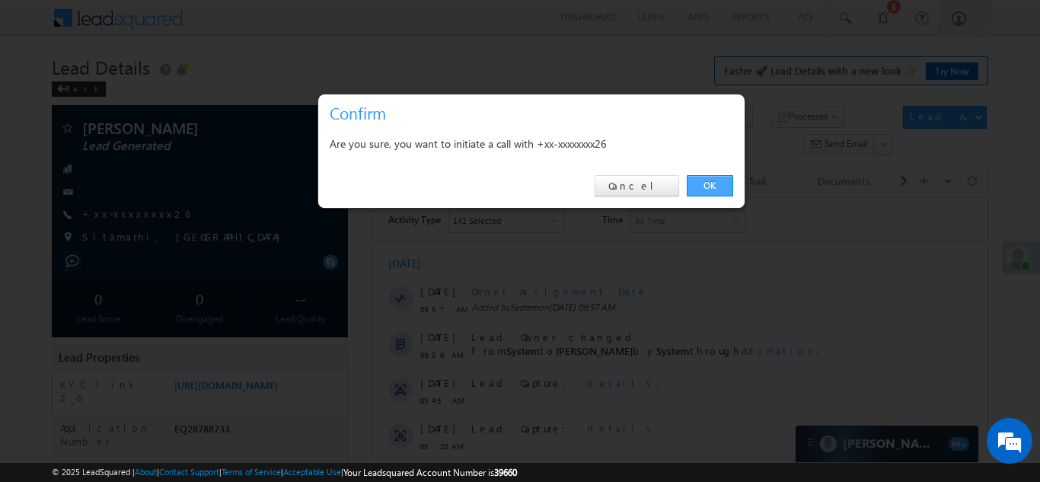
click at [704, 186] on link "OK" at bounding box center [710, 185] width 46 height 21
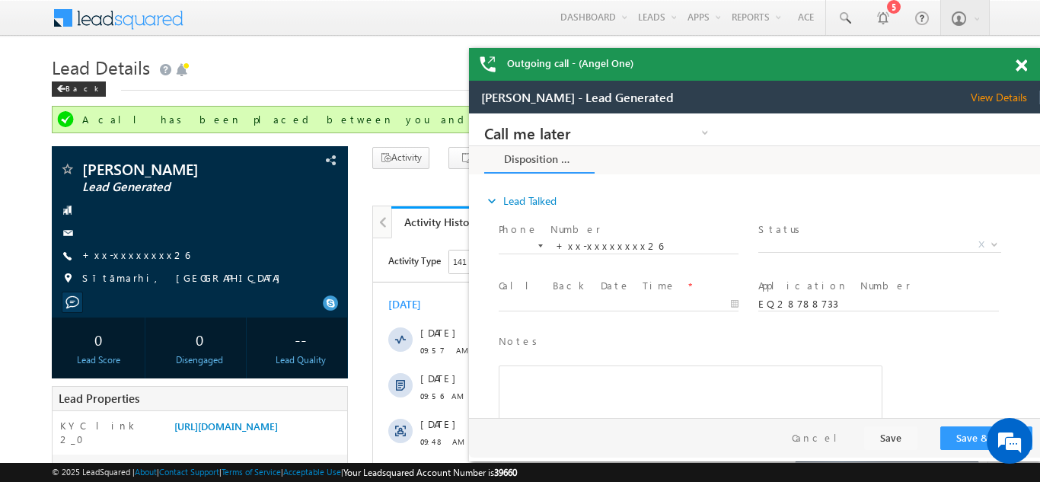
click at [1022, 68] on span at bounding box center [1021, 65] width 11 height 13
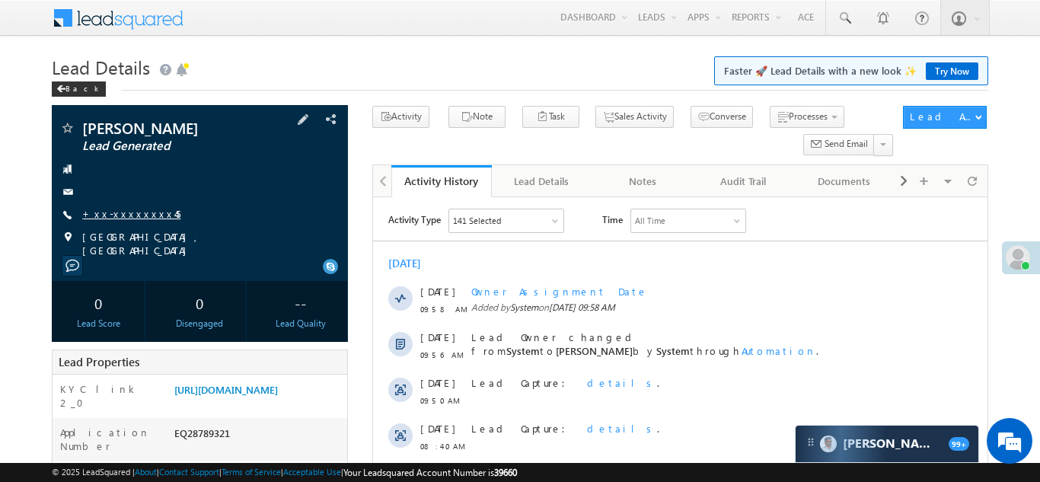
click at [118, 212] on link "+xx-xxxxxxxx45" at bounding box center [131, 213] width 98 height 13
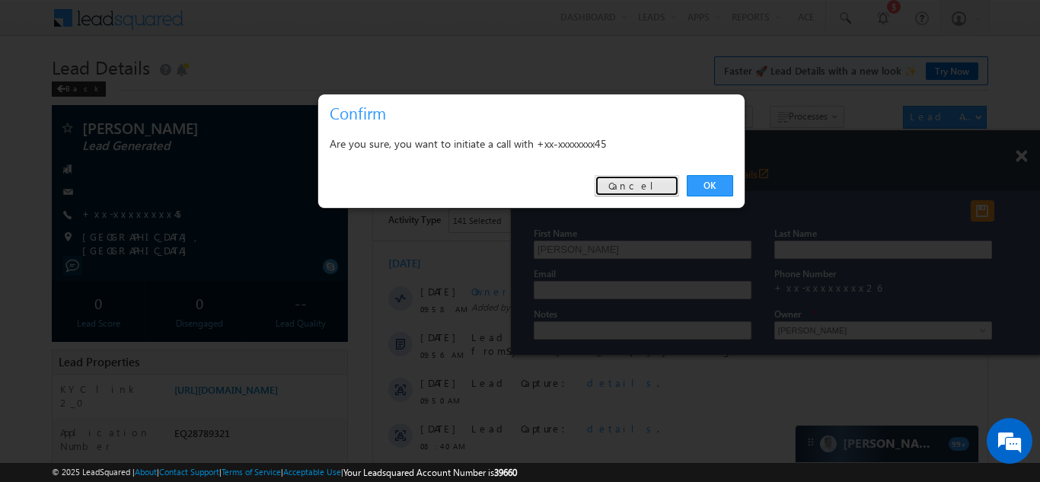
click at [653, 181] on link "Cancel" at bounding box center [637, 185] width 85 height 21
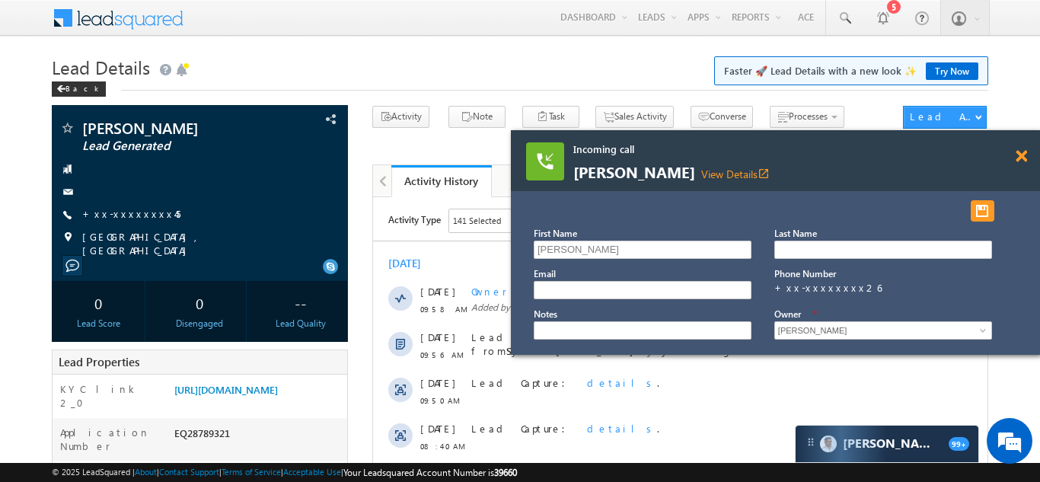
click at [1020, 150] on span at bounding box center [1021, 156] width 11 height 13
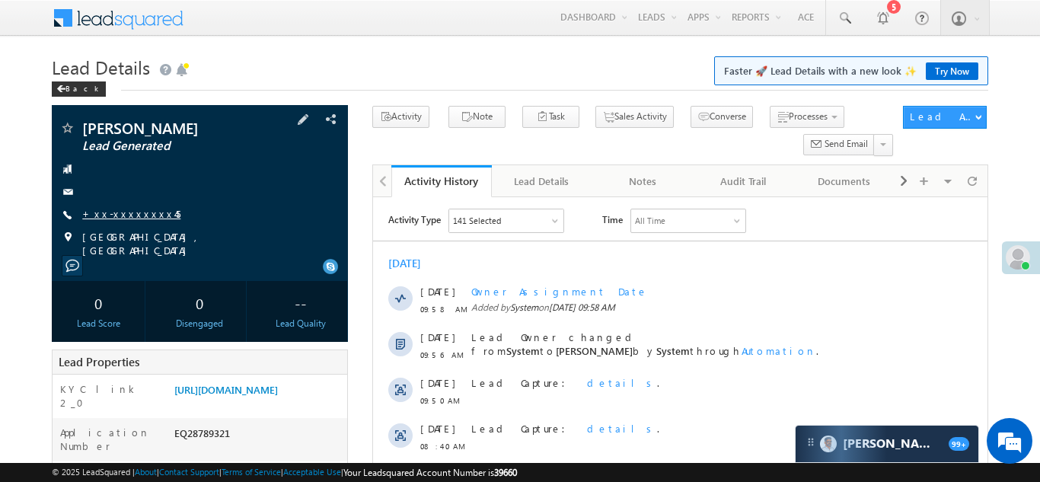
click at [110, 219] on link "+xx-xxxxxxxx45" at bounding box center [131, 213] width 98 height 13
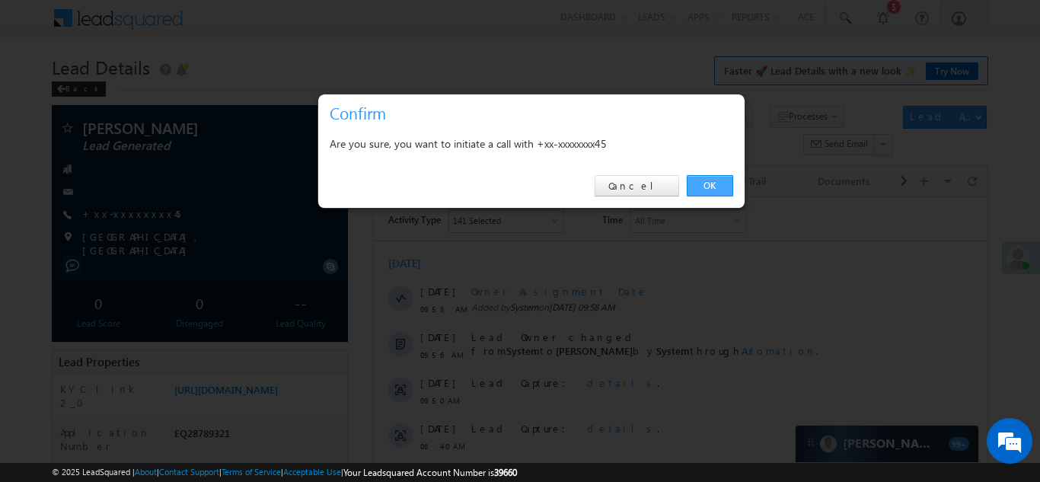
click at [704, 182] on link "OK" at bounding box center [710, 185] width 46 height 21
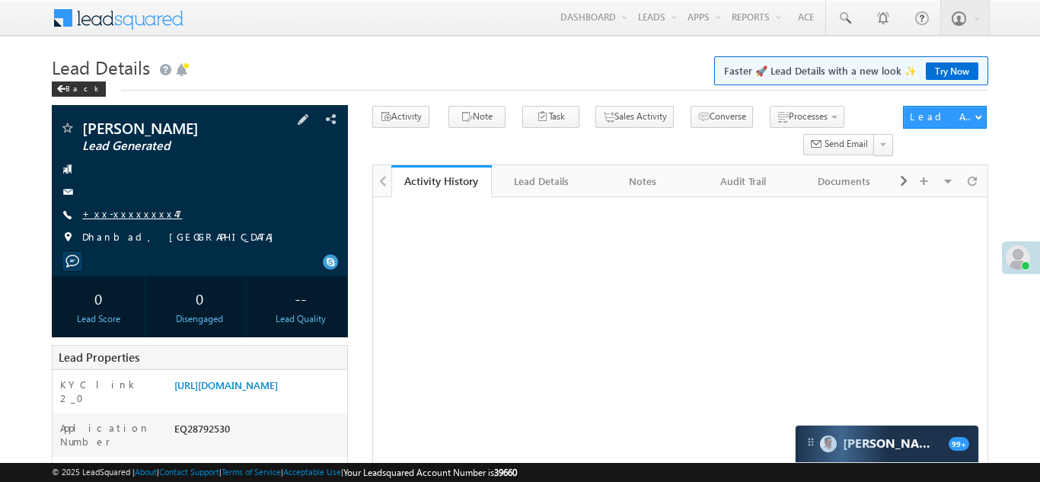
click at [126, 212] on link "+xx-xxxxxxxx47" at bounding box center [132, 213] width 100 height 13
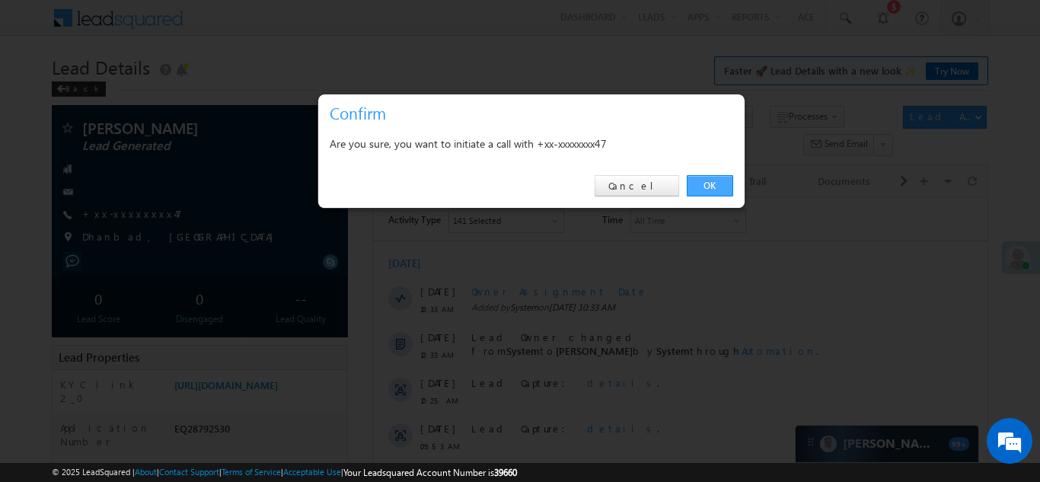
click at [707, 184] on link "OK" at bounding box center [710, 185] width 46 height 21
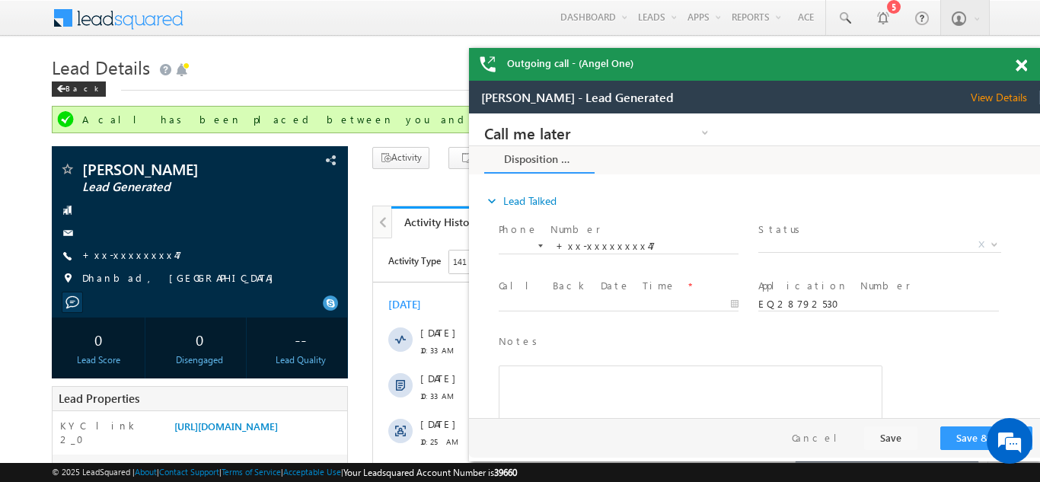
click at [1017, 67] on div "Outgoing call - (Angel One)" at bounding box center [754, 64] width 571 height 33
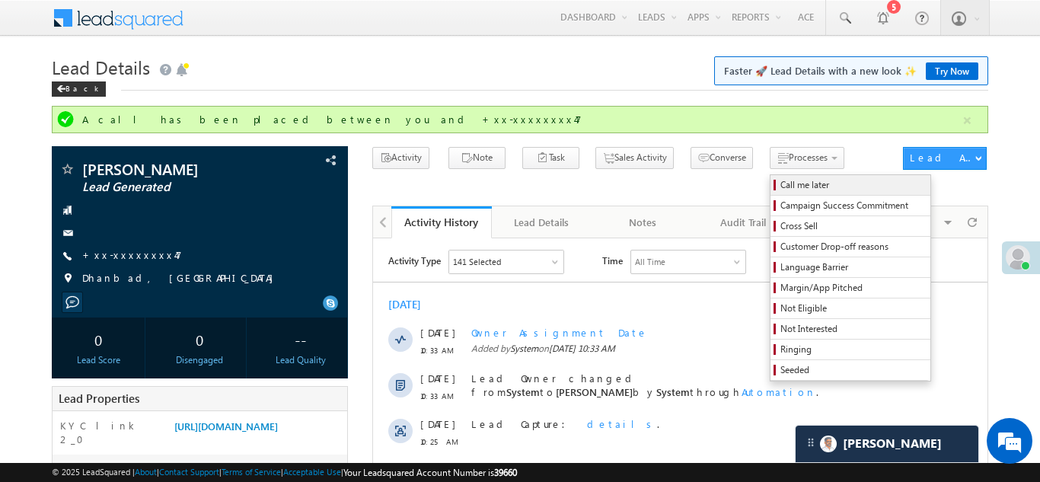
click at [781, 182] on span "Call me later" at bounding box center [853, 185] width 145 height 14
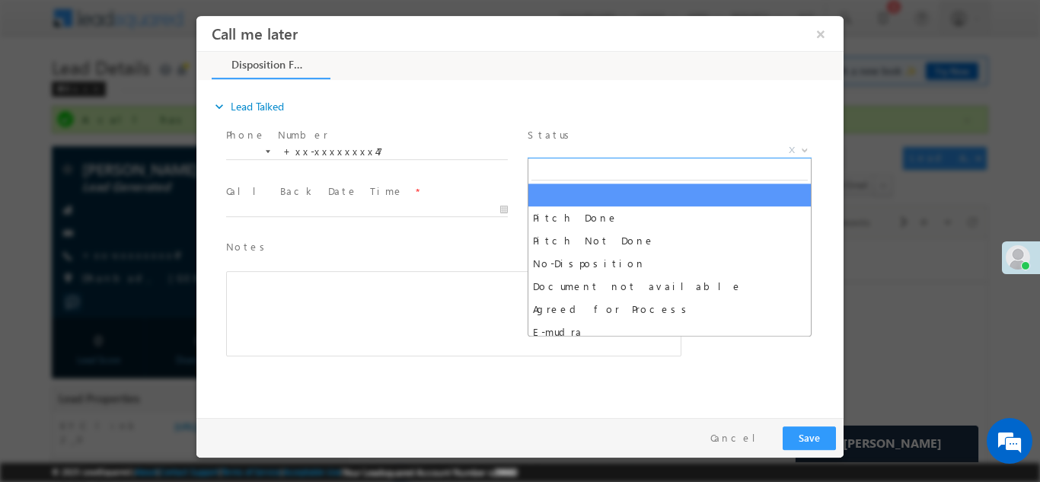
click at [569, 152] on span "X" at bounding box center [670, 149] width 284 height 15
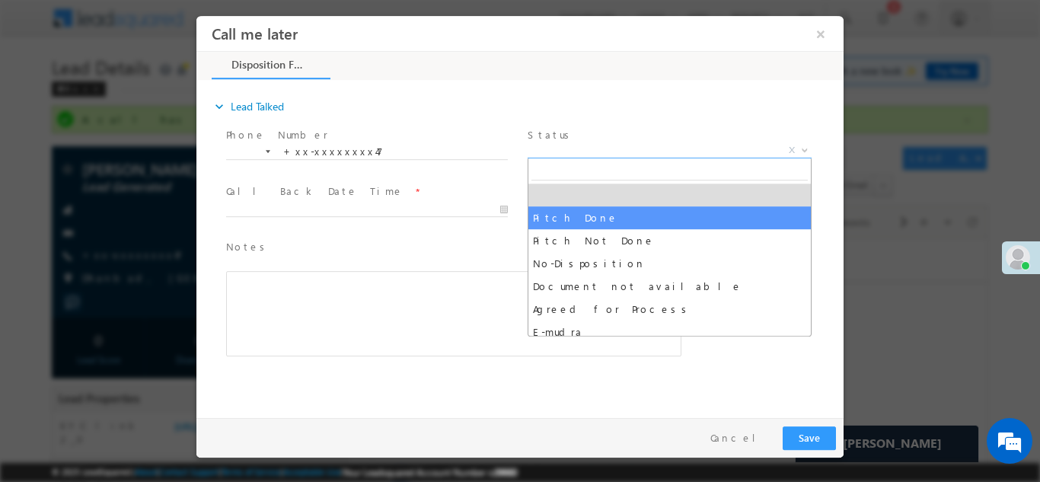
select select "Pitch Done"
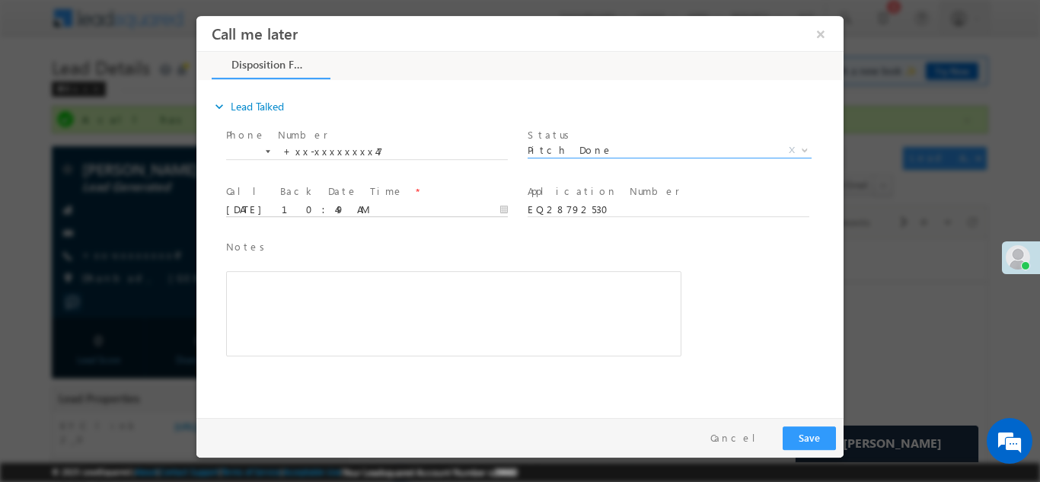
click at [337, 208] on input "09/12/25 10:49 AM" at bounding box center [367, 209] width 282 height 15
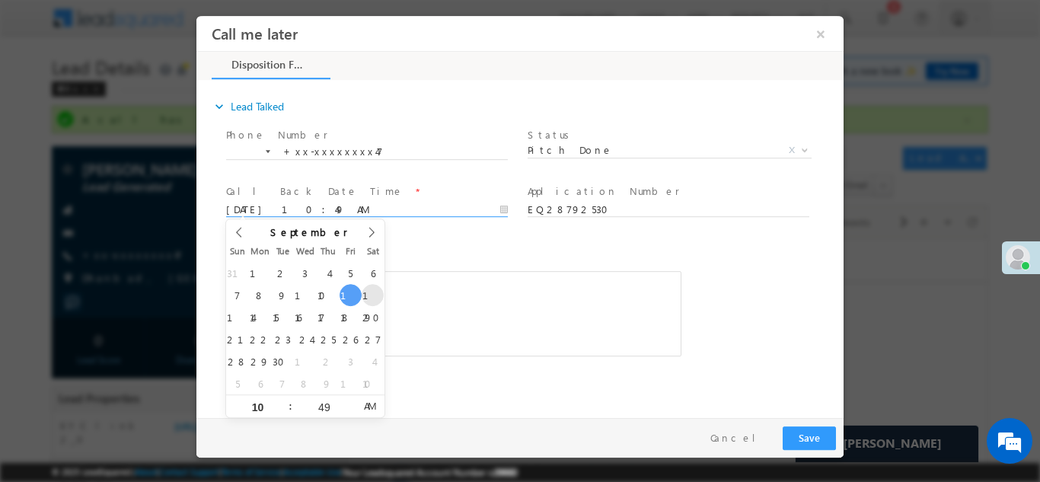
type input "09/13/25 10:49 AM"
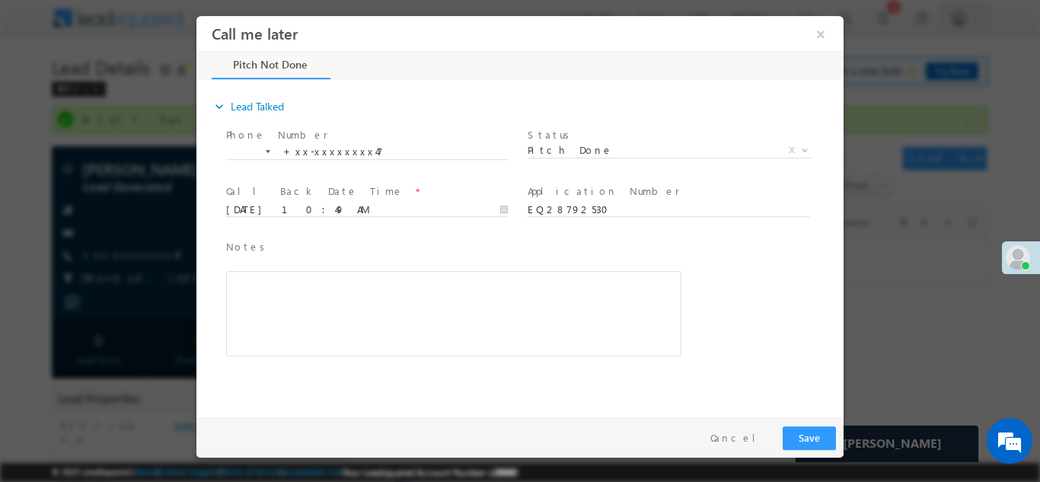
click at [453, 254] on span "Notes *" at bounding box center [442, 246] width 433 height 17
click at [817, 31] on button "×" at bounding box center [821, 33] width 26 height 28
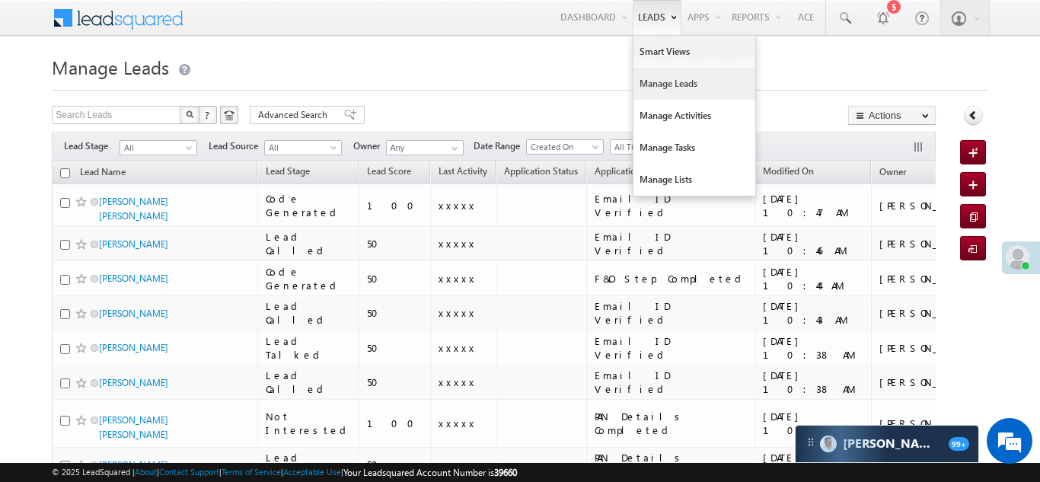
click at [640, 88] on link "Manage Leads" at bounding box center [695, 84] width 122 height 32
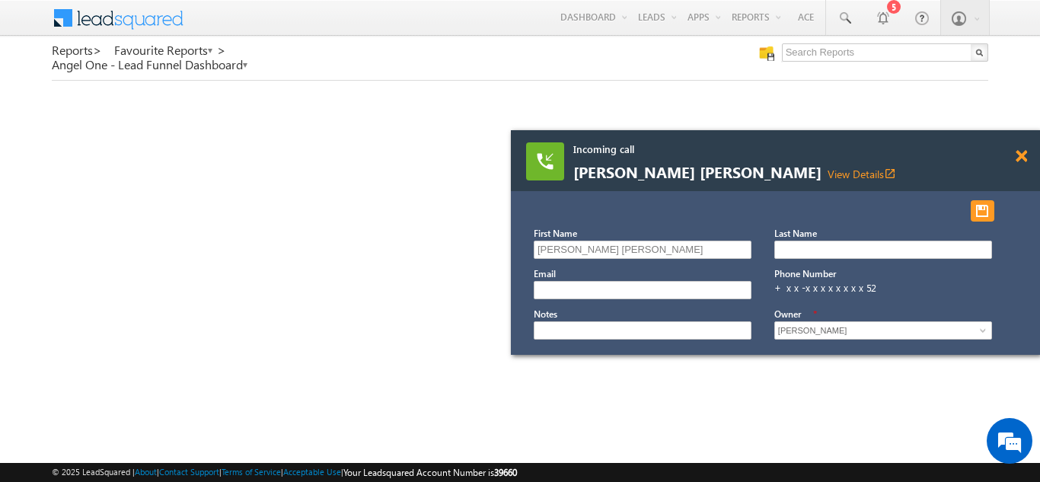
click at [1022, 154] on div "Incoming call [PERSON_NAME] [PERSON_NAME] View Details open_in_new" at bounding box center [775, 160] width 529 height 61
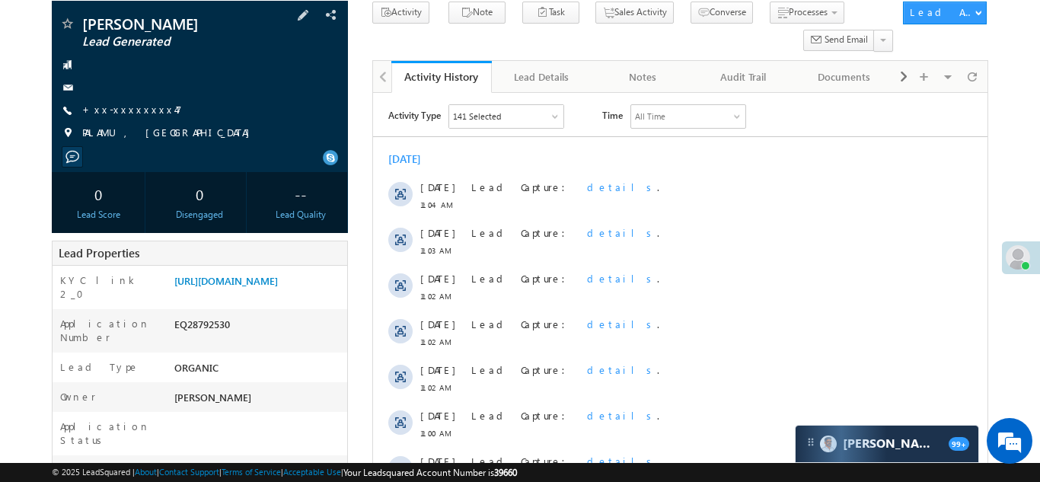
scroll to position [235, 0]
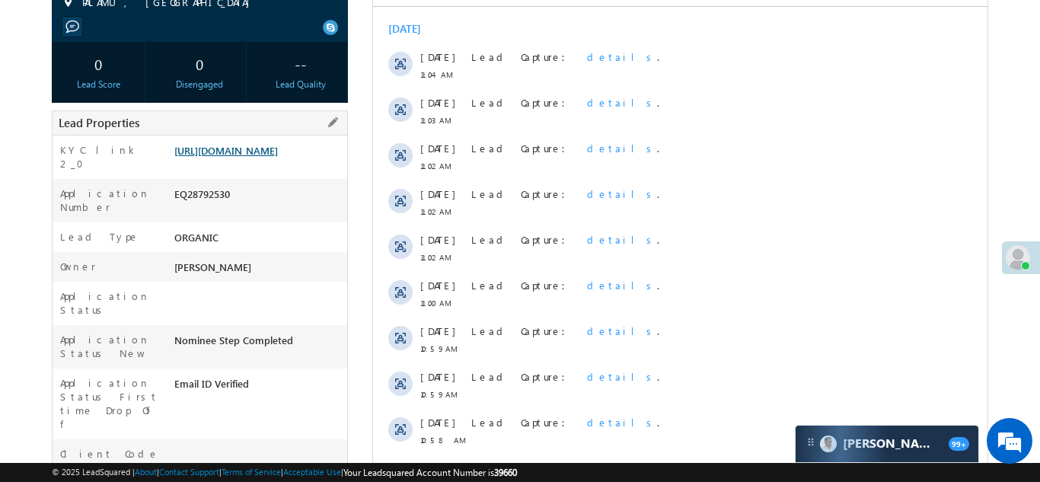
click at [243, 157] on link "https://angelbroking1-pk3em7sa.customui-test.leadsquared.com?leadId=57662a22-fb…" at bounding box center [226, 150] width 104 height 13
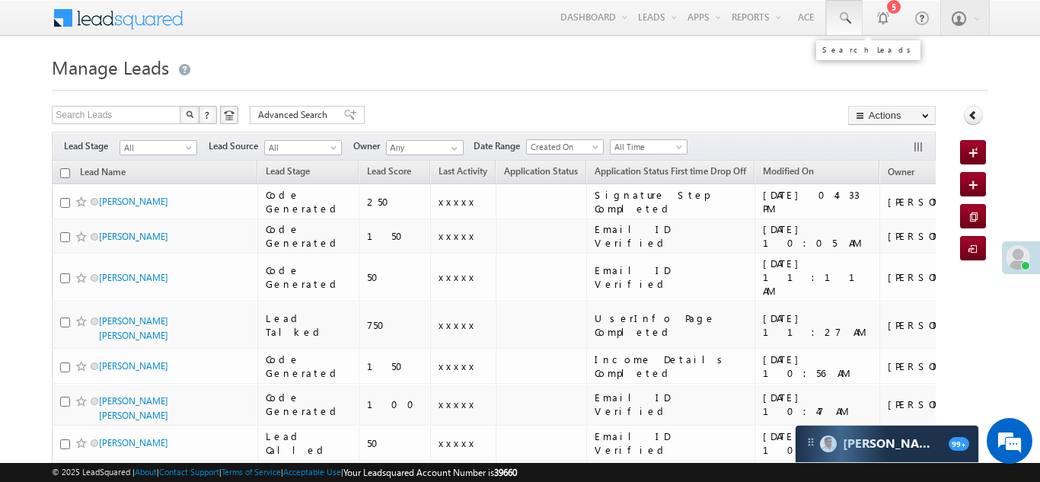
click at [843, 13] on span at bounding box center [844, 18] width 15 height 15
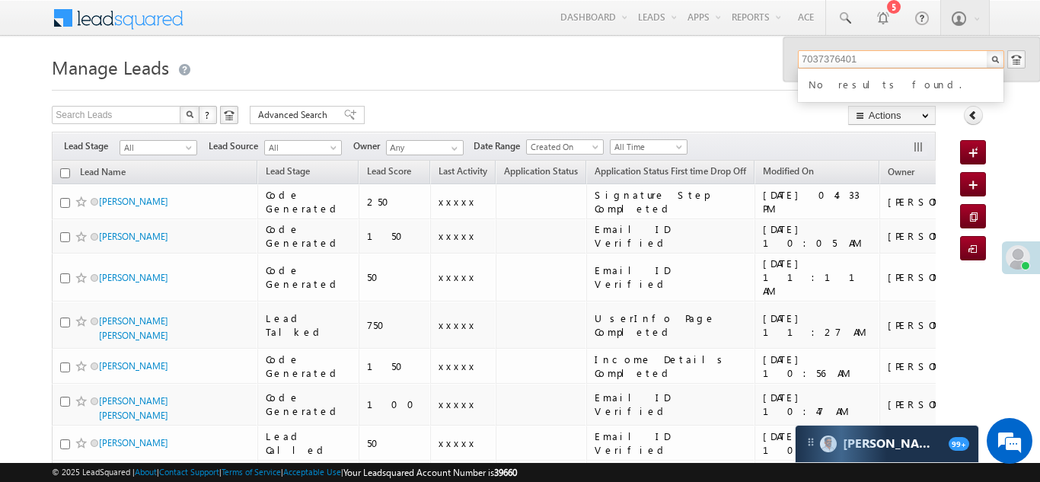
type input "7037376401"
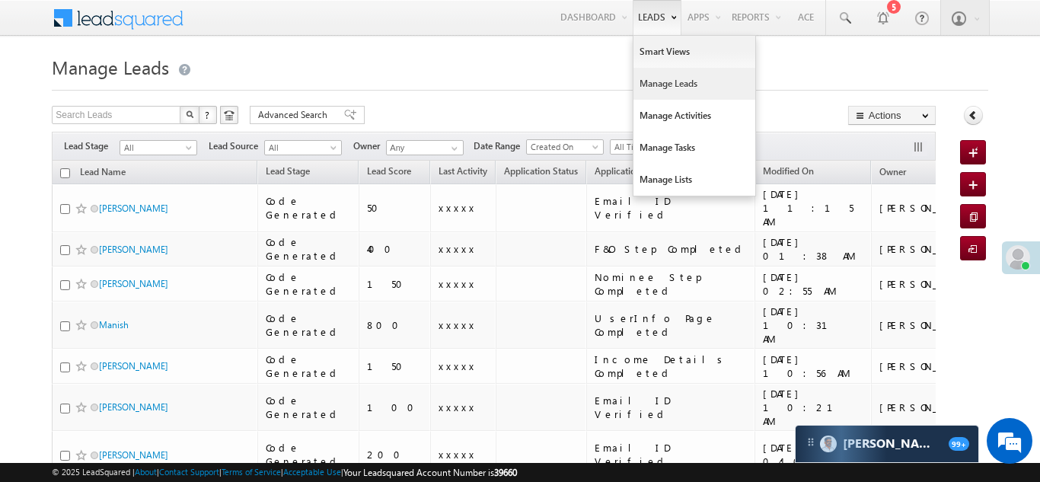
click at [670, 85] on link "Manage Leads" at bounding box center [695, 84] width 122 height 32
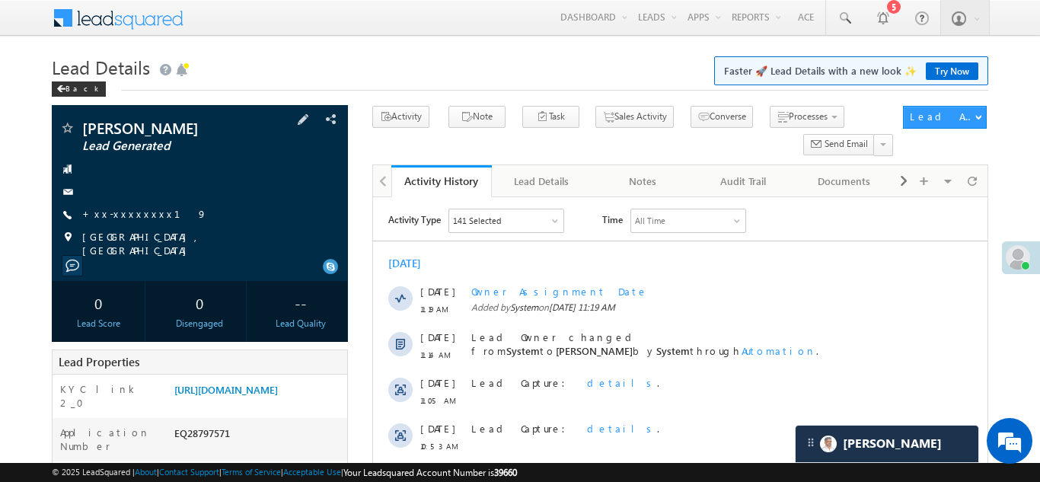
click at [121, 206] on div "Babideval Gupta Lead Generated +xx-xxxxxxxx19" at bounding box center [199, 188] width 281 height 137
click at [130, 216] on link "+xx-xxxxxxxx19" at bounding box center [144, 213] width 125 height 13
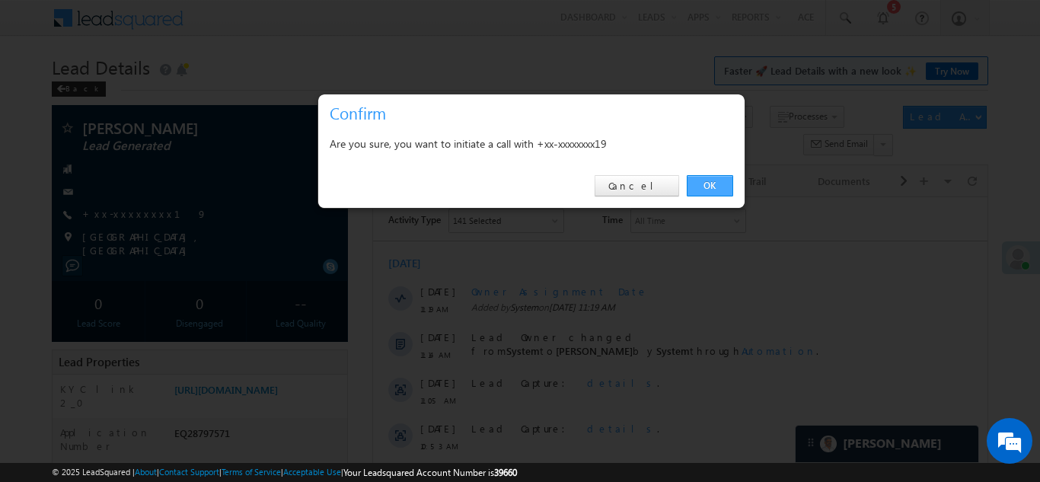
click at [702, 178] on link "OK" at bounding box center [710, 185] width 46 height 21
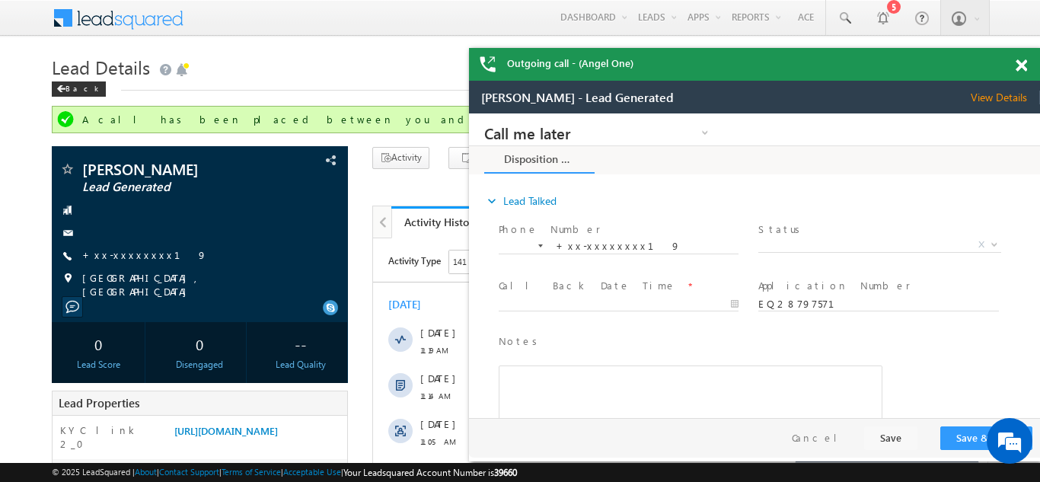
click at [1021, 65] on span at bounding box center [1021, 65] width 11 height 13
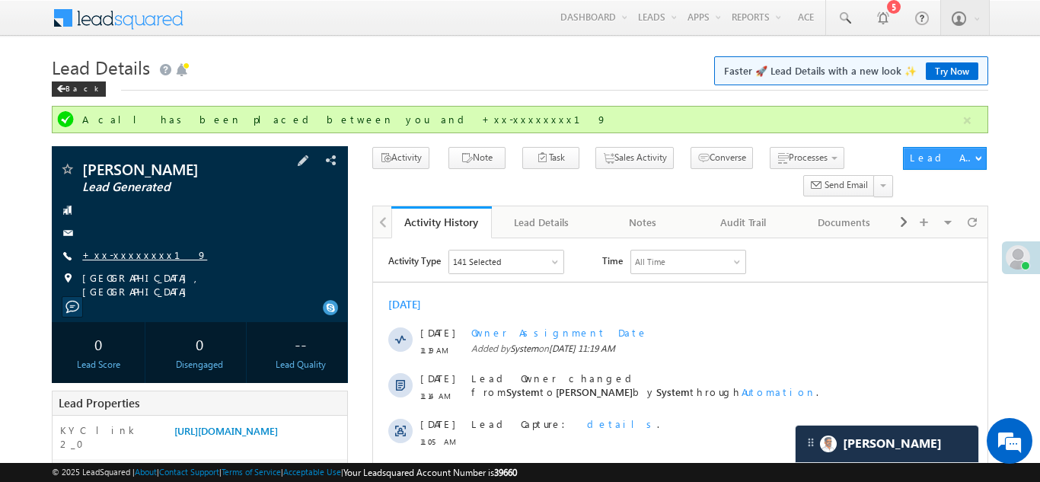
click at [127, 252] on link "+xx-xxxxxxxx19" at bounding box center [144, 254] width 125 height 13
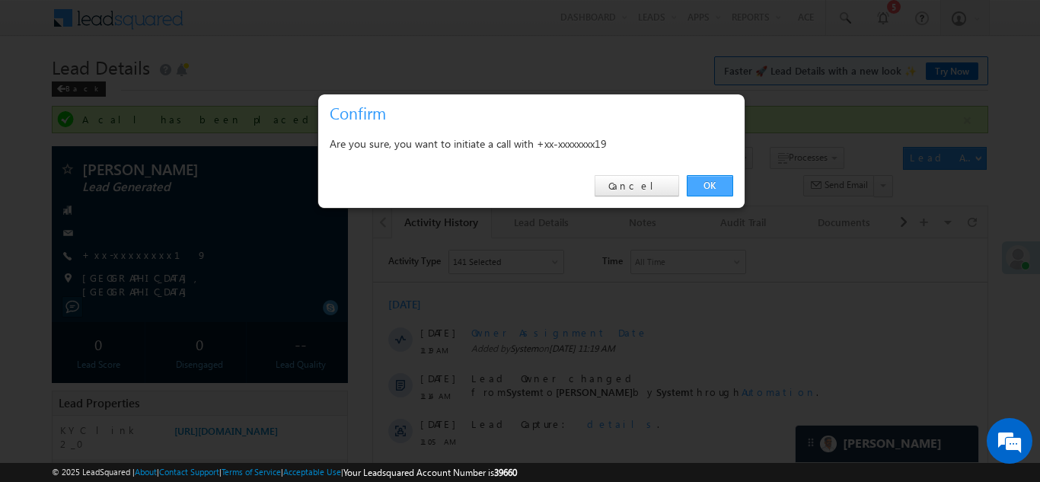
click at [711, 187] on link "OK" at bounding box center [710, 185] width 46 height 21
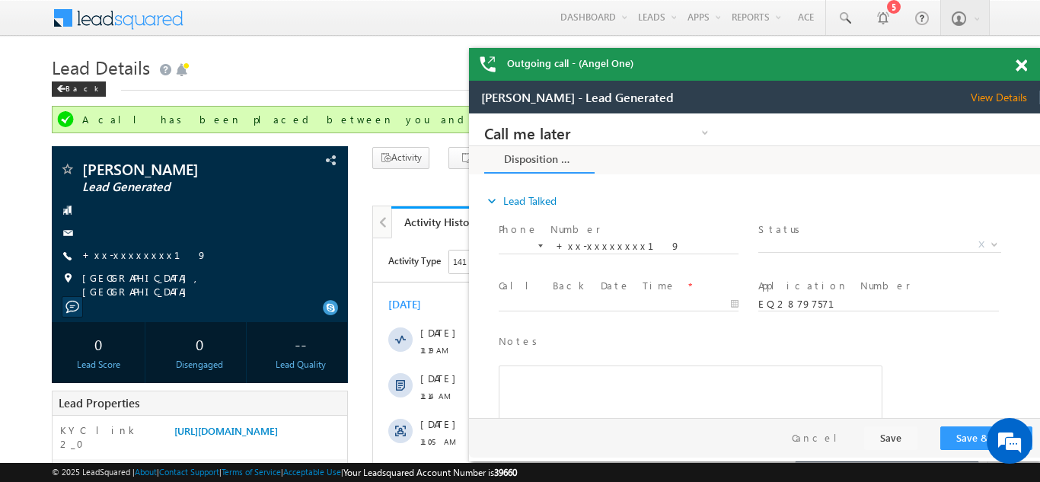
click at [1020, 64] on span at bounding box center [1021, 65] width 11 height 13
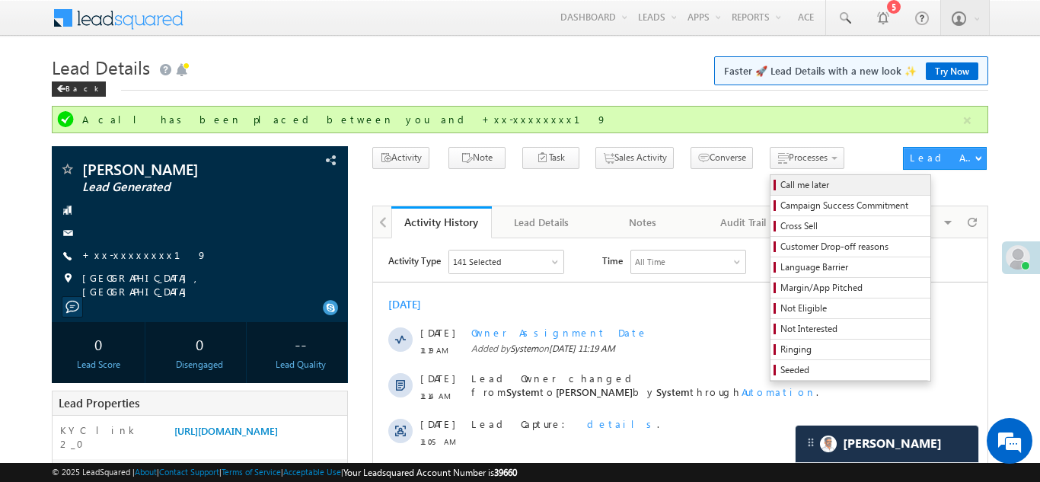
click at [781, 184] on span "Call me later" at bounding box center [853, 185] width 145 height 14
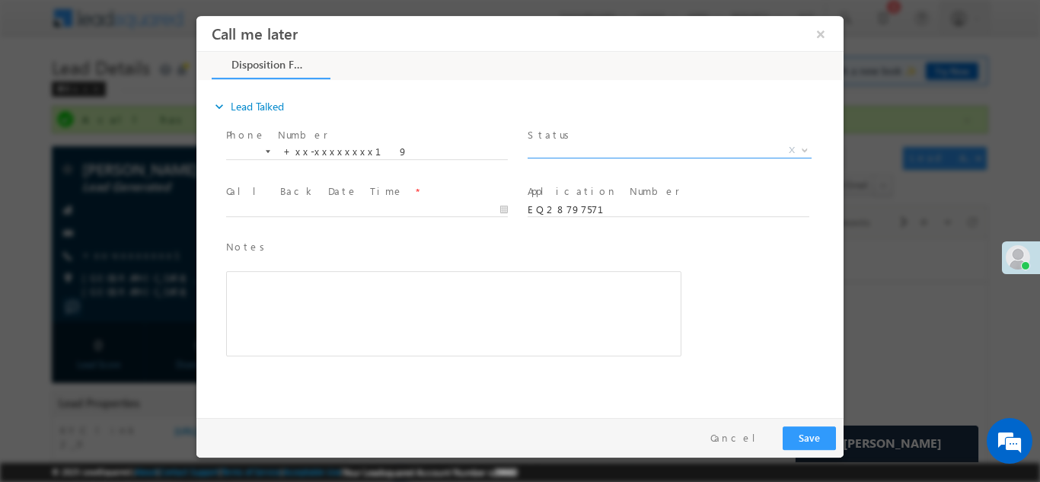
click at [610, 148] on span "X" at bounding box center [670, 149] width 284 height 15
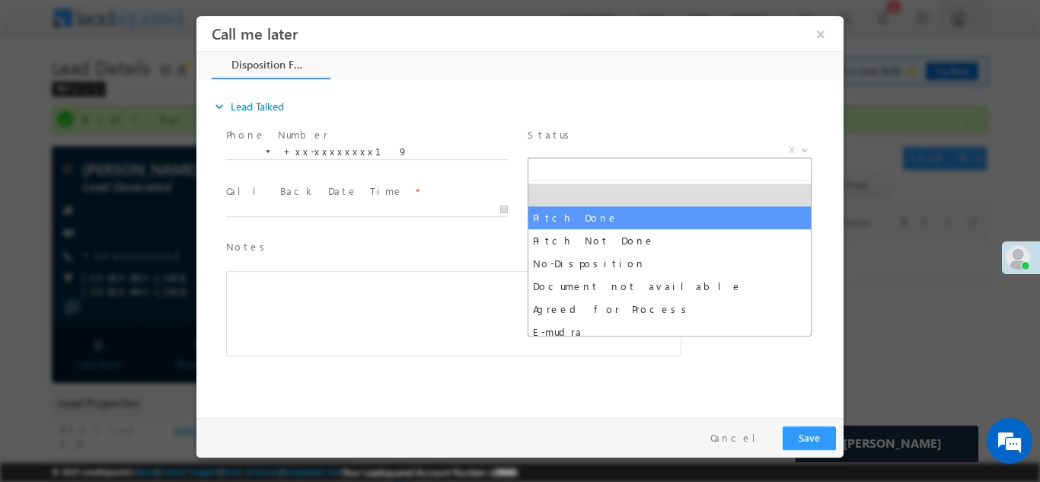
select select "Pitch Done"
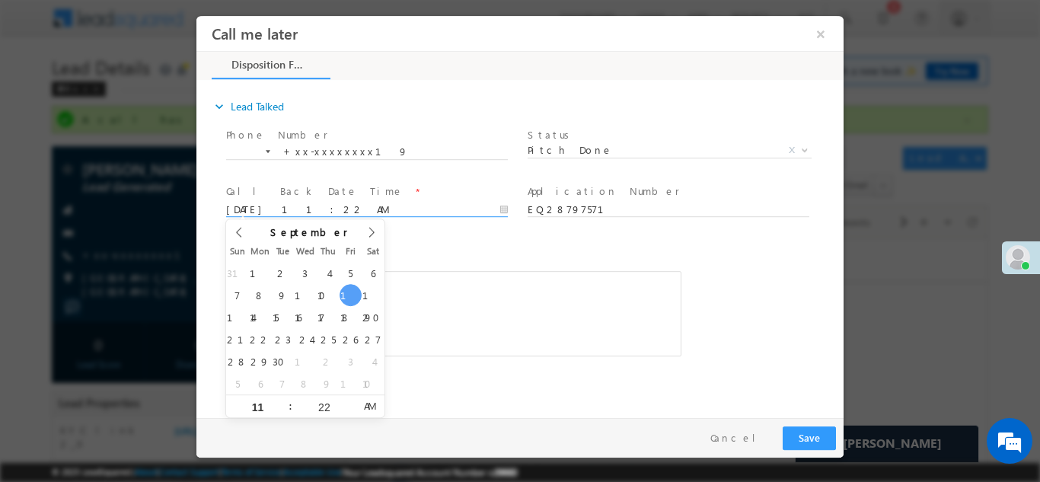
click at [302, 213] on body "Call me later ×" at bounding box center [519, 212] width 647 height 395
type input "09/13/25 11:22 AM"
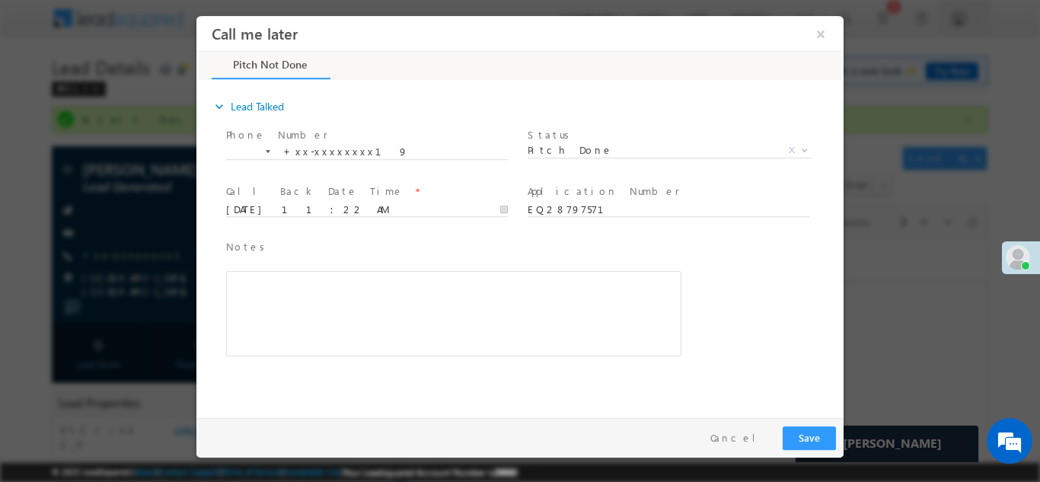
click at [468, 239] on span "Notes *" at bounding box center [442, 246] width 433 height 17
click at [806, 436] on button "Save" at bounding box center [809, 438] width 53 height 24
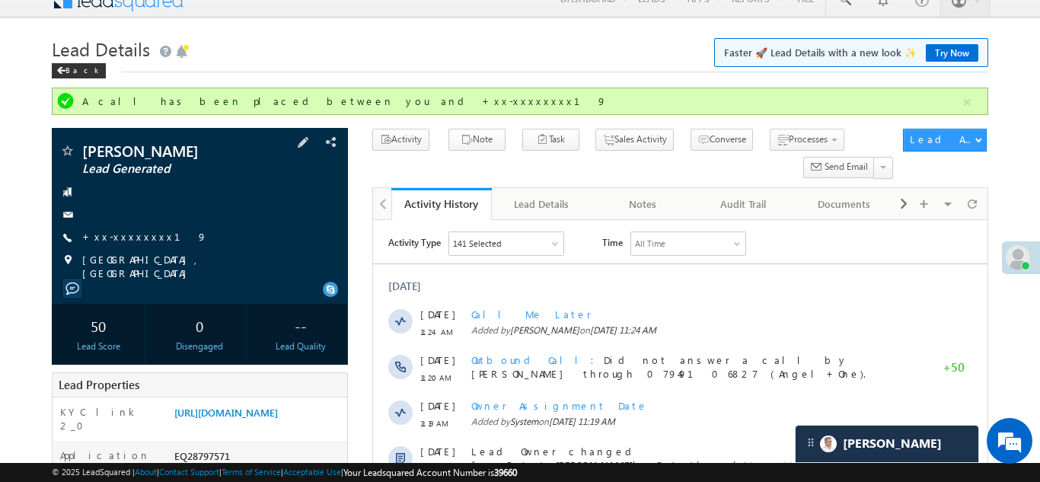
scroll to position [150, 0]
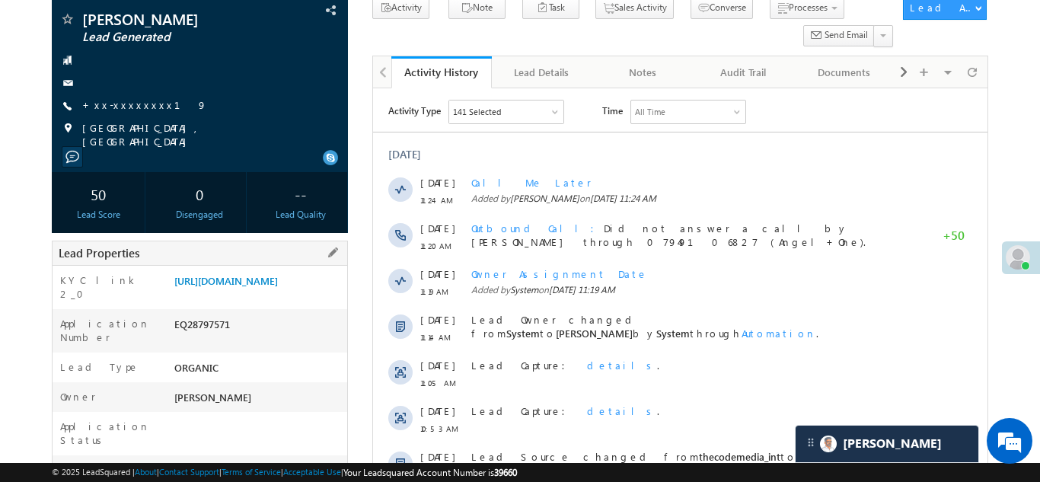
copy div "EQ28797571"
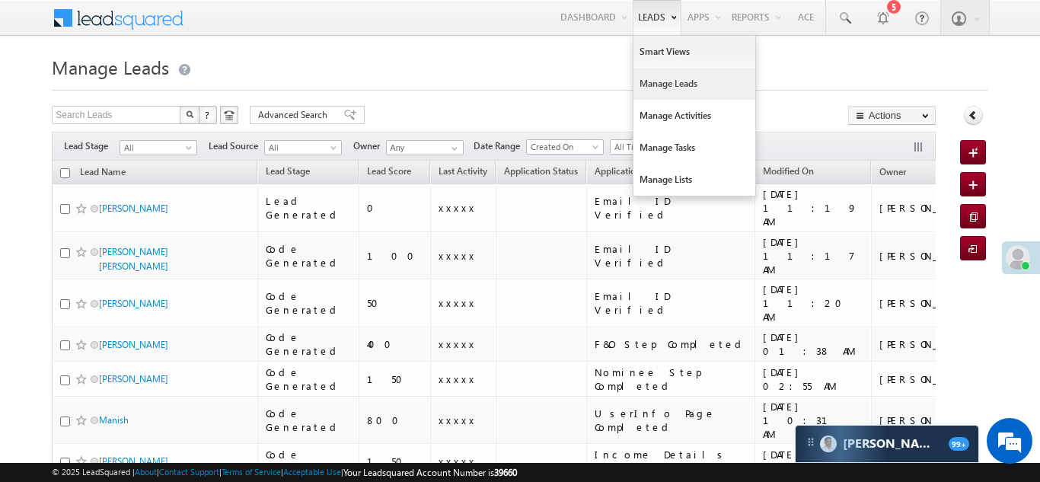
click at [636, 91] on link "Manage Leads" at bounding box center [695, 84] width 122 height 32
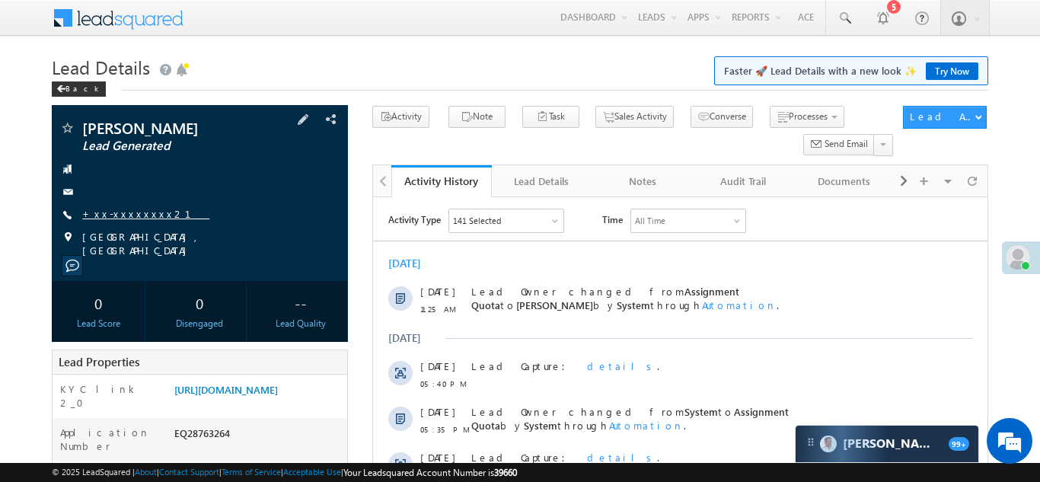
click at [121, 212] on link "+xx-xxxxxxxx21" at bounding box center [145, 213] width 127 height 13
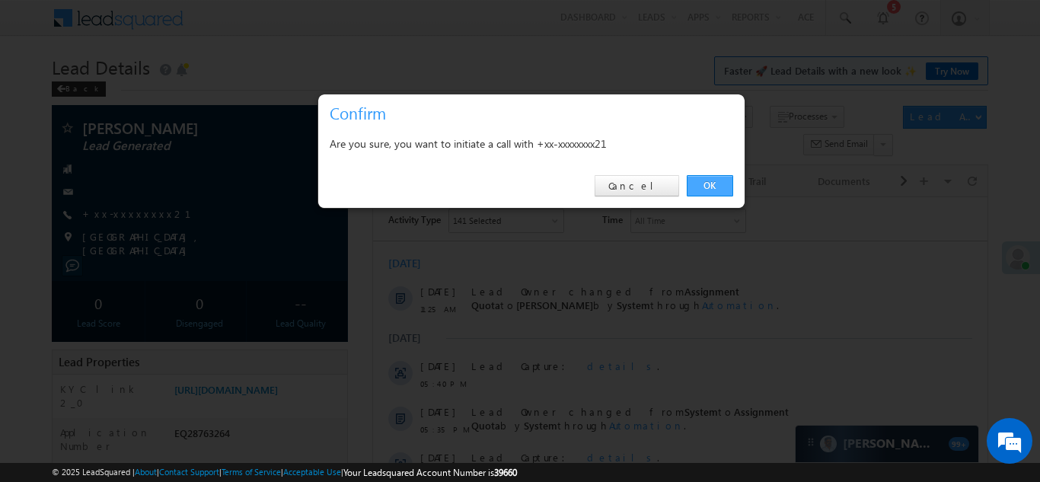
click at [710, 182] on link "OK" at bounding box center [710, 185] width 46 height 21
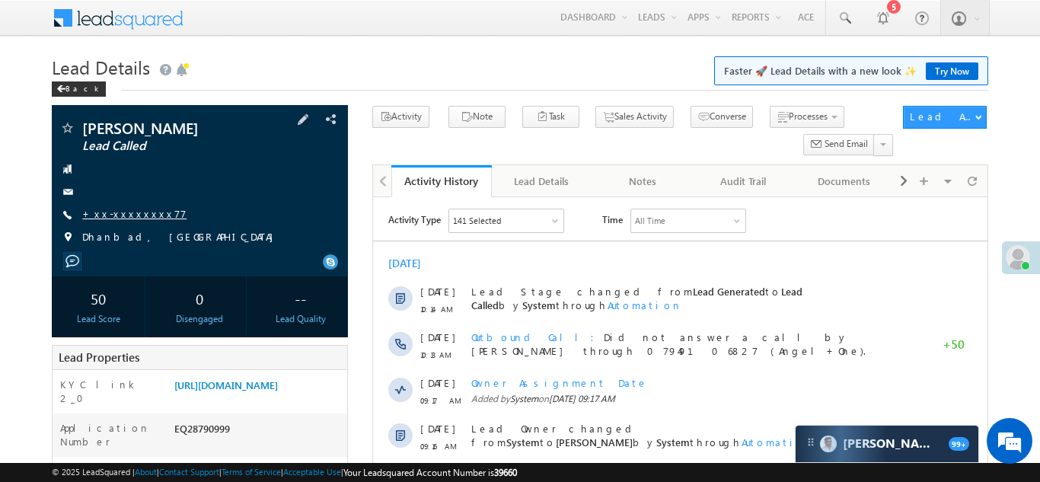
click at [122, 209] on link "+xx-xxxxxxxx77" at bounding box center [134, 213] width 104 height 13
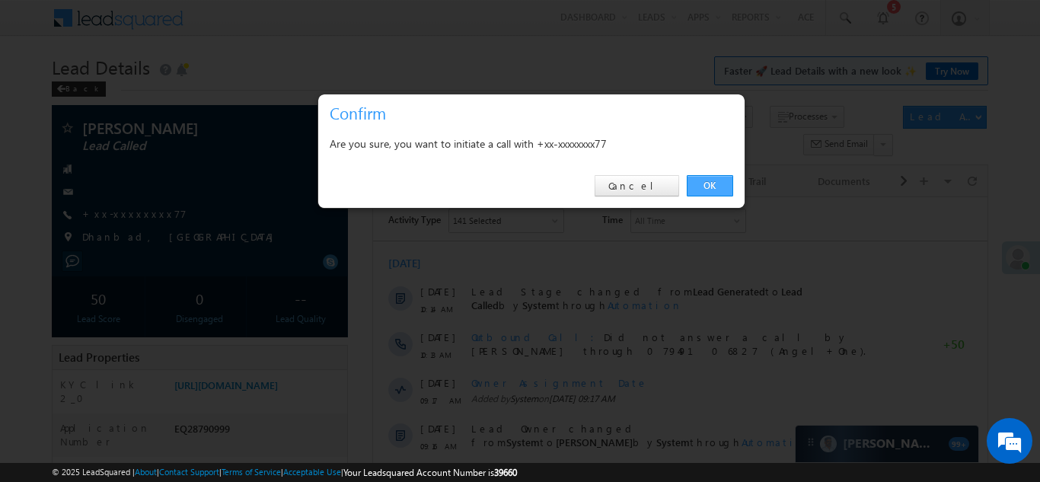
click at [714, 185] on link "OK" at bounding box center [710, 185] width 46 height 21
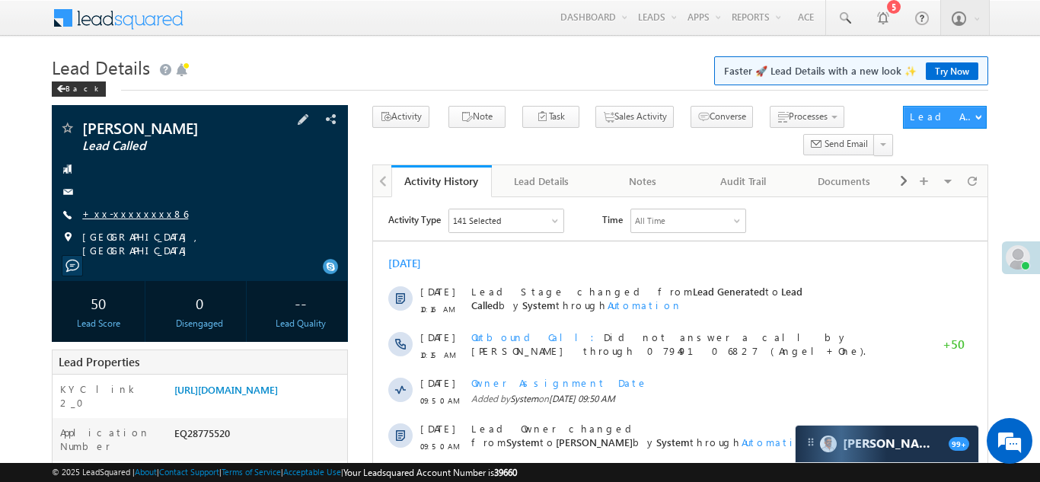
click at [123, 215] on link "+xx-xxxxxxxx86" at bounding box center [135, 213] width 106 height 13
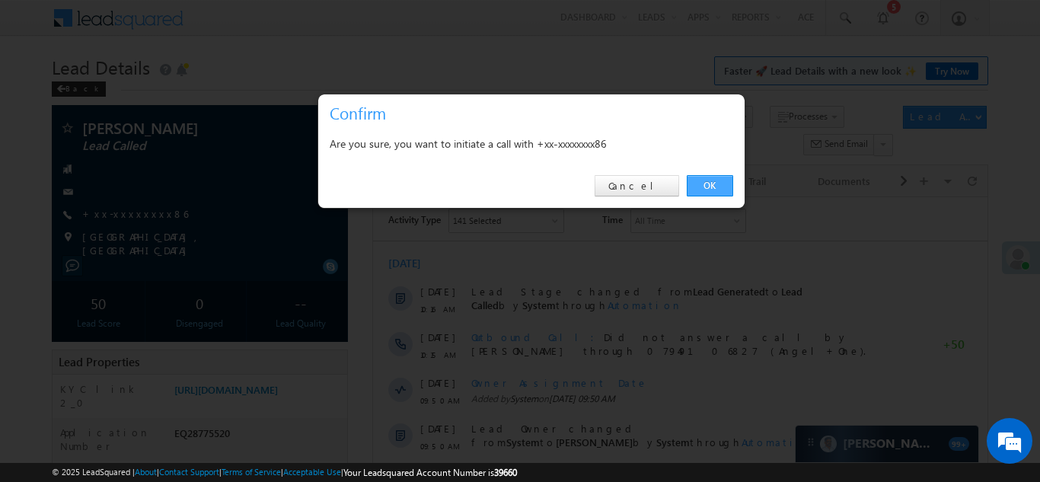
click at [705, 185] on link "OK" at bounding box center [710, 185] width 46 height 21
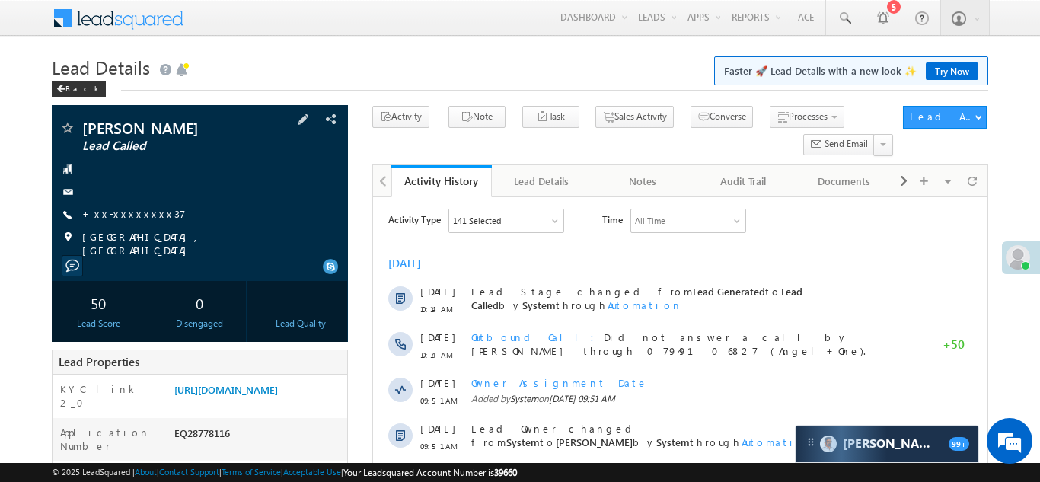
click at [123, 212] on link "+xx-xxxxxxxx37" at bounding box center [134, 213] width 104 height 13
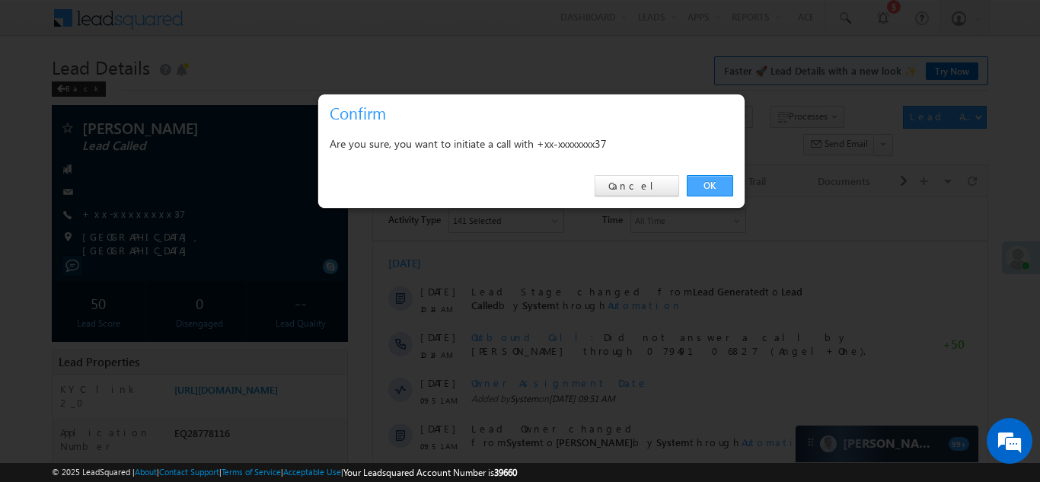
click at [709, 183] on link "OK" at bounding box center [710, 185] width 46 height 21
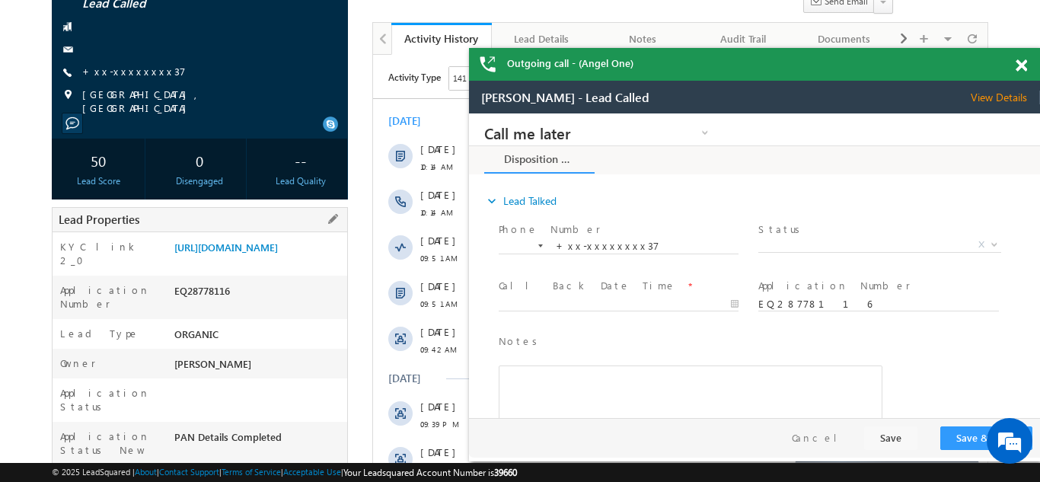
scroll to position [185, 0]
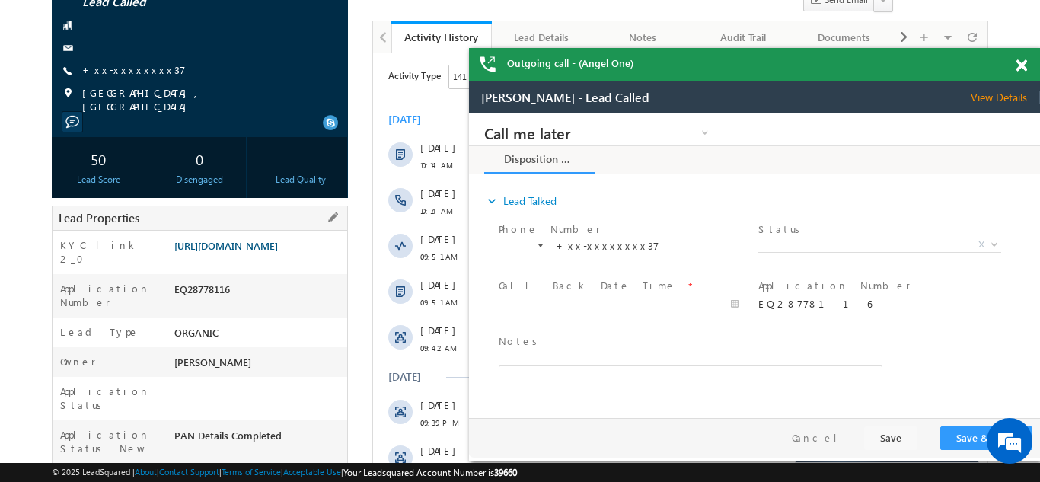
click at [261, 248] on link "https://angelbroking1-pk3em7sa.customui-test.leadsquared.com?leadId=6a131729-55…" at bounding box center [226, 245] width 104 height 13
click at [1028, 65] on div at bounding box center [1030, 63] width 21 height 30
click at [1023, 65] on span at bounding box center [1021, 65] width 11 height 13
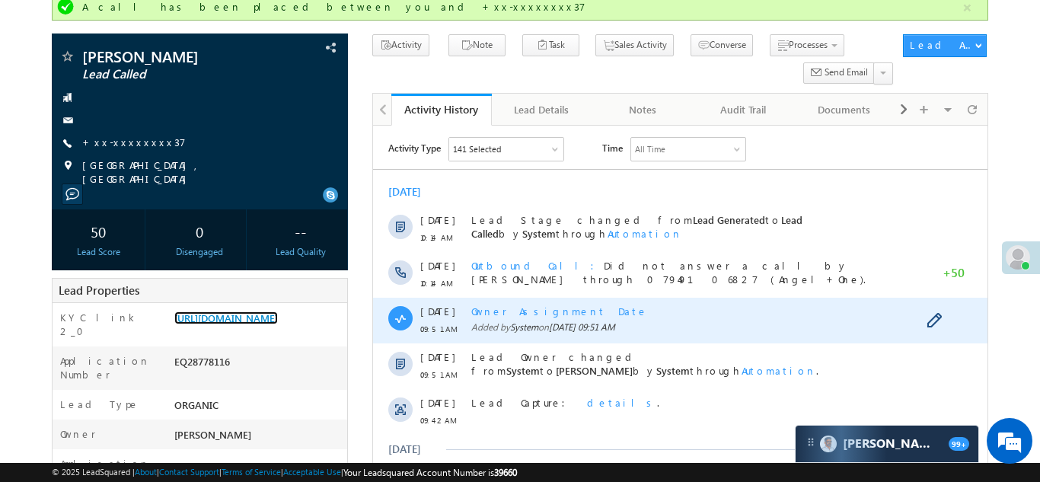
scroll to position [0, 0]
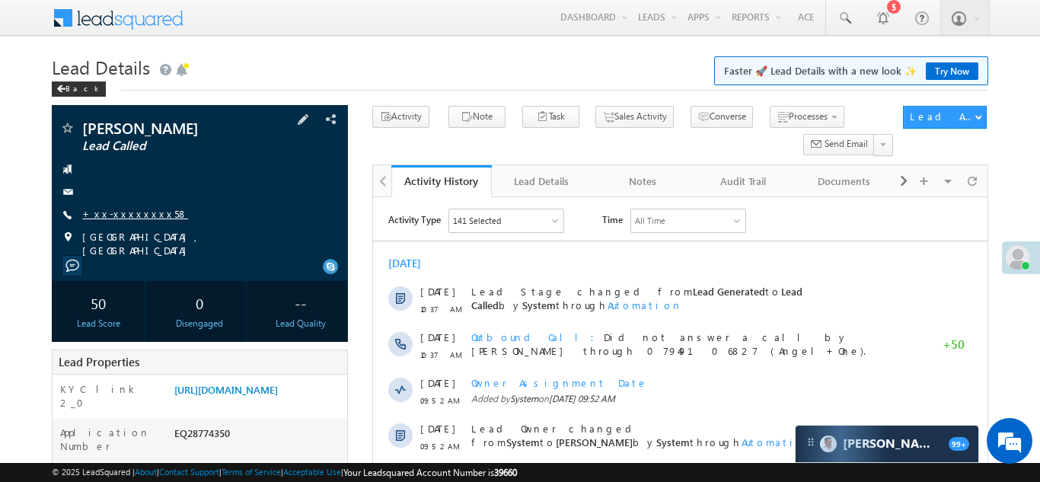
click at [113, 215] on link "+xx-xxxxxxxx58" at bounding box center [135, 213] width 106 height 13
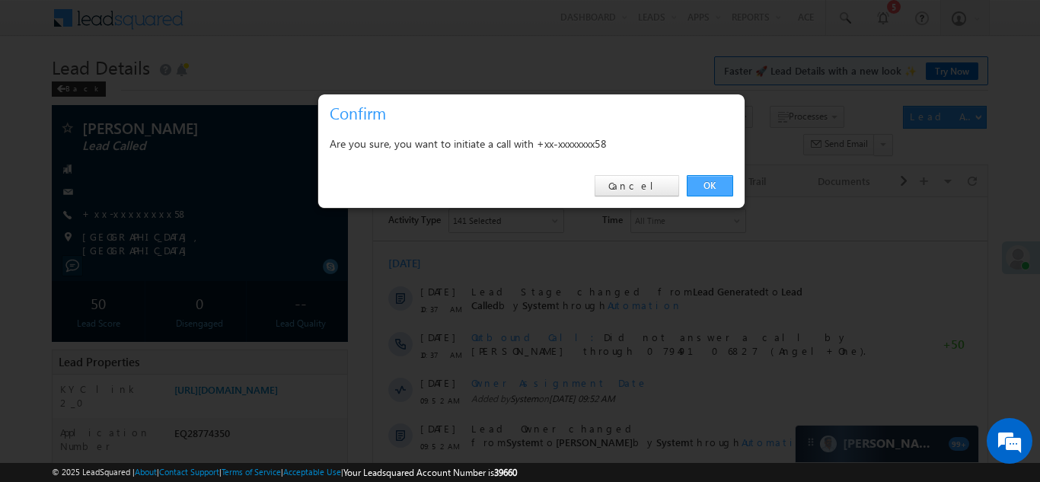
click at [706, 184] on link "OK" at bounding box center [710, 185] width 46 height 21
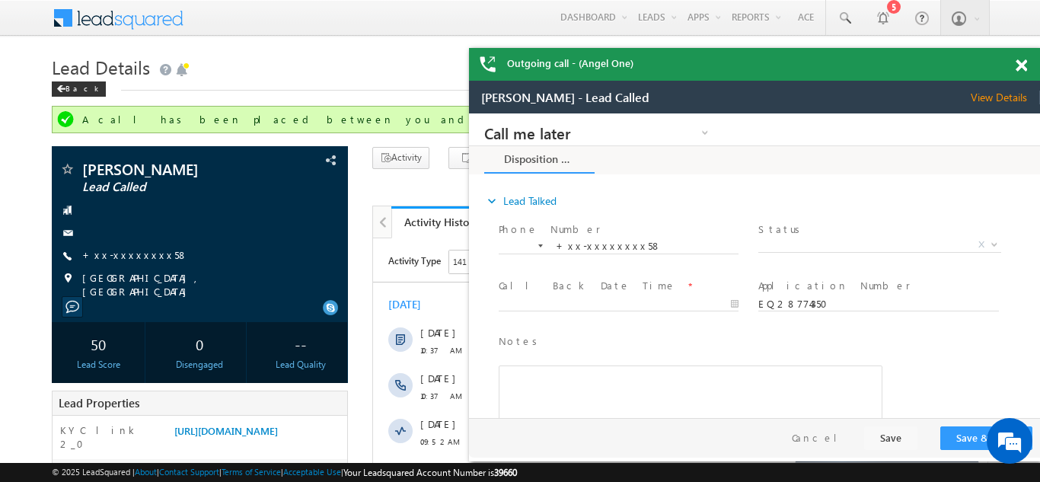
click at [1020, 65] on span at bounding box center [1021, 65] width 11 height 13
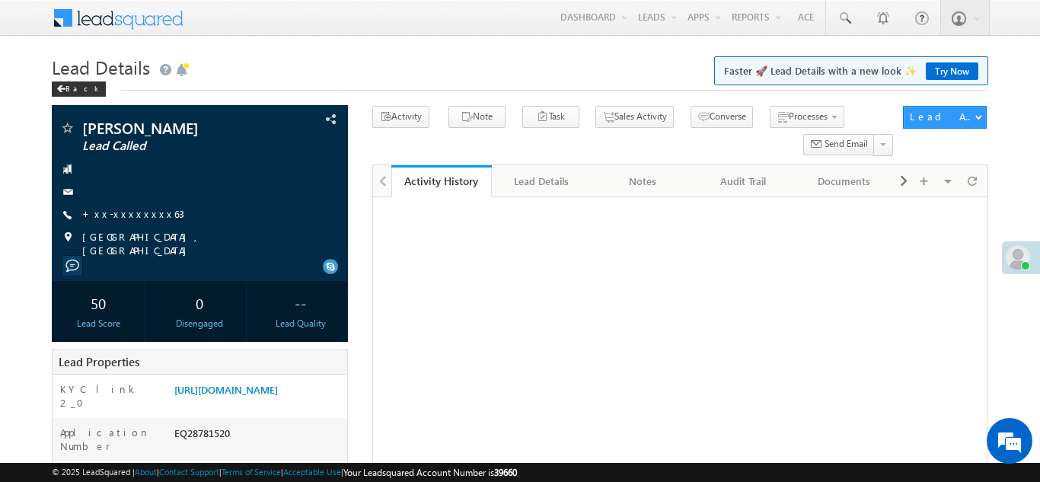
click at [126, 216] on link "+xx-xxxxxxxx63" at bounding box center [133, 213] width 102 height 13
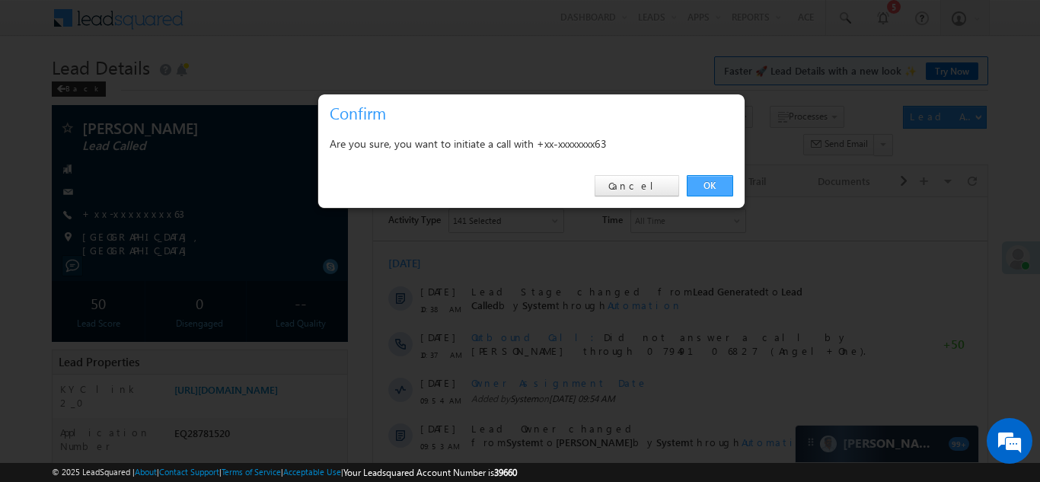
click at [708, 182] on link "OK" at bounding box center [710, 185] width 46 height 21
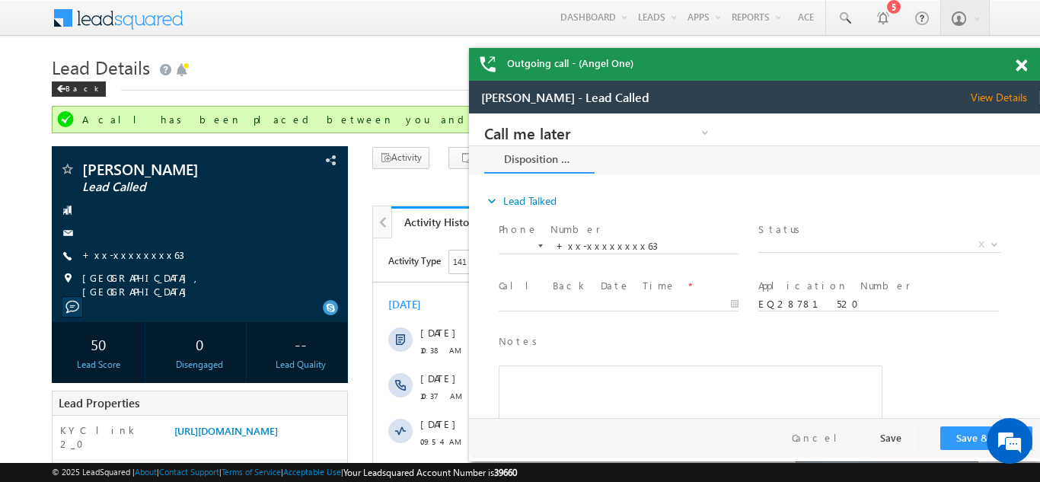
click at [1022, 69] on span at bounding box center [1021, 65] width 11 height 13
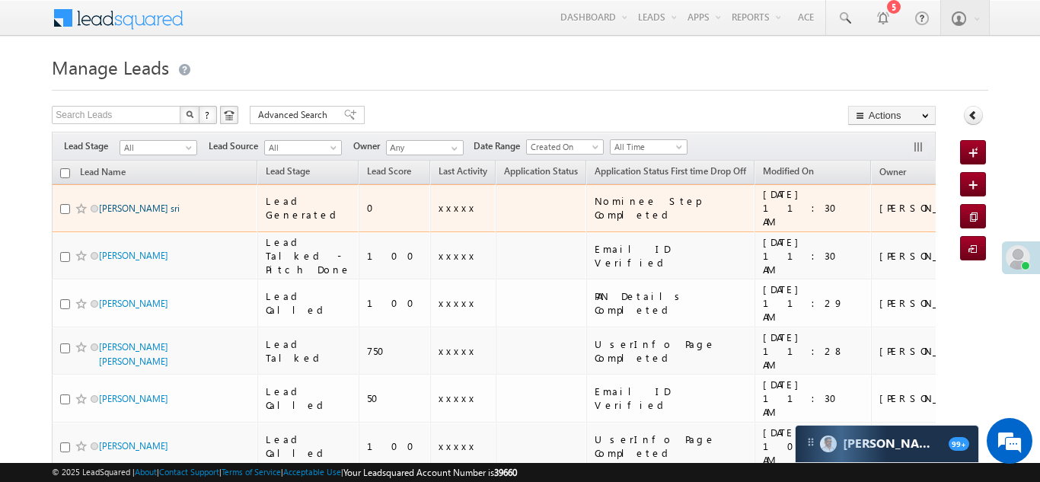
click at [136, 203] on link "[PERSON_NAME] sri" at bounding box center [139, 208] width 81 height 11
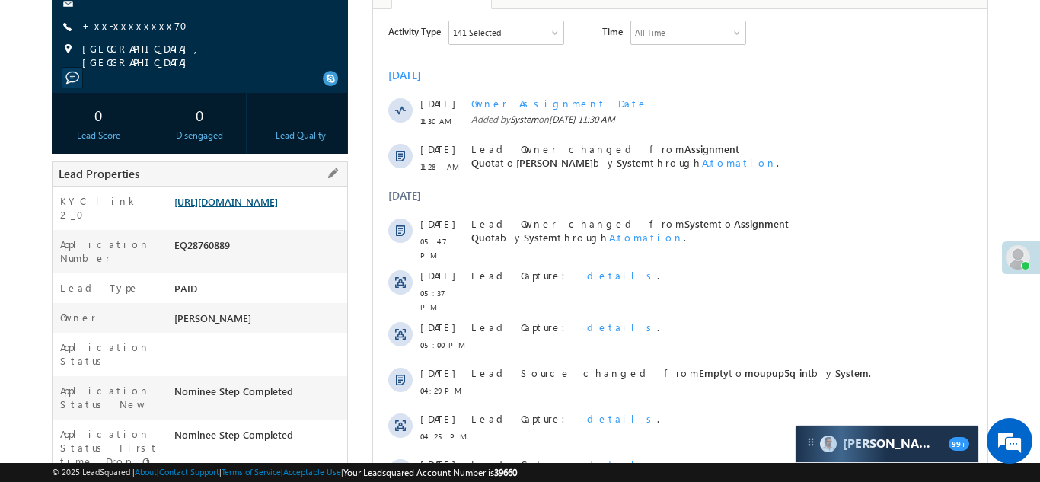
click at [246, 208] on link "[URL][DOMAIN_NAME]" at bounding box center [226, 201] width 104 height 13
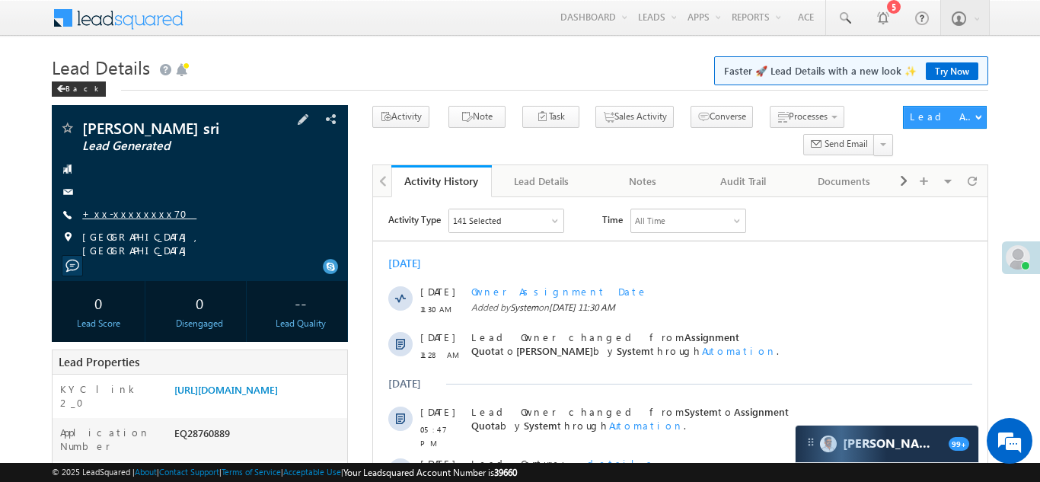
click at [126, 213] on link "+xx-xxxxxxxx70" at bounding box center [139, 213] width 114 height 13
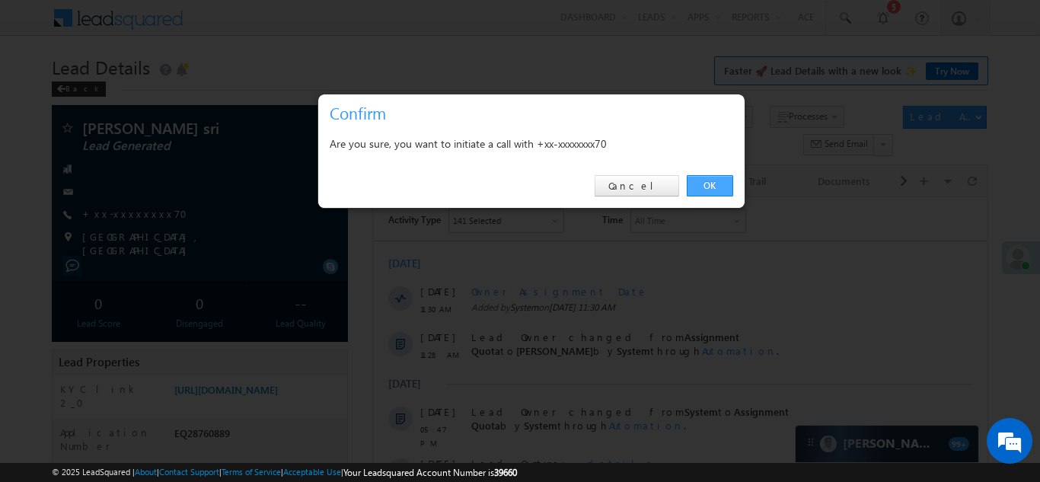
click at [706, 188] on link "OK" at bounding box center [710, 185] width 46 height 21
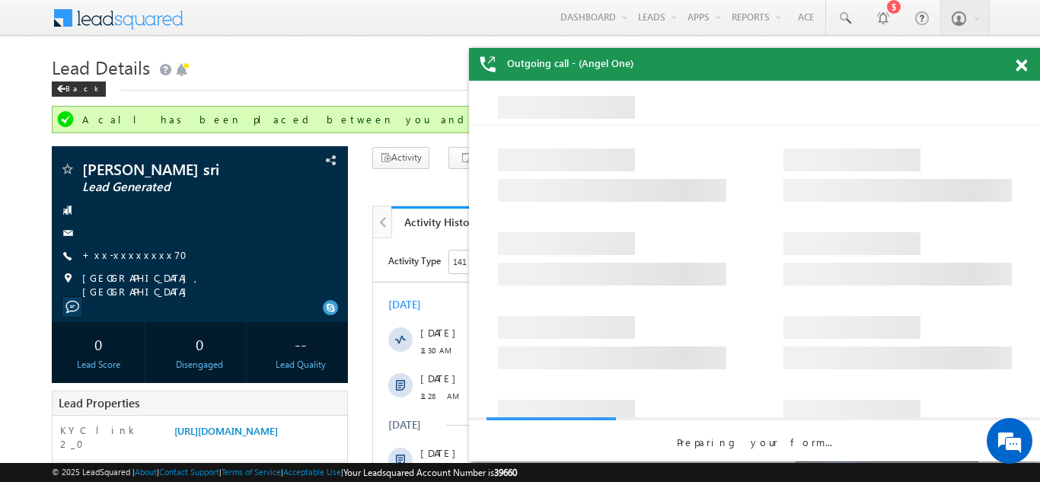
click at [1020, 65] on span at bounding box center [1021, 65] width 11 height 13
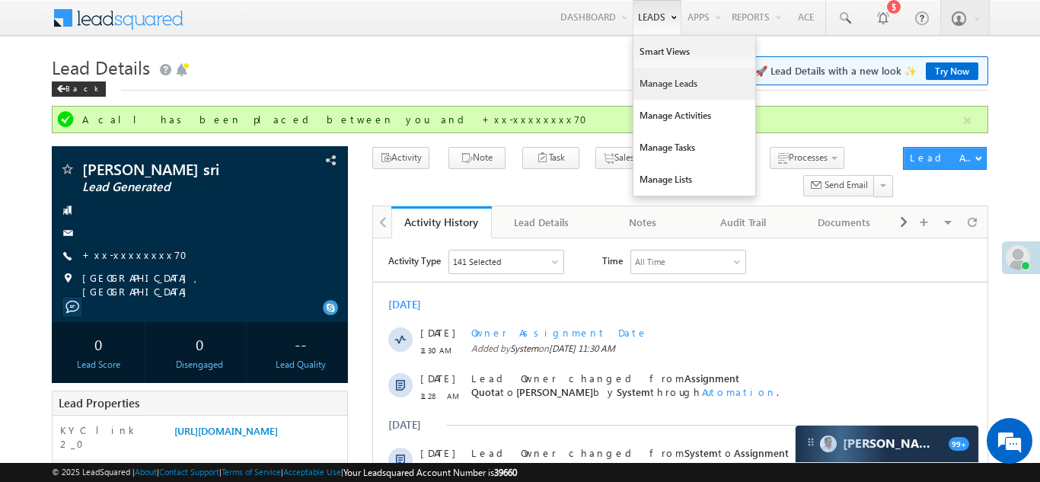
click at [660, 86] on link "Manage Leads" at bounding box center [695, 84] width 122 height 32
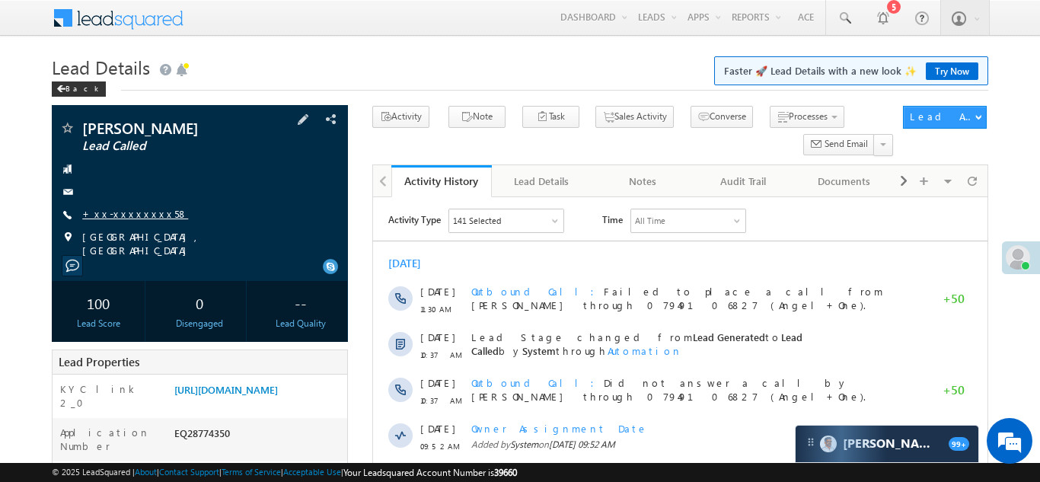
click at [119, 216] on link "+xx-xxxxxxxx58" at bounding box center [135, 213] width 106 height 13
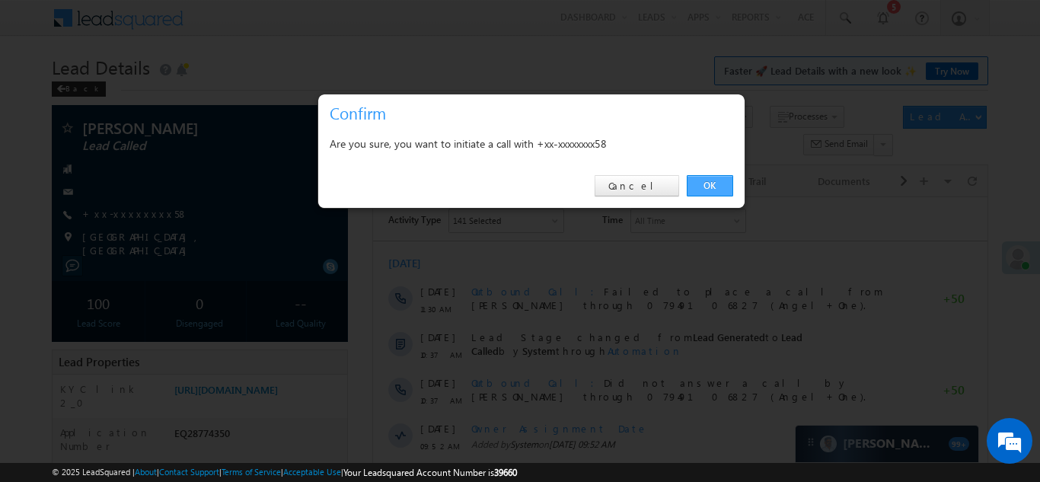
click at [713, 184] on link "OK" at bounding box center [710, 185] width 46 height 21
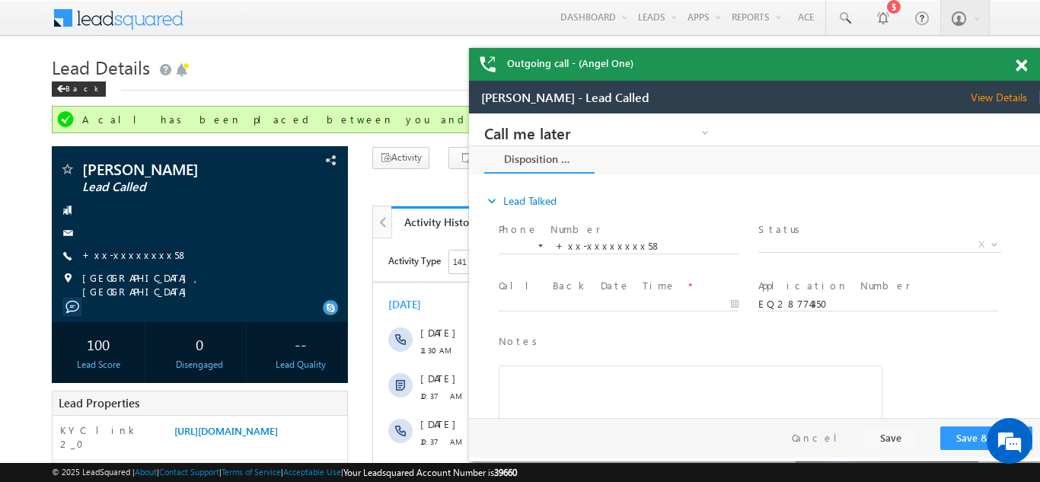
click at [1020, 62] on span at bounding box center [1021, 65] width 11 height 13
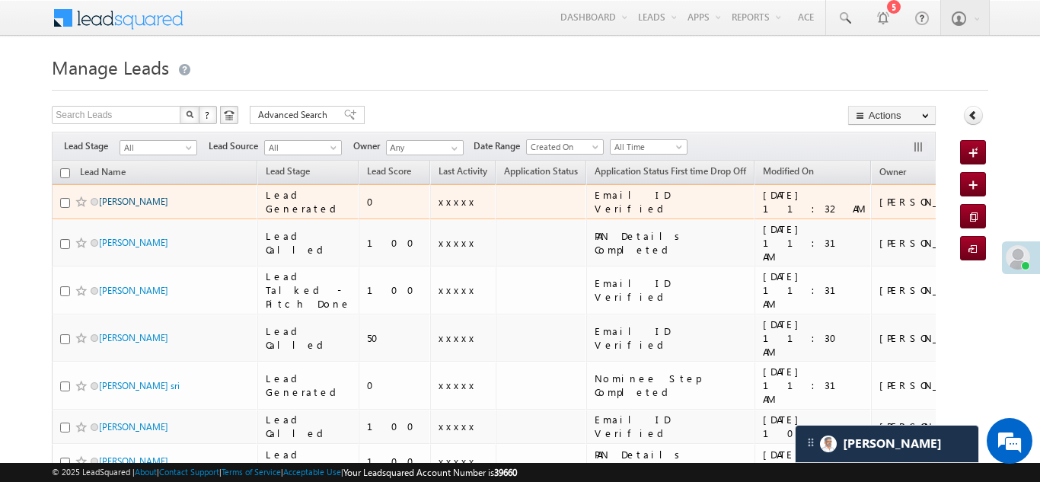
click at [127, 201] on link "[PERSON_NAME]" at bounding box center [133, 201] width 69 height 11
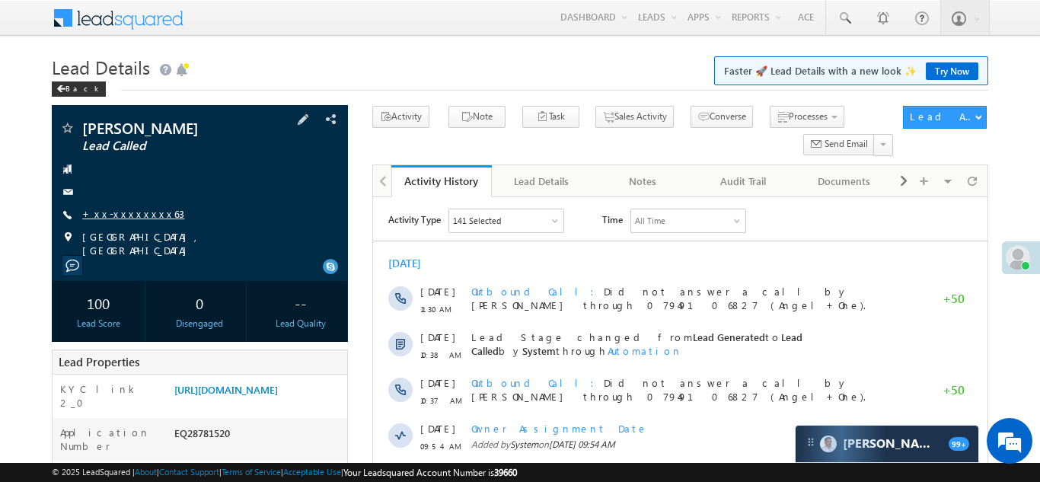
click at [126, 211] on link "+xx-xxxxxxxx63" at bounding box center [133, 213] width 102 height 13
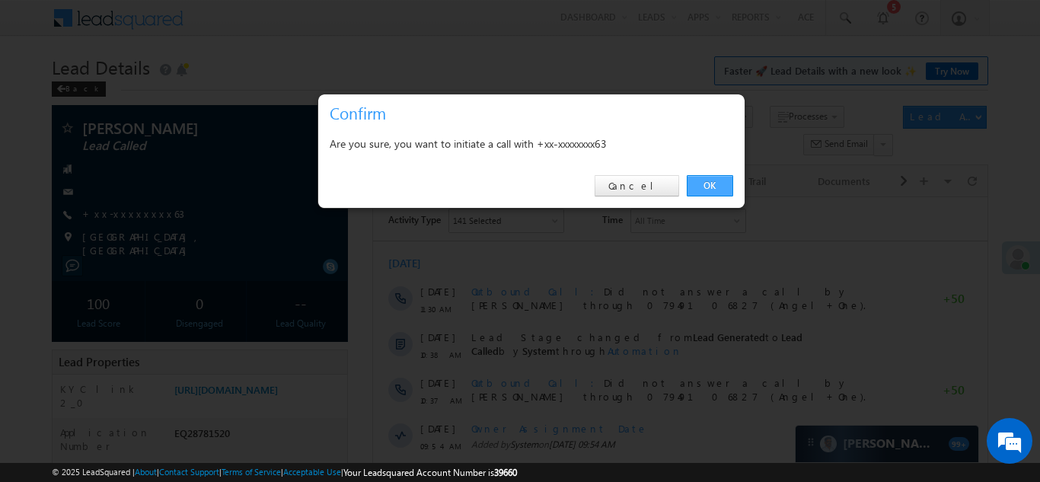
click at [705, 187] on link "OK" at bounding box center [710, 185] width 46 height 21
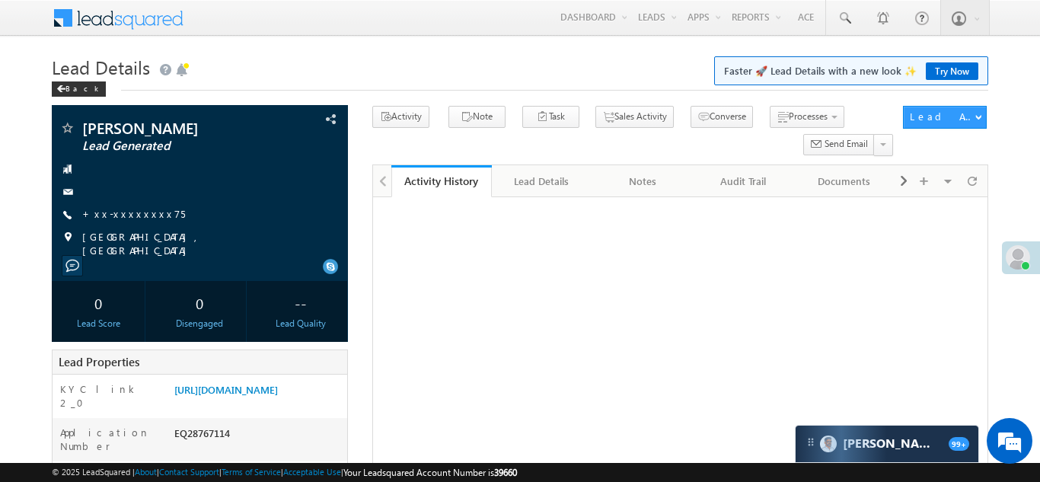
click at [130, 219] on link "+xx-xxxxxxxx75" at bounding box center [133, 213] width 103 height 13
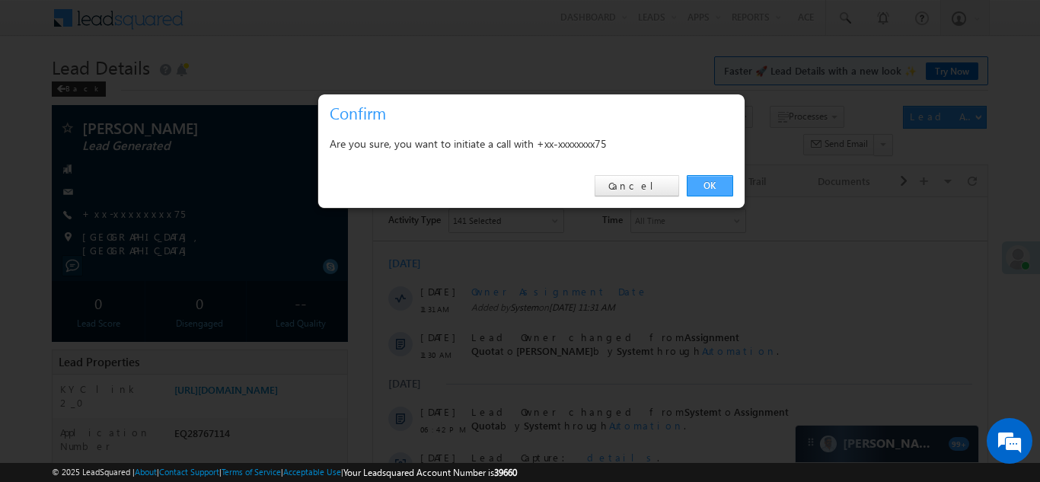
click at [711, 185] on link "OK" at bounding box center [710, 185] width 46 height 21
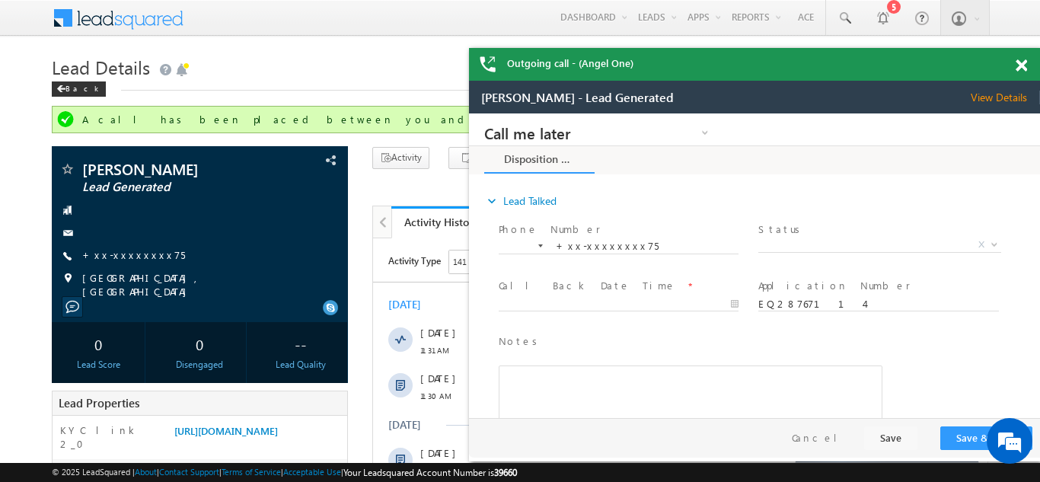
click at [1022, 64] on span at bounding box center [1021, 65] width 11 height 13
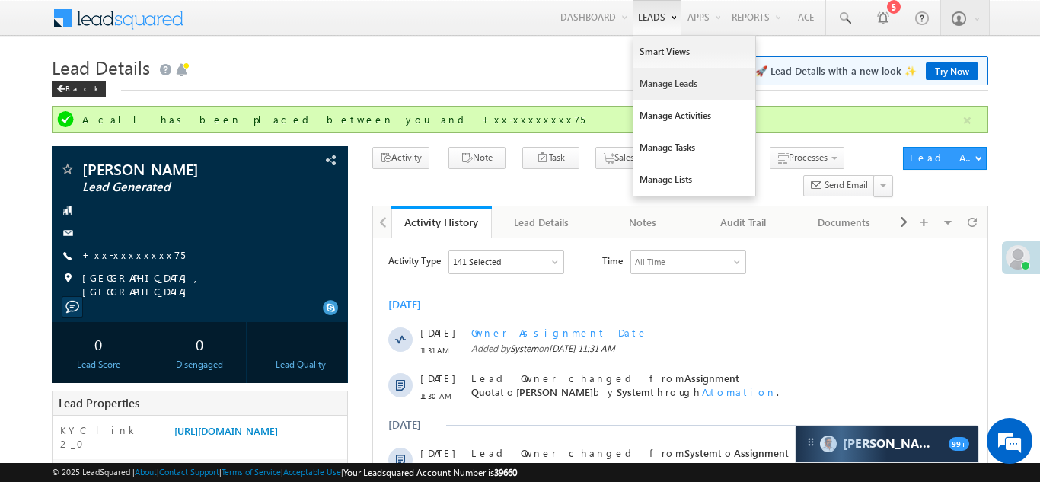
click at [655, 83] on link "Manage Leads" at bounding box center [695, 84] width 122 height 32
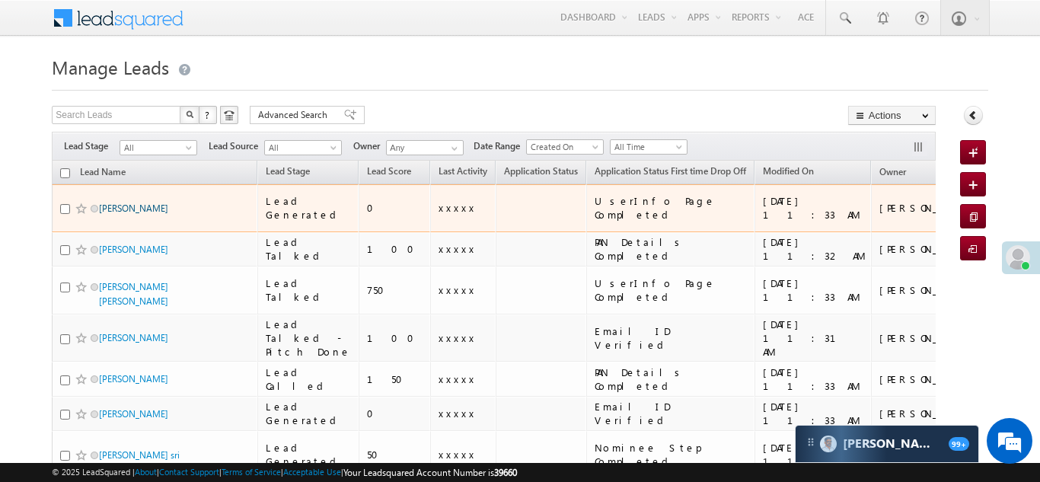
click at [122, 203] on link "[PERSON_NAME]" at bounding box center [133, 208] width 69 height 11
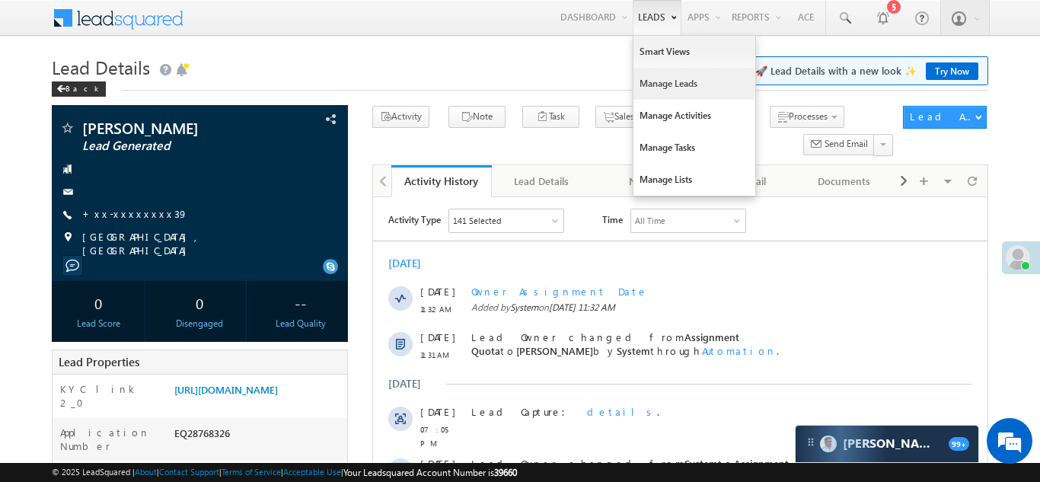
click at [657, 91] on link "Manage Leads" at bounding box center [695, 84] width 122 height 32
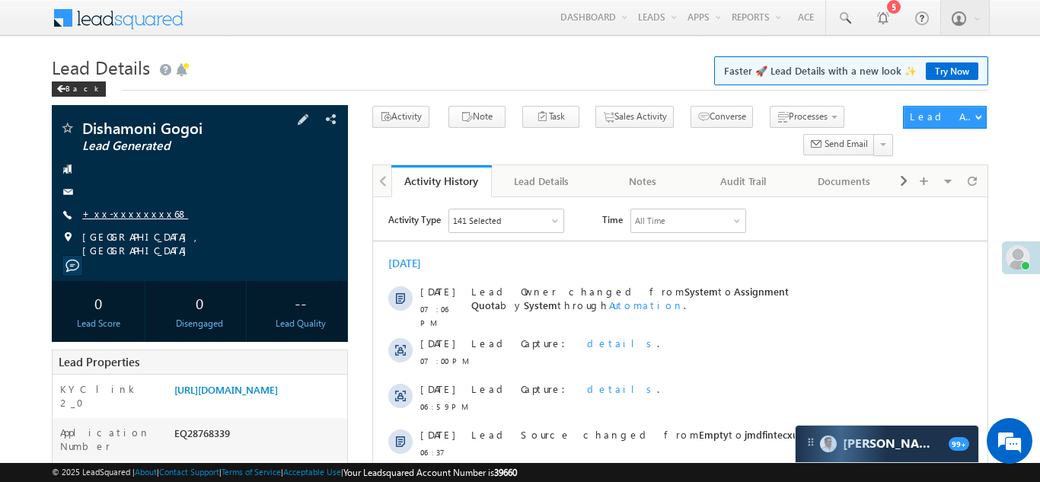
click at [117, 213] on link "+xx-xxxxxxxx68" at bounding box center [135, 213] width 106 height 13
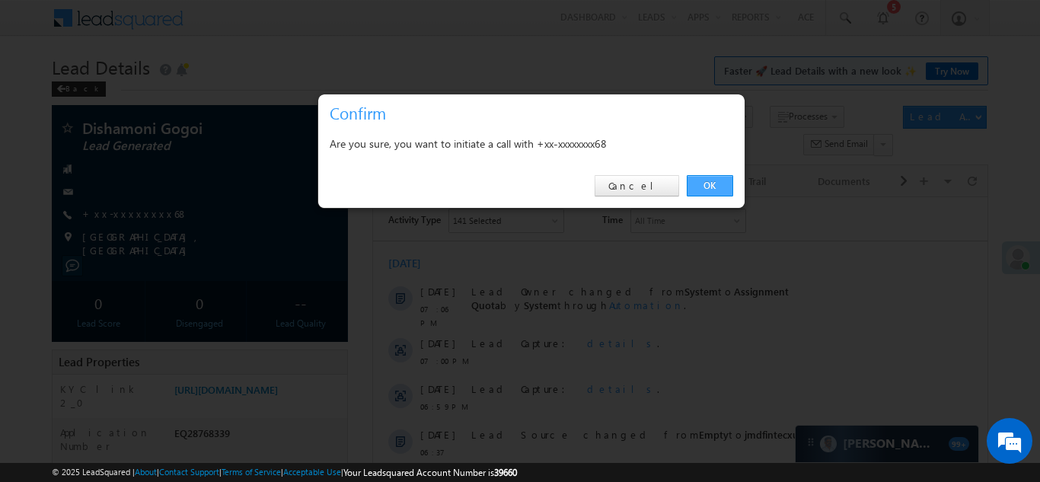
click at [703, 187] on link "OK" at bounding box center [710, 185] width 46 height 21
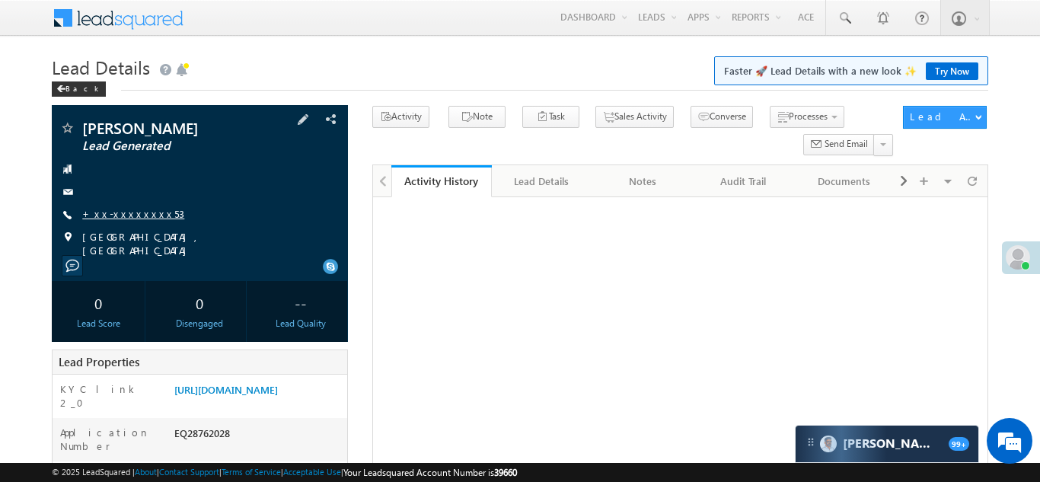
click at [108, 212] on link "+xx-xxxxxxxx53" at bounding box center [133, 213] width 102 height 13
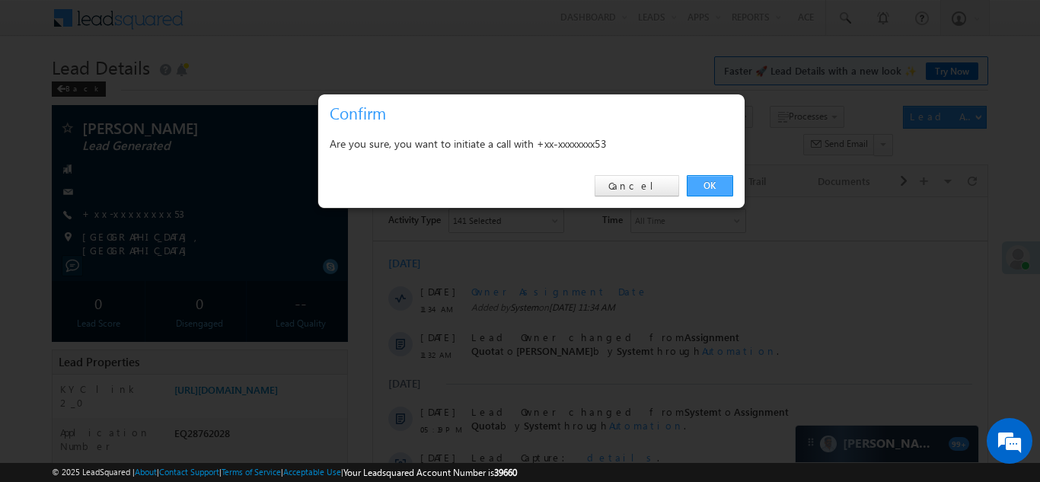
click at [708, 182] on link "OK" at bounding box center [710, 185] width 46 height 21
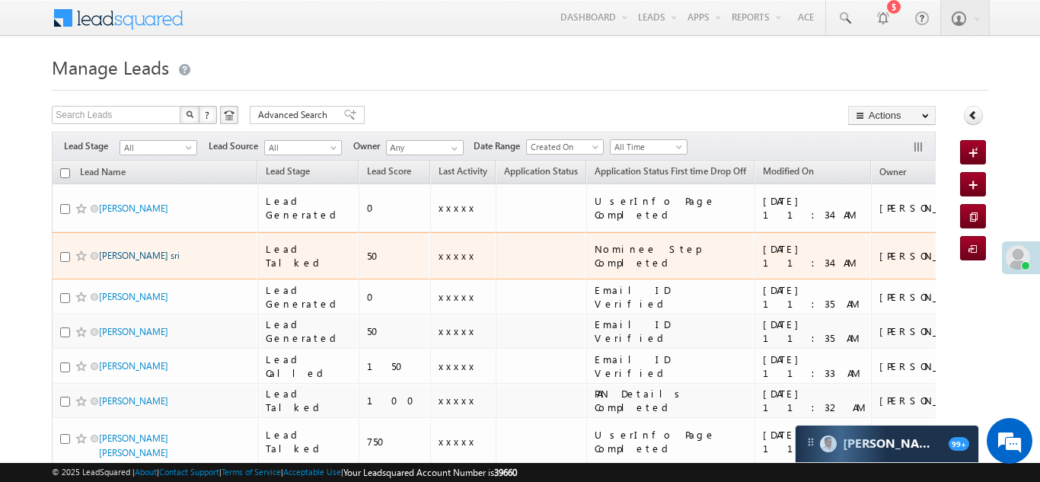
click at [129, 250] on link "[PERSON_NAME] sri" at bounding box center [139, 255] width 81 height 11
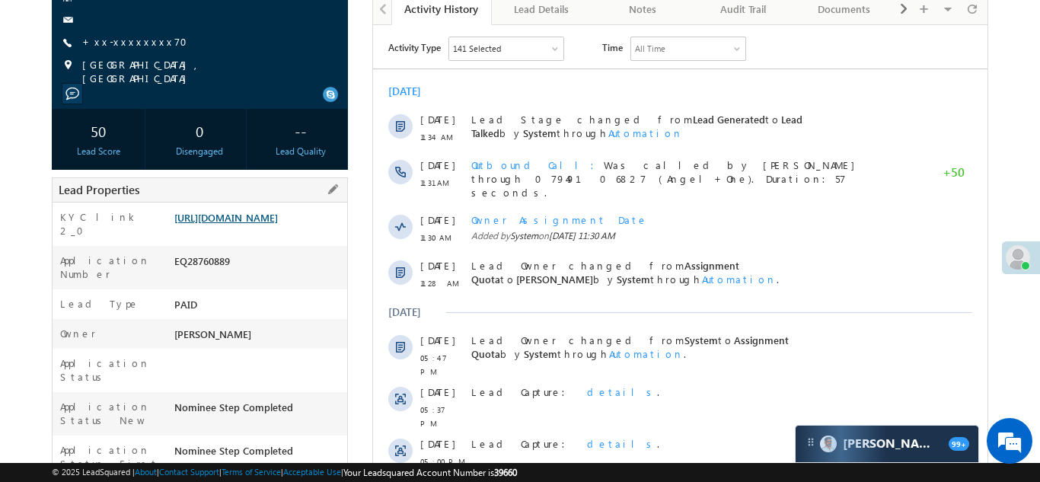
click at [254, 216] on link "[URL][DOMAIN_NAME]" at bounding box center [226, 217] width 104 height 13
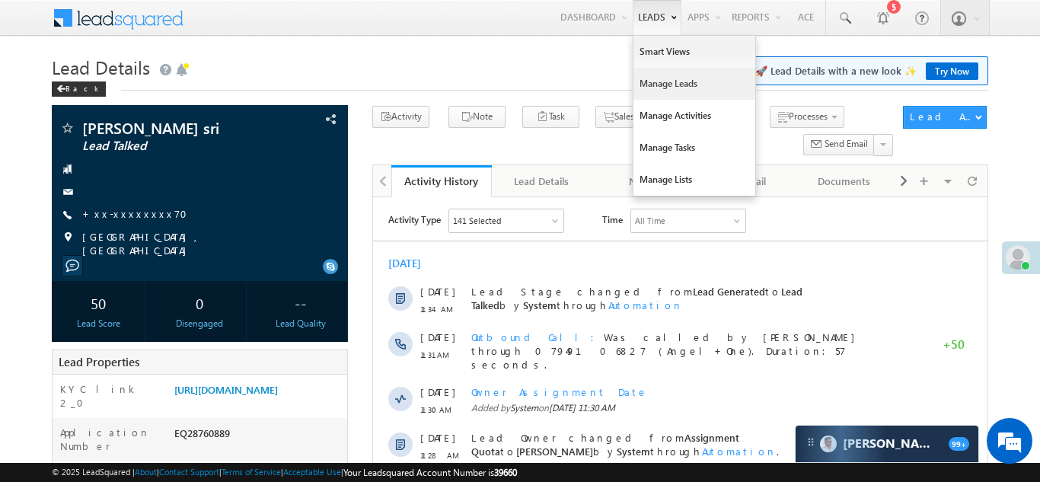
click at [646, 82] on link "Manage Leads" at bounding box center [695, 84] width 122 height 32
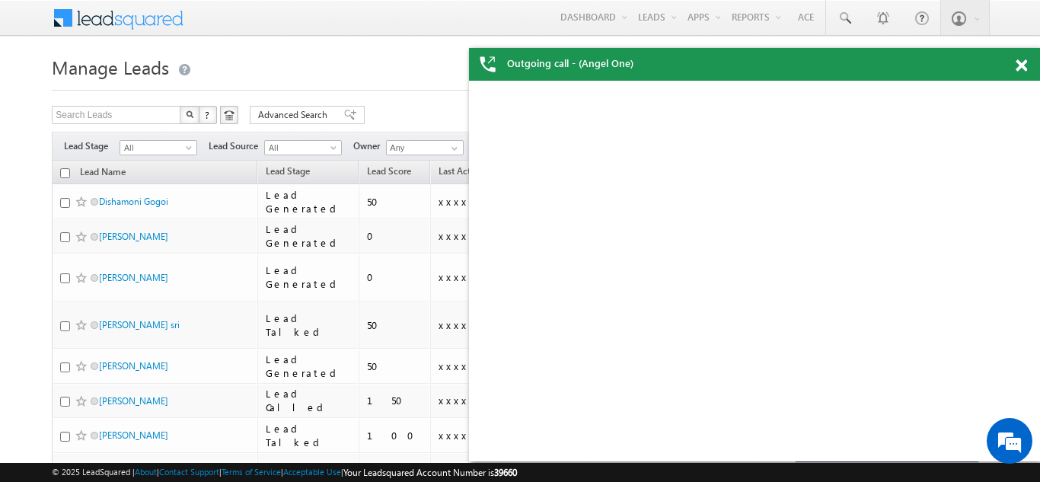
click at [1016, 67] on span at bounding box center [1021, 65] width 11 height 13
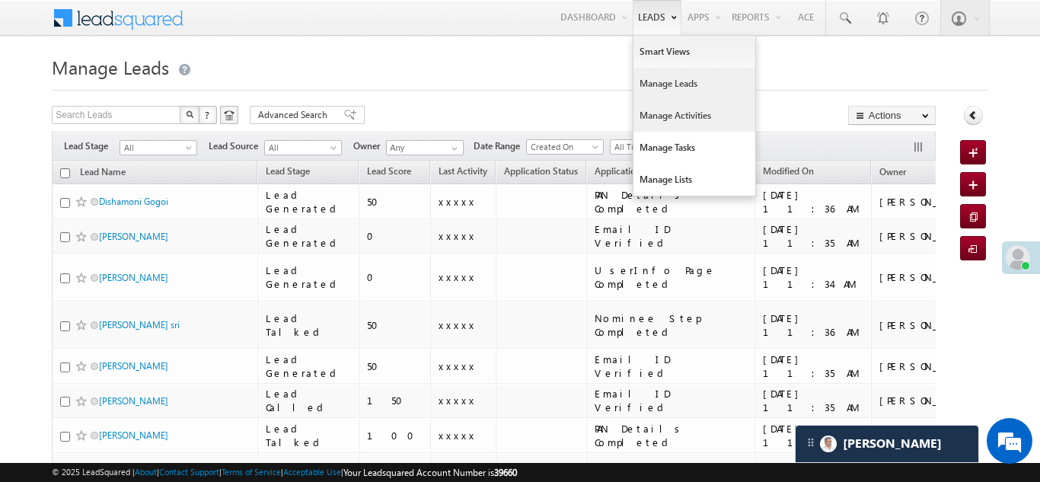
click at [668, 121] on link "Manage Activities" at bounding box center [695, 116] width 122 height 32
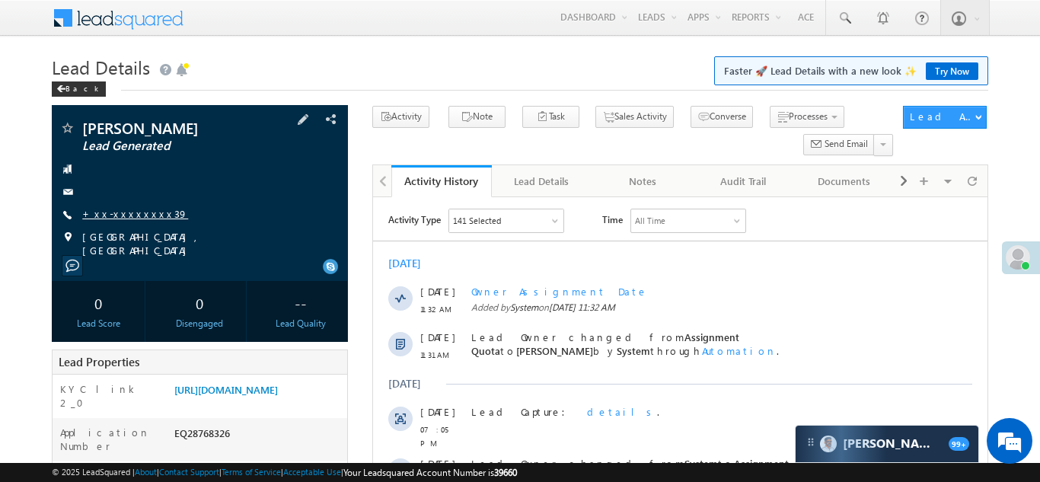
click at [126, 213] on link "+xx-xxxxxxxx39" at bounding box center [135, 213] width 106 height 13
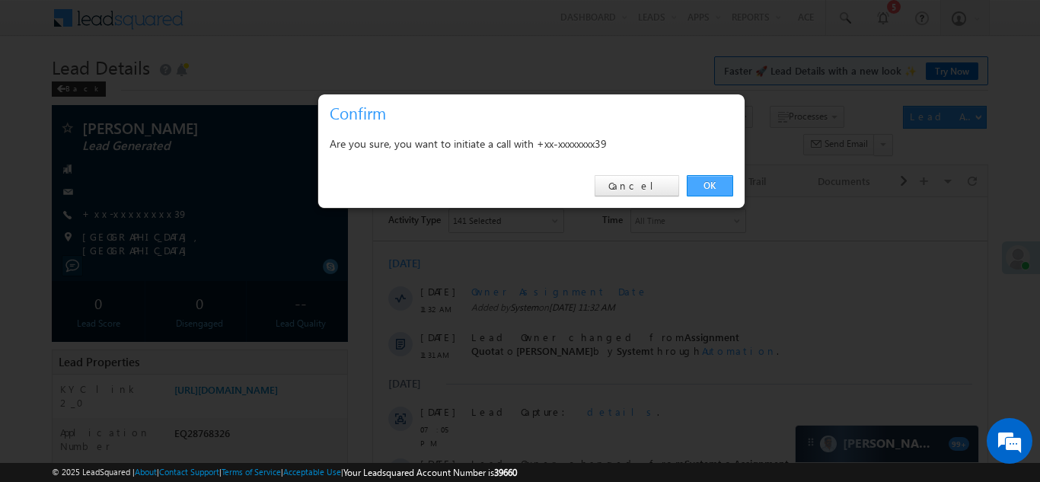
click at [702, 183] on link "OK" at bounding box center [710, 185] width 46 height 21
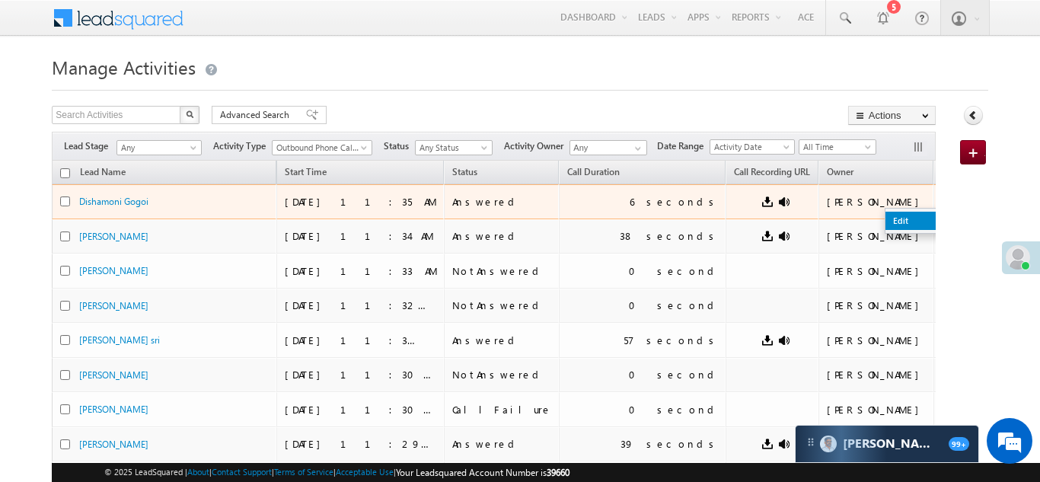
click at [886, 222] on link "Edit" at bounding box center [924, 221] width 76 height 18
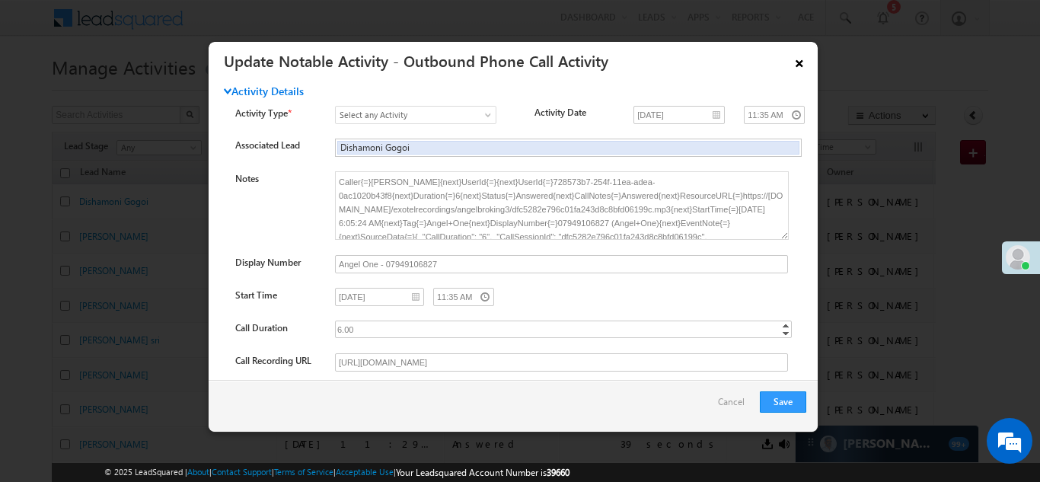
click at [802, 62] on link "×" at bounding box center [800, 60] width 26 height 27
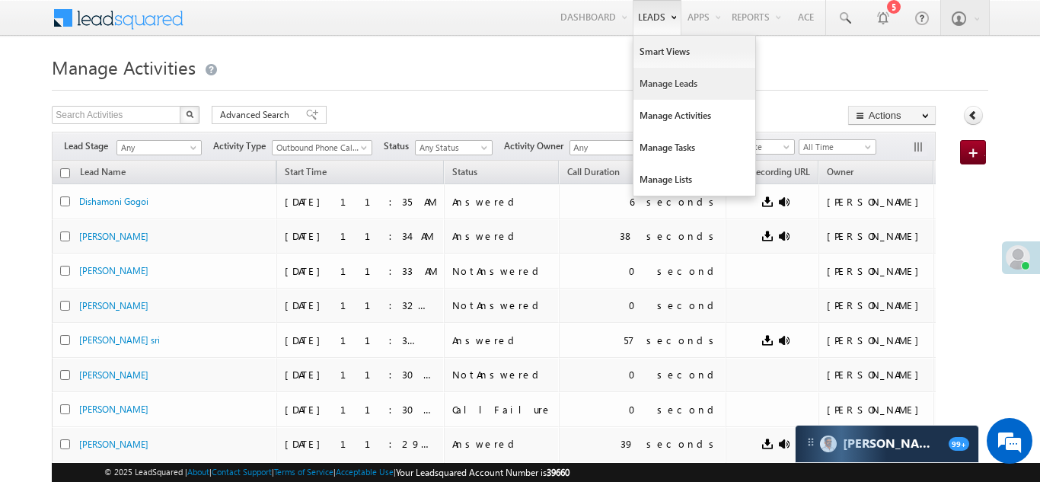
click at [644, 83] on link "Manage Leads" at bounding box center [695, 84] width 122 height 32
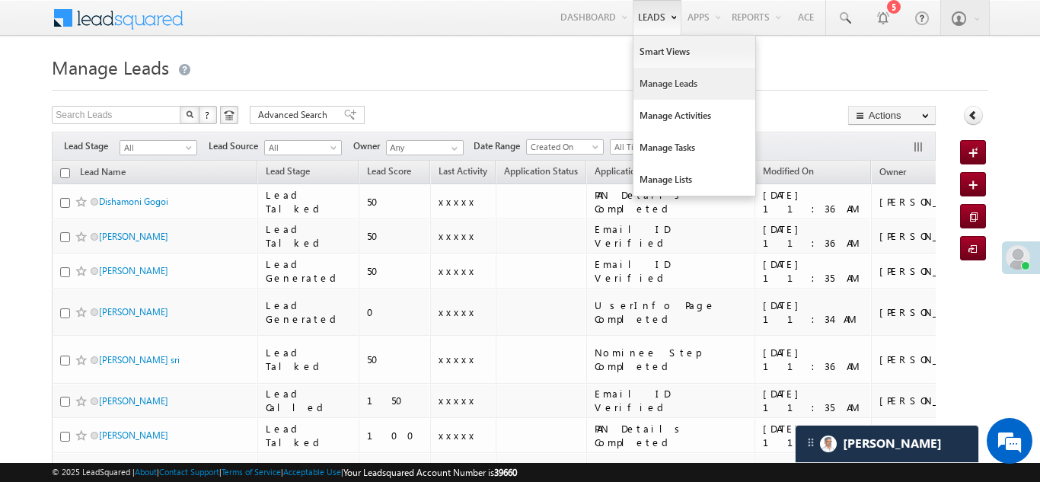
click at [657, 80] on link "Manage Leads" at bounding box center [695, 84] width 122 height 32
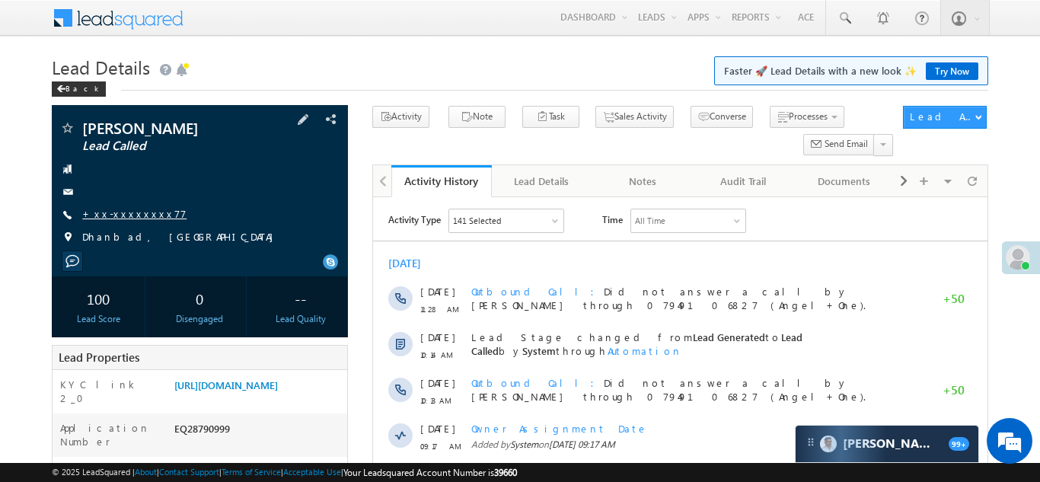
click at [126, 212] on link "+xx-xxxxxxxx77" at bounding box center [134, 213] width 104 height 13
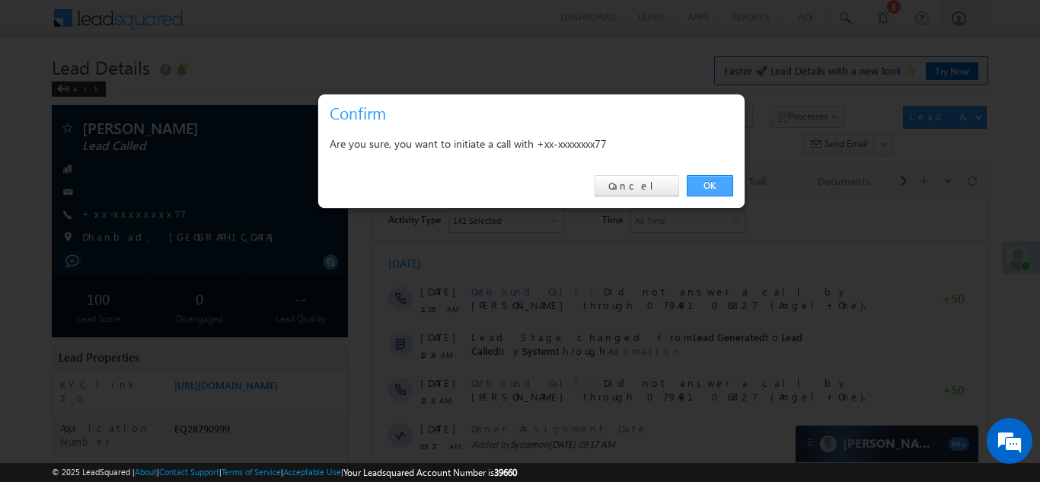
click at [707, 185] on link "OK" at bounding box center [710, 185] width 46 height 21
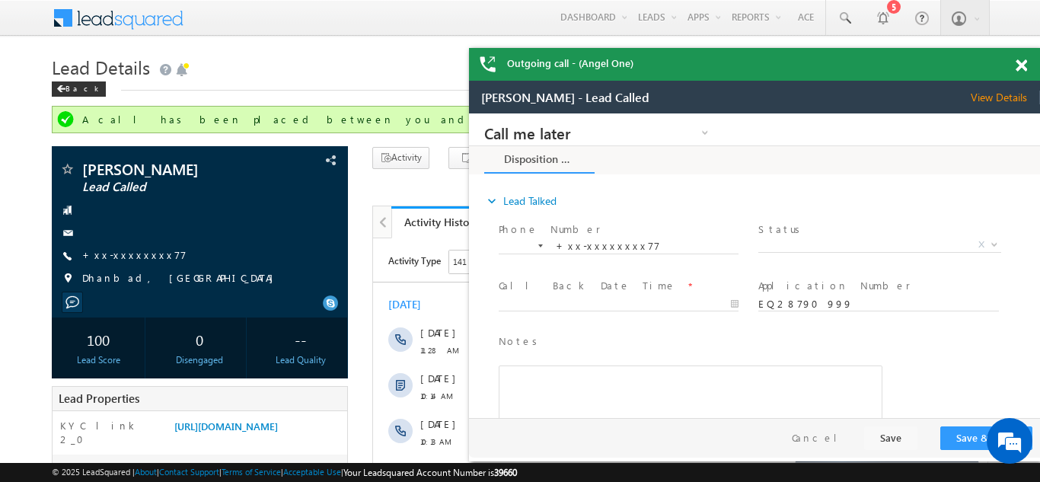
click at [1023, 65] on span at bounding box center [1021, 65] width 11 height 13
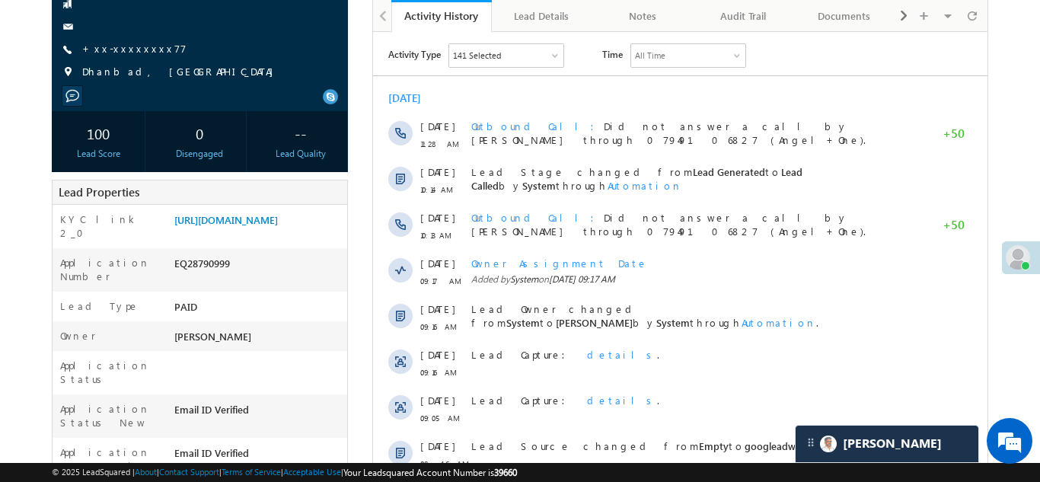
scroll to position [209, 0]
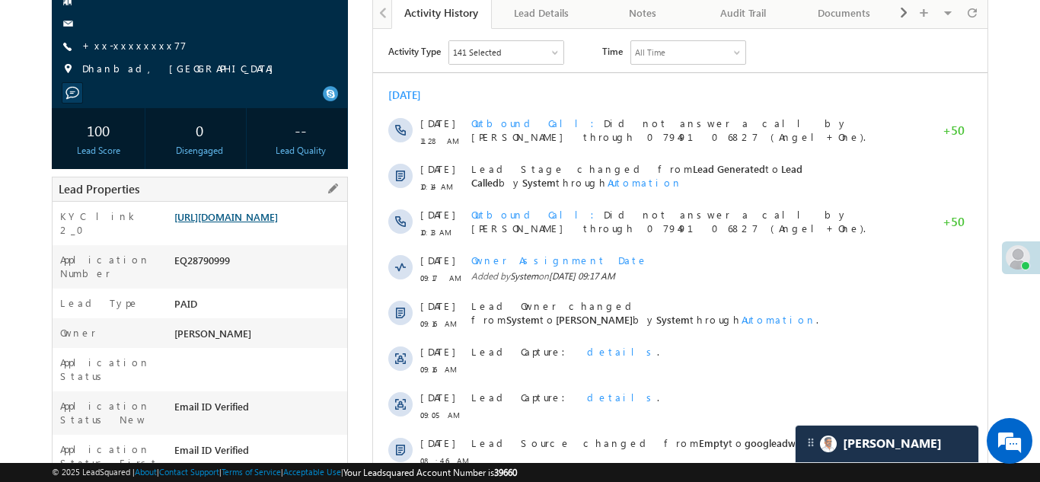
click at [262, 223] on link "https://angelbroking1-pk3em7sa.customui-test.leadsquared.com?leadId=44c3507b-8e…" at bounding box center [226, 216] width 104 height 13
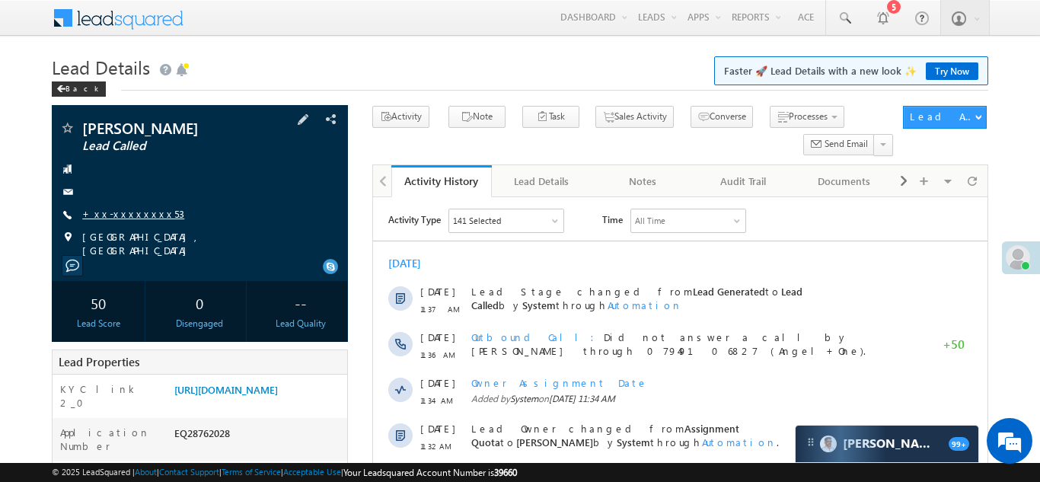
click at [121, 216] on link "+xx-xxxxxxxx53" at bounding box center [133, 213] width 102 height 13
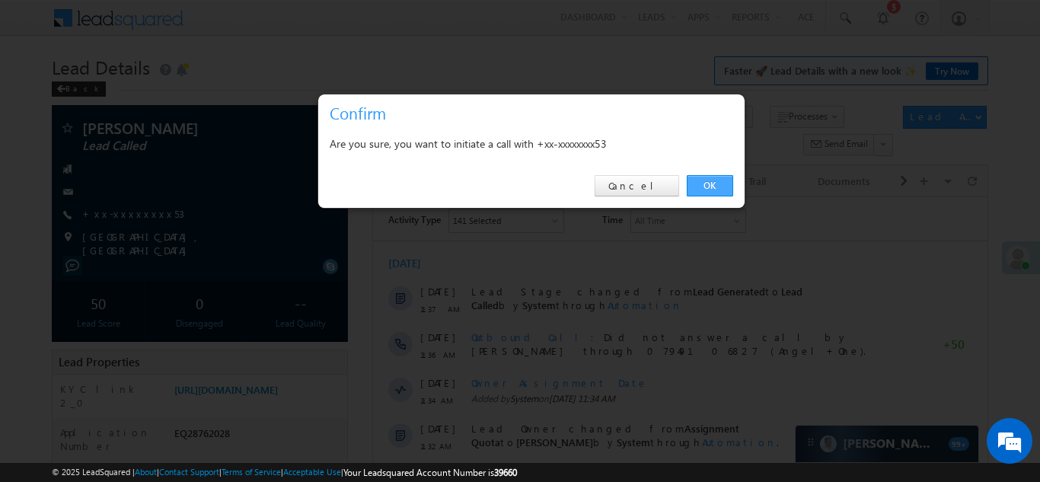
click at [703, 183] on link "OK" at bounding box center [710, 185] width 46 height 21
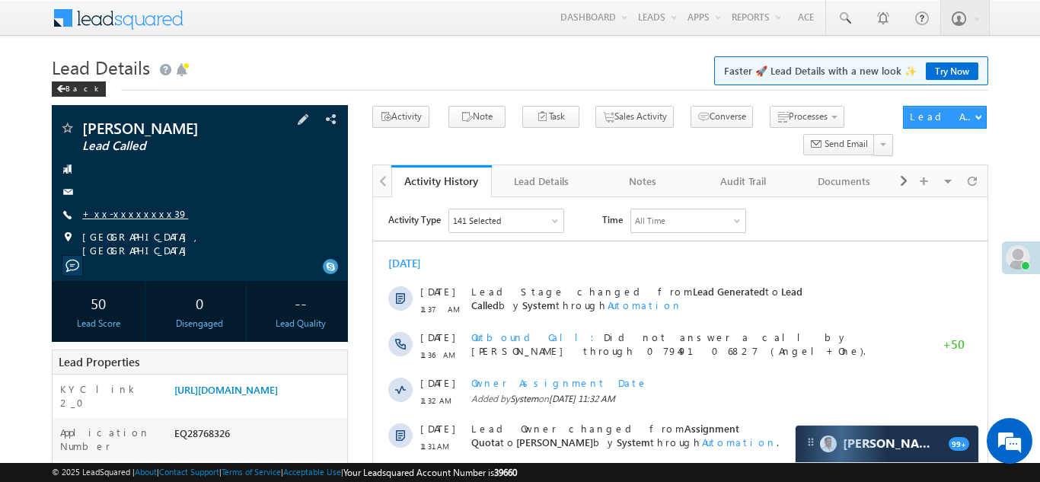
click at [117, 209] on link "+xx-xxxxxxxx39" at bounding box center [135, 213] width 106 height 13
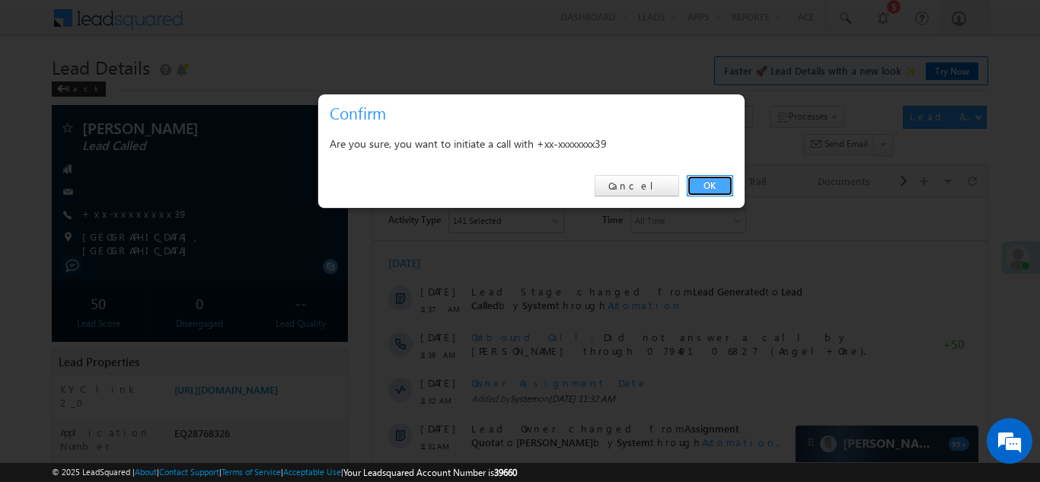
click at [701, 184] on link "OK" at bounding box center [710, 185] width 46 height 21
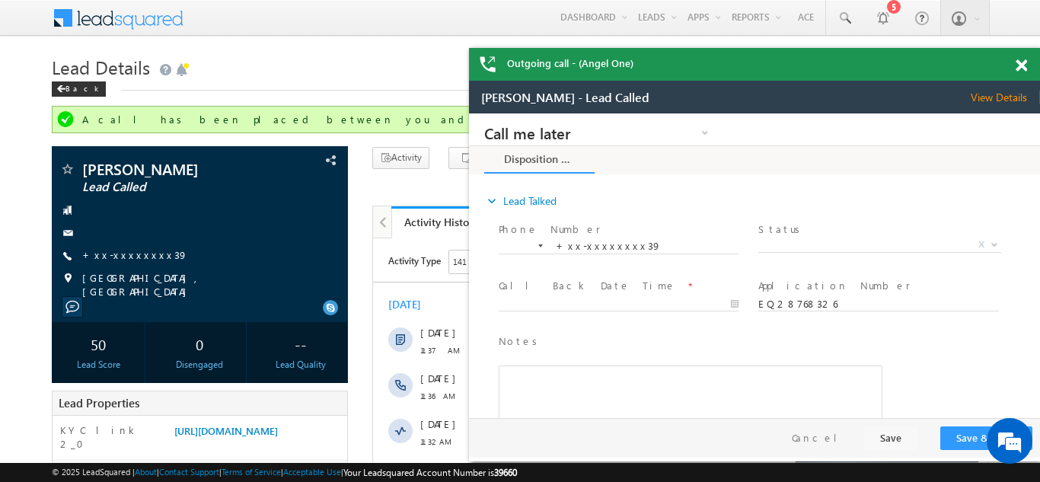
click at [1023, 62] on span at bounding box center [1021, 65] width 11 height 13
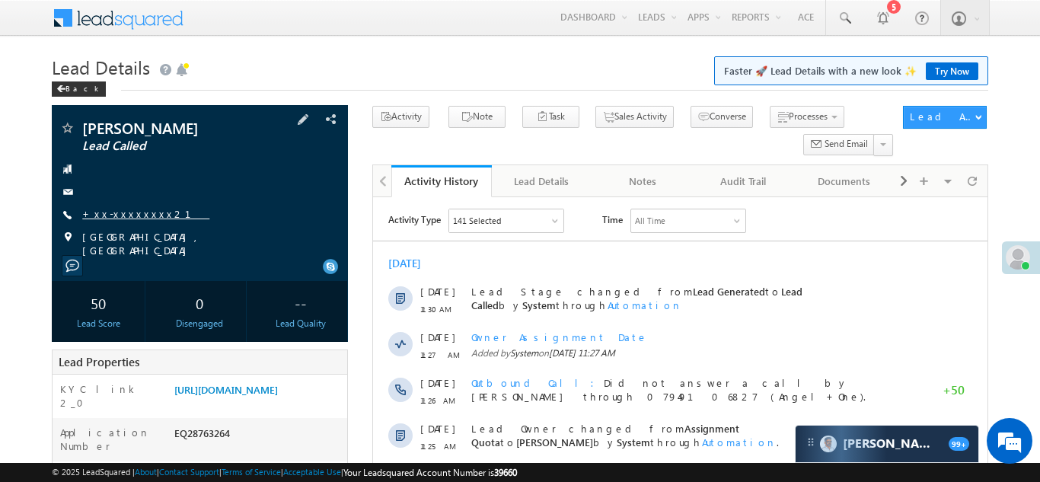
click at [133, 214] on link "+xx-xxxxxxxx21" at bounding box center [145, 213] width 127 height 13
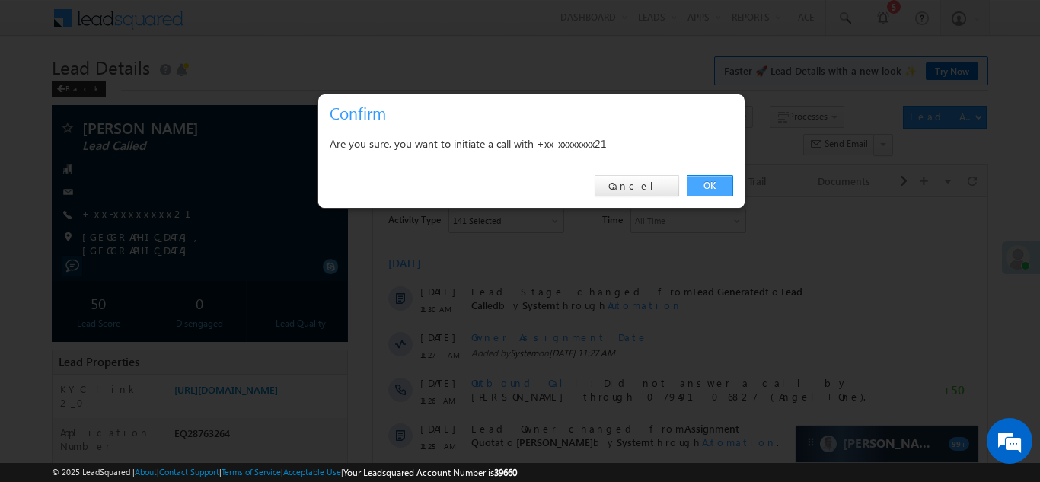
click at [712, 187] on link "OK" at bounding box center [710, 185] width 46 height 21
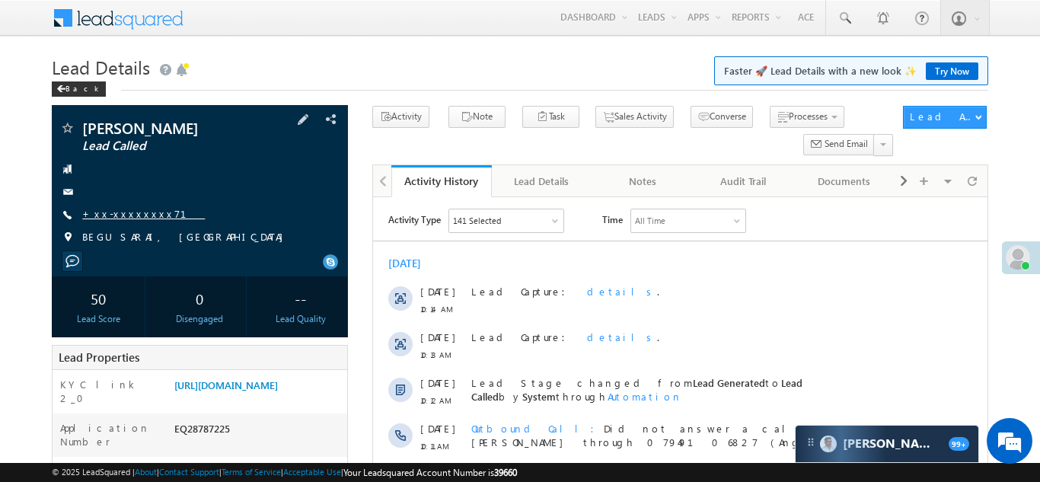
click at [119, 210] on link "+xx-xxxxxxxx71" at bounding box center [143, 213] width 123 height 13
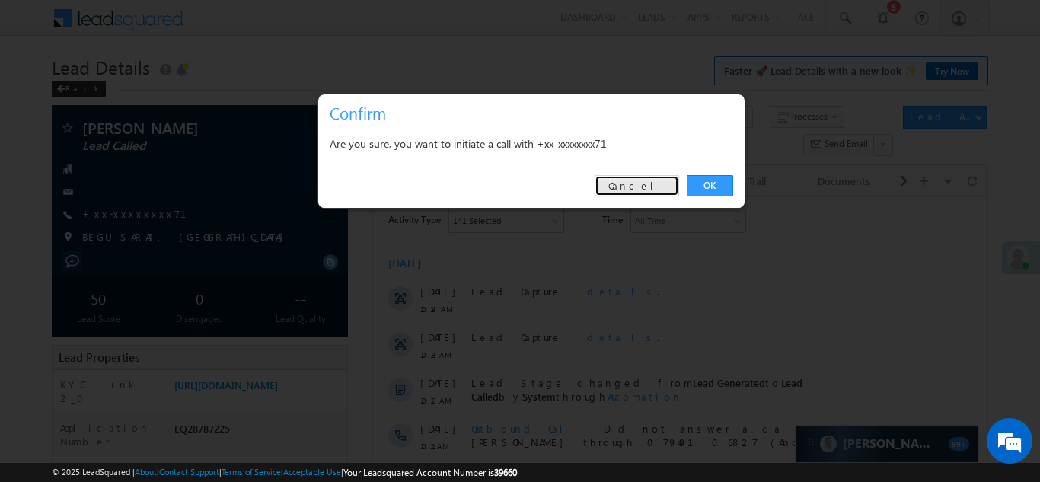
click at [647, 185] on link "Cancel" at bounding box center [637, 185] width 85 height 21
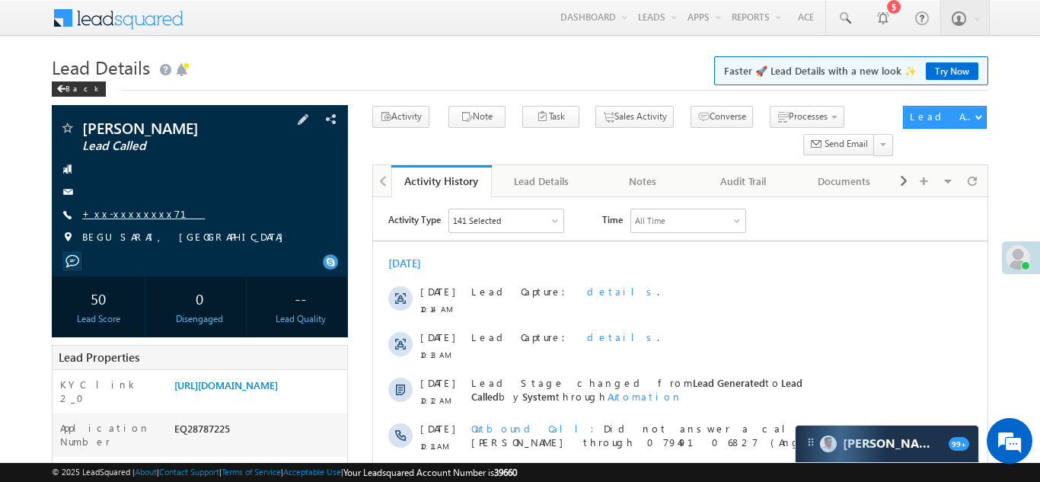
click at [128, 214] on link "+xx-xxxxxxxx71" at bounding box center [143, 213] width 123 height 13
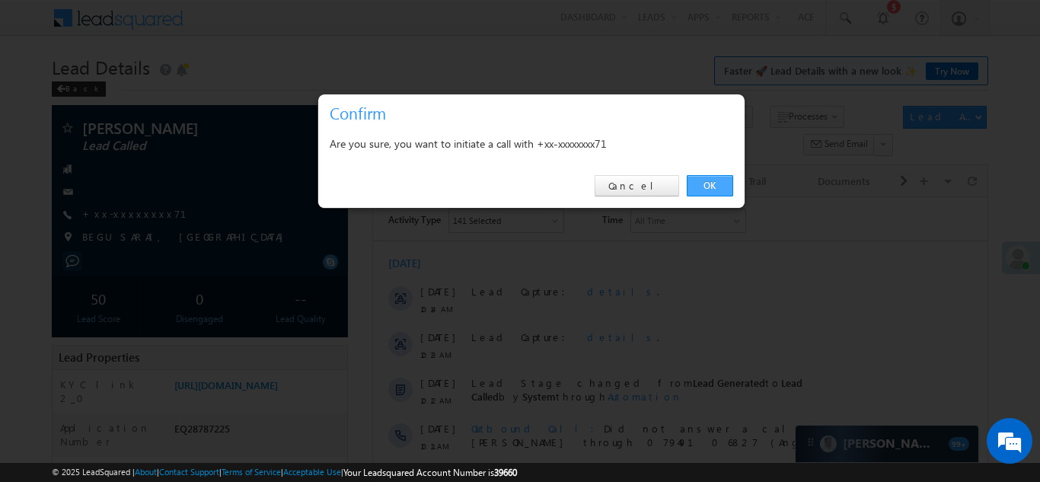
click at [707, 184] on link "OK" at bounding box center [710, 185] width 46 height 21
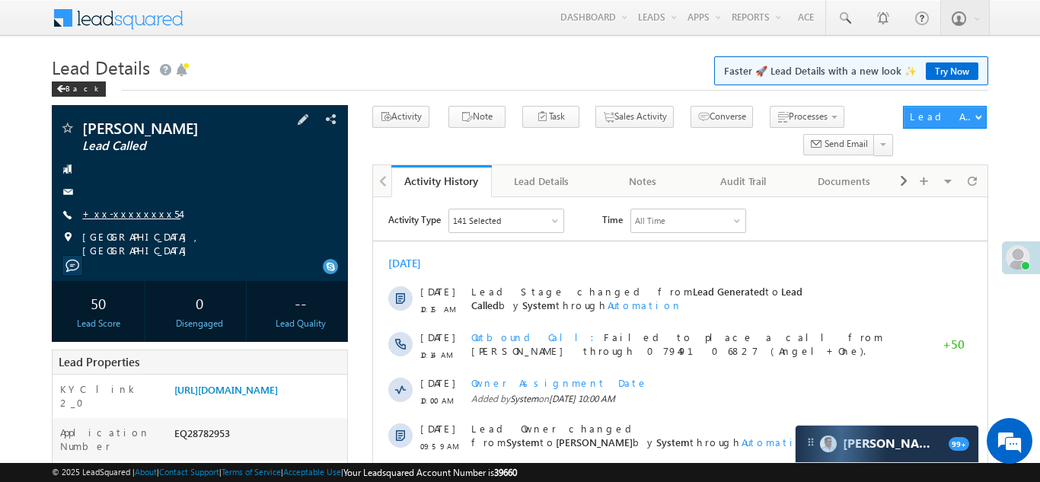
click at [112, 212] on link "+xx-xxxxxxxx54" at bounding box center [131, 213] width 98 height 13
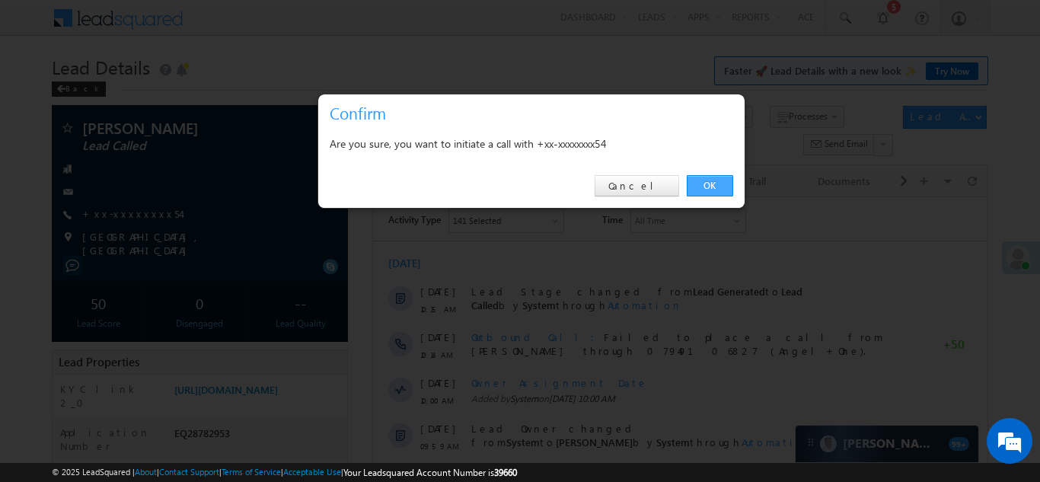
click at [715, 184] on link "OK" at bounding box center [710, 185] width 46 height 21
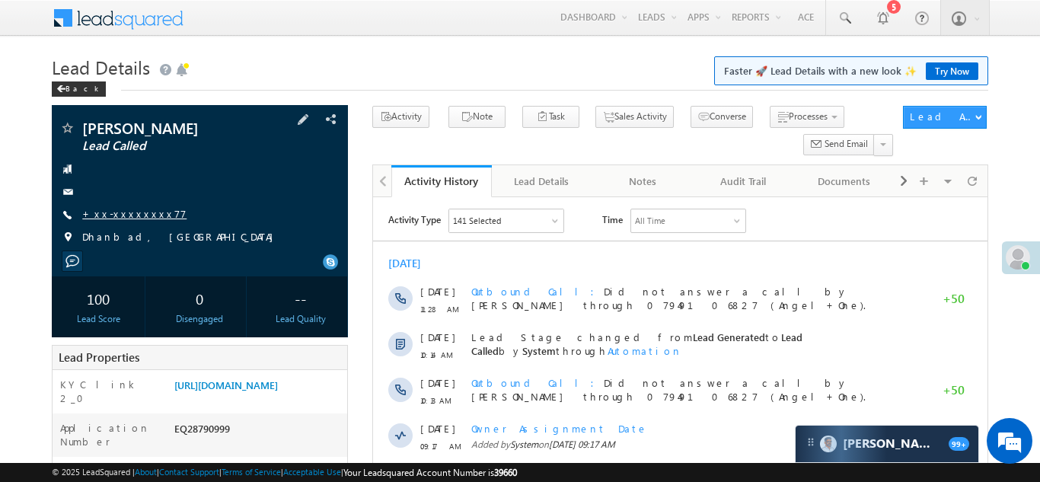
click at [114, 216] on link "+xx-xxxxxxxx77" at bounding box center [134, 213] width 104 height 13
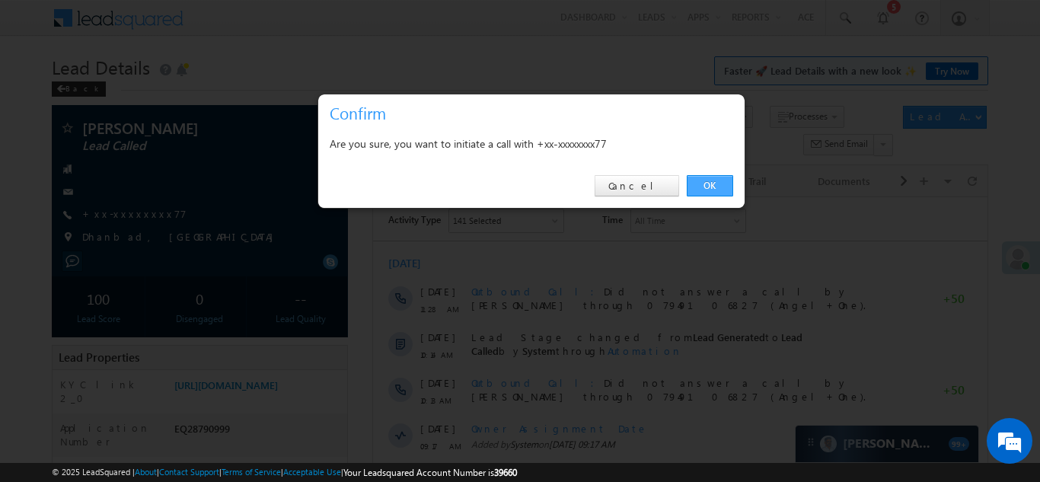
click at [707, 184] on link "OK" at bounding box center [710, 185] width 46 height 21
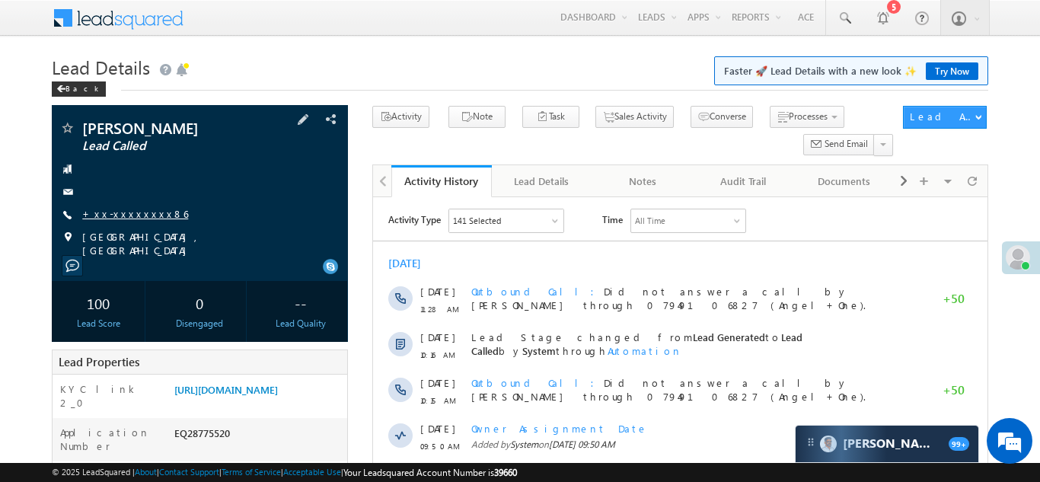
click at [123, 212] on link "+xx-xxxxxxxx86" at bounding box center [135, 213] width 106 height 13
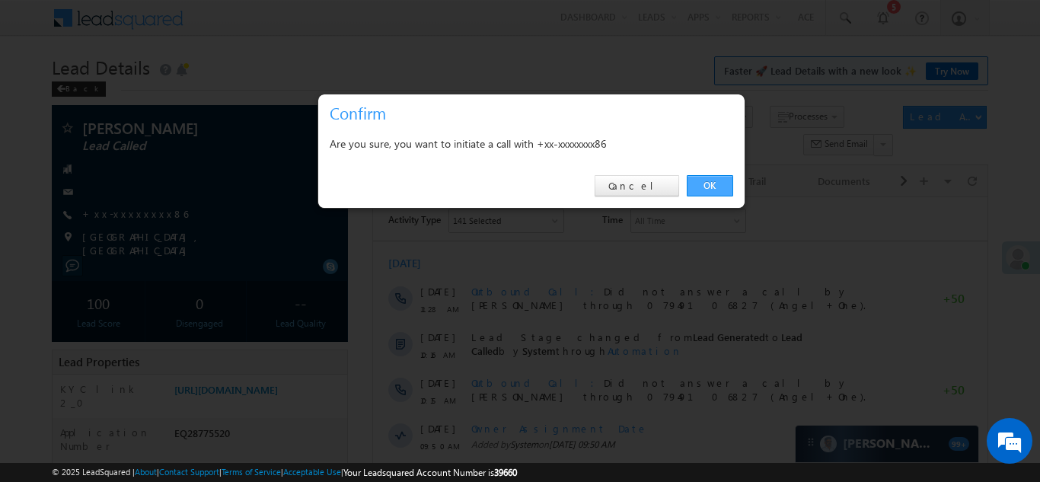
click at [711, 184] on link "OK" at bounding box center [710, 185] width 46 height 21
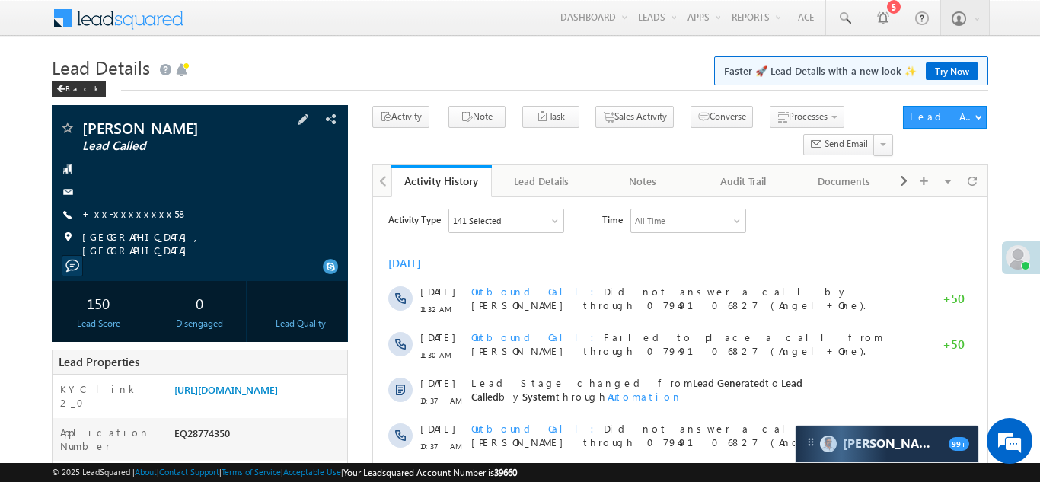
click at [123, 216] on link "+xx-xxxxxxxx58" at bounding box center [135, 213] width 106 height 13
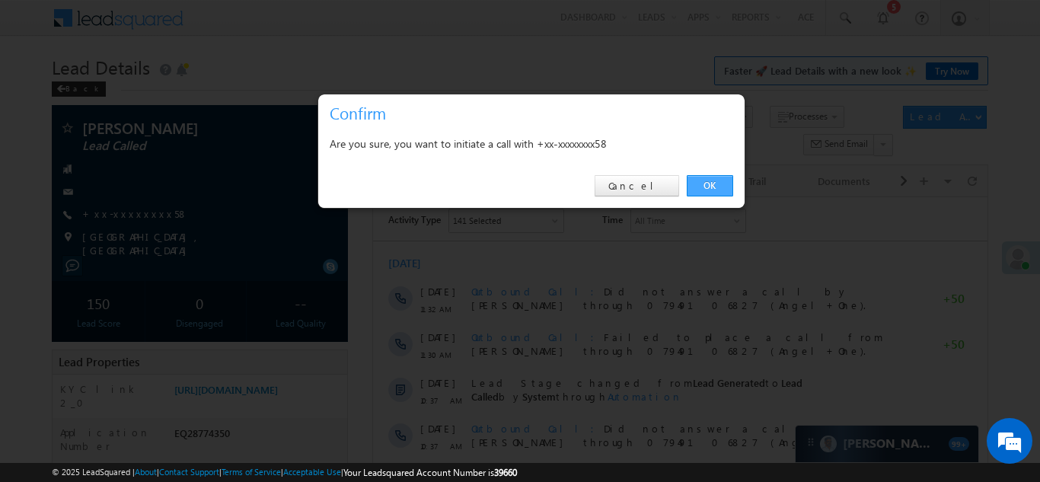
click at [711, 183] on link "OK" at bounding box center [710, 185] width 46 height 21
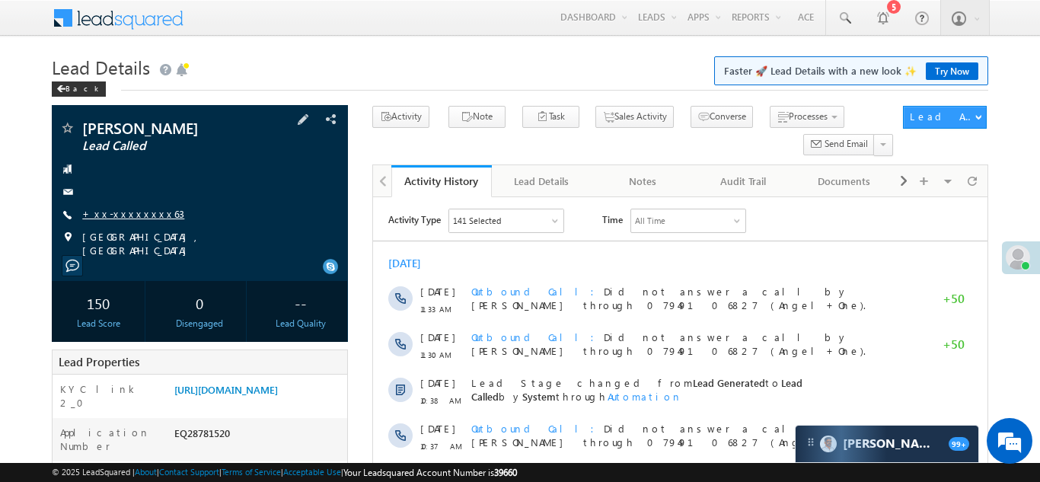
click at [129, 212] on link "+xx-xxxxxxxx63" at bounding box center [133, 213] width 102 height 13
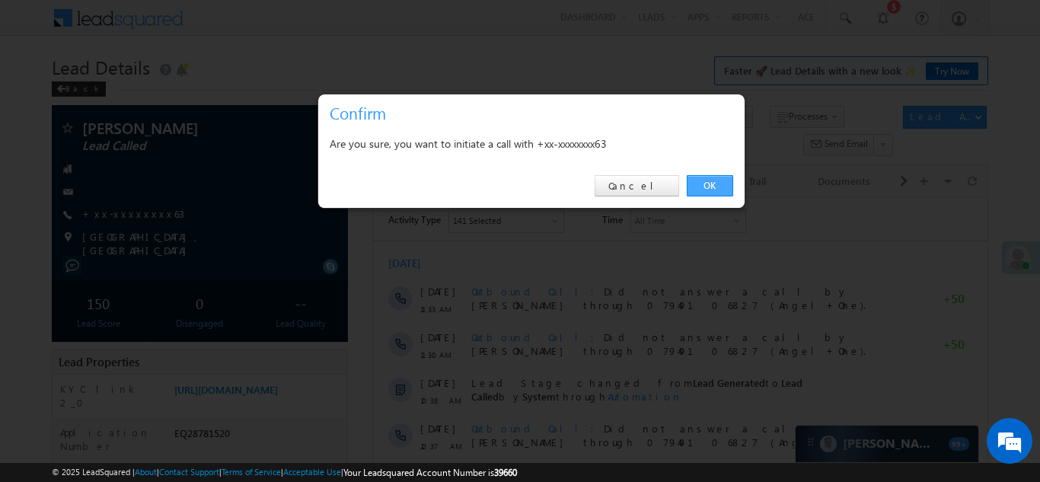
click at [708, 184] on link "OK" at bounding box center [710, 185] width 46 height 21
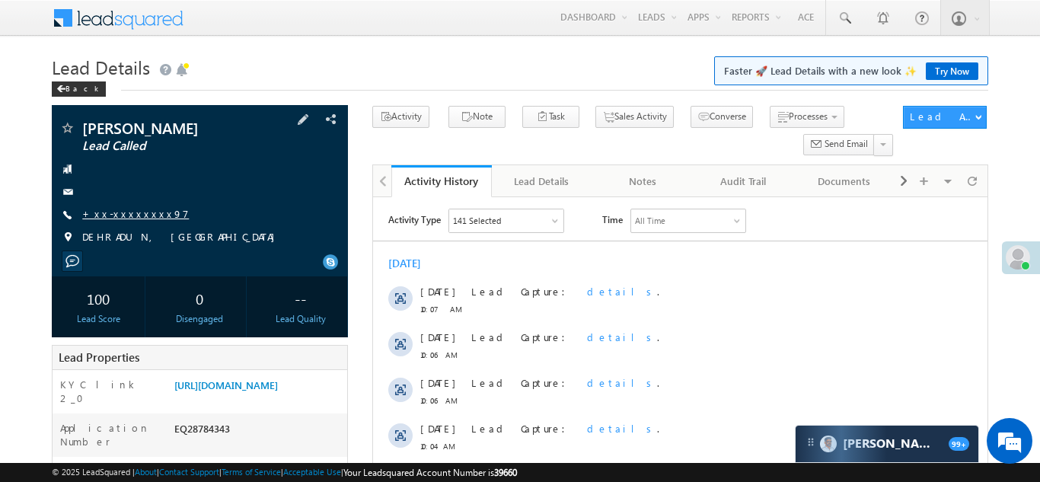
click at [124, 216] on link "+xx-xxxxxxxx97" at bounding box center [135, 213] width 107 height 13
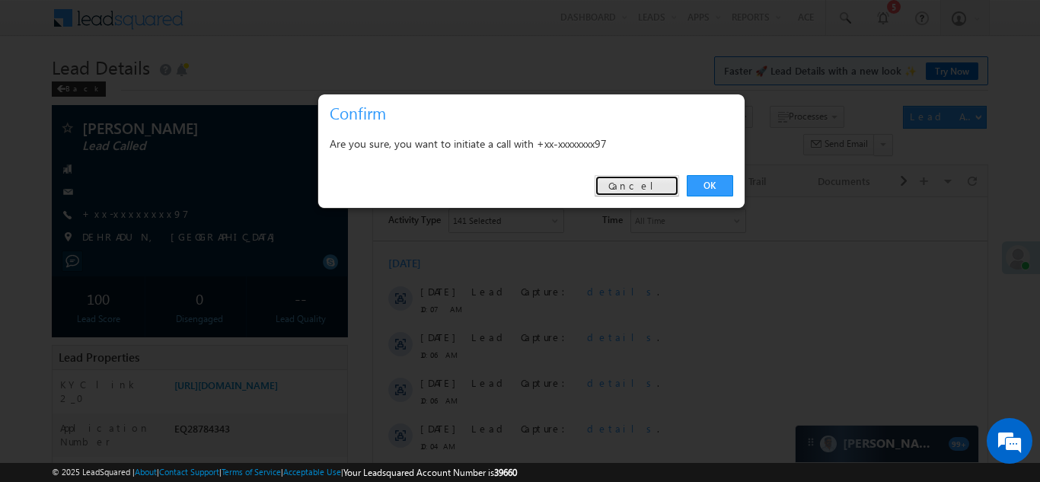
click at [654, 179] on link "Cancel" at bounding box center [637, 185] width 85 height 21
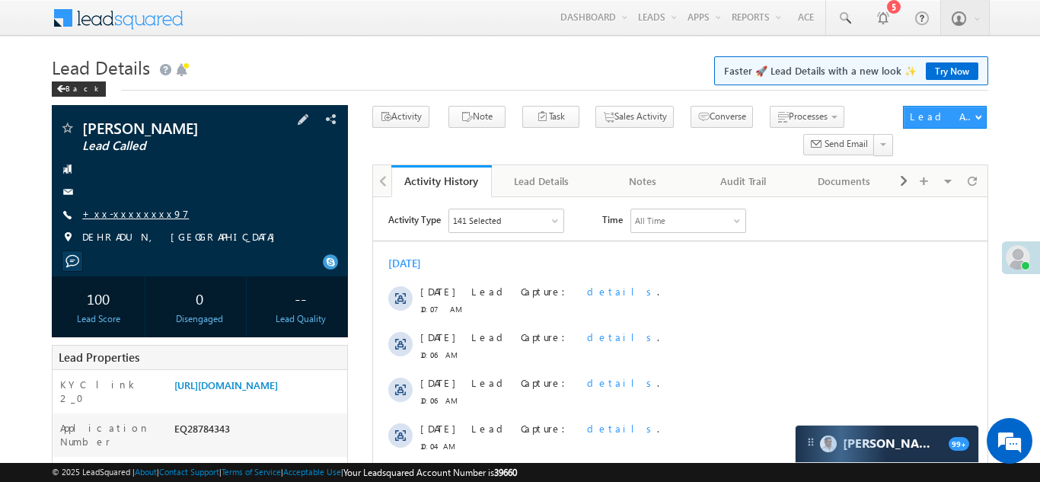
click at [127, 213] on link "+xx-xxxxxxxx97" at bounding box center [135, 213] width 107 height 13
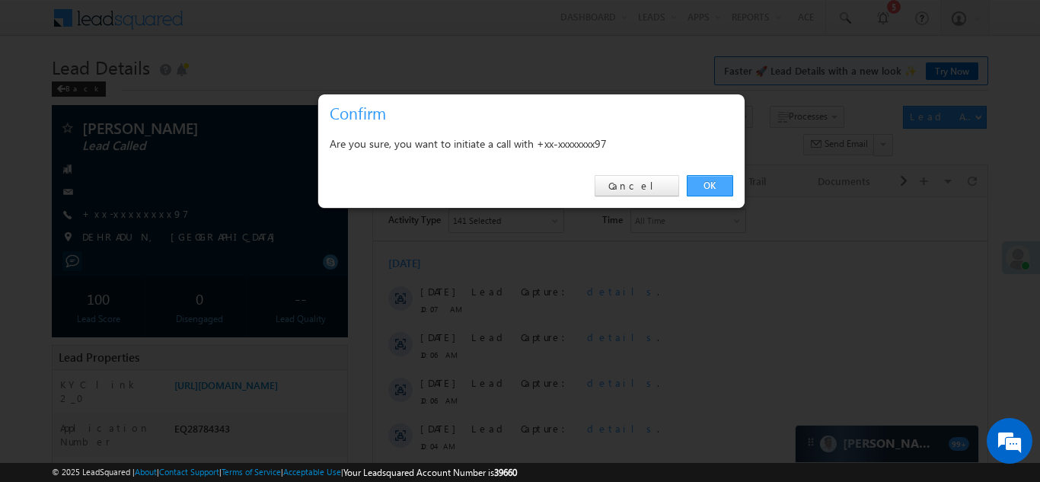
click at [705, 189] on link "OK" at bounding box center [710, 185] width 46 height 21
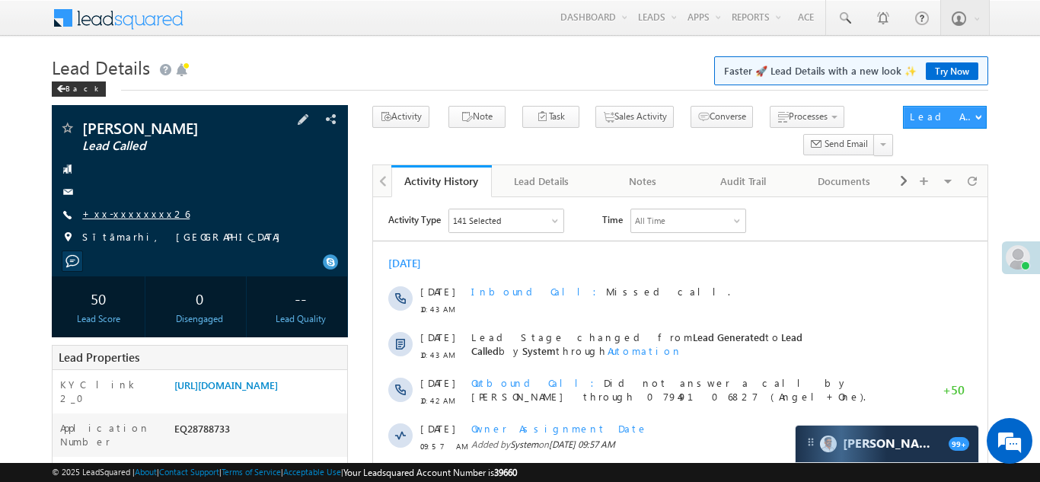
click at [117, 212] on link "+xx-xxxxxxxx26" at bounding box center [135, 213] width 107 height 13
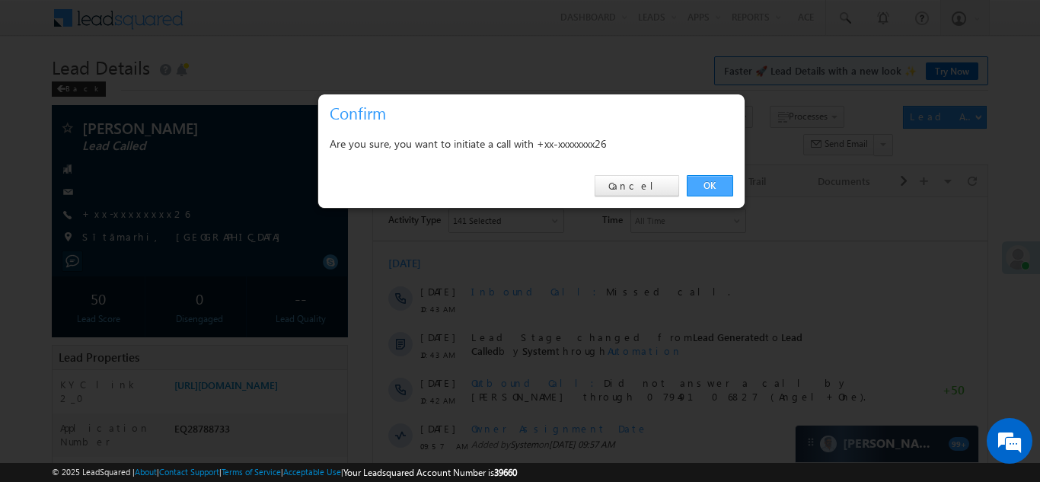
click at [706, 183] on link "OK" at bounding box center [710, 185] width 46 height 21
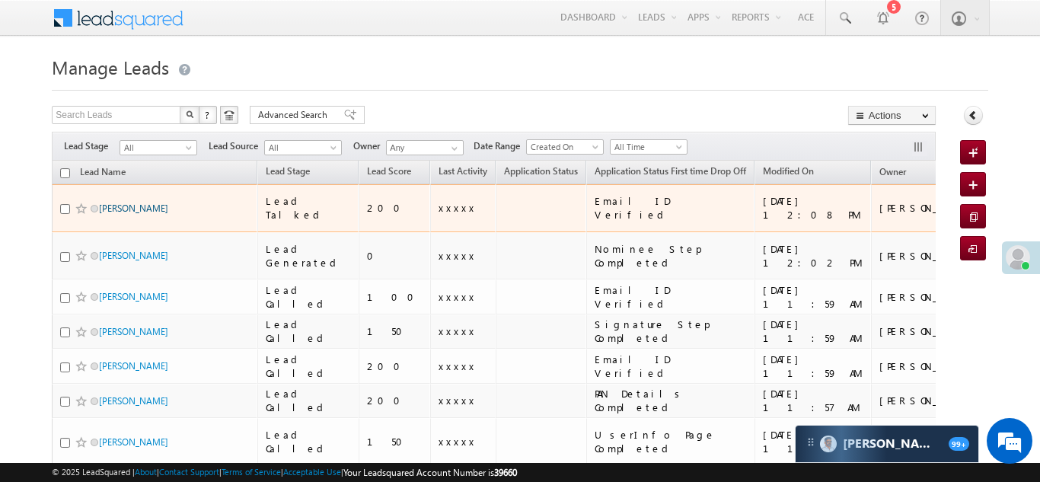
click at [142, 203] on link "[PERSON_NAME]" at bounding box center [133, 208] width 69 height 11
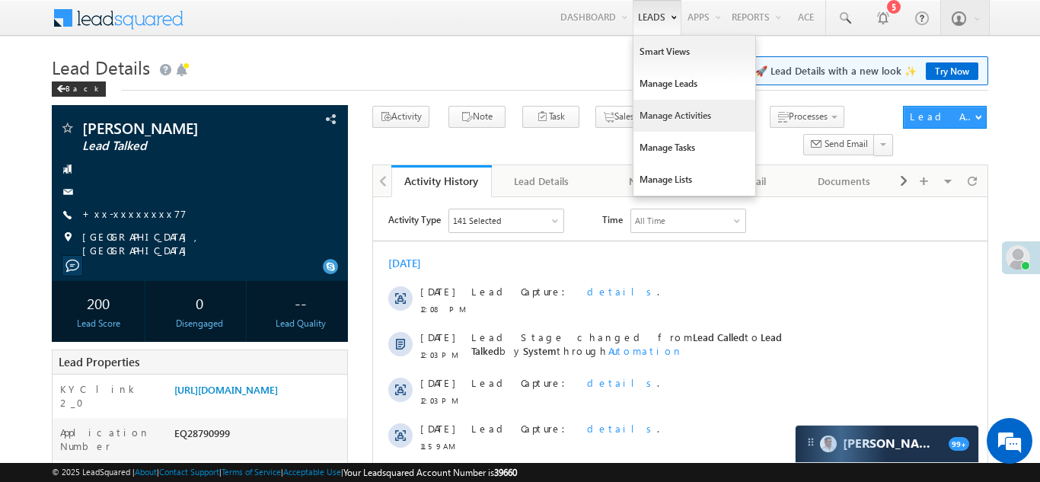
click at [655, 111] on link "Manage Activities" at bounding box center [695, 116] width 122 height 32
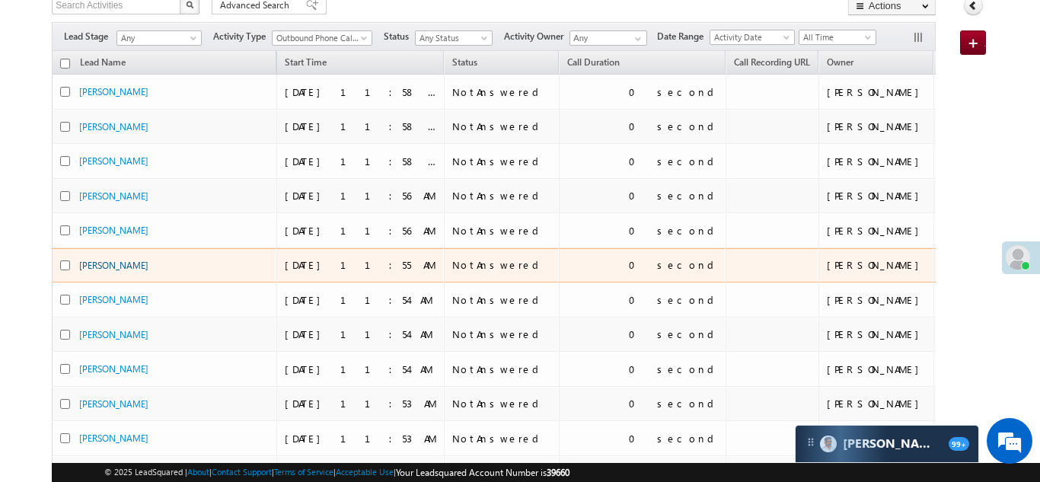
click at [99, 263] on link "[PERSON_NAME]" at bounding box center [113, 265] width 69 height 11
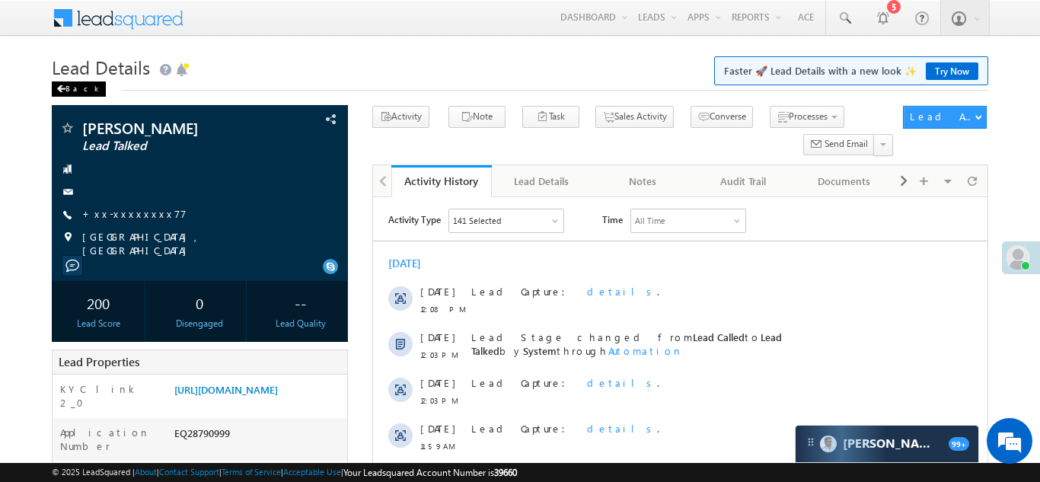
click at [74, 88] on div "Back" at bounding box center [79, 88] width 54 height 15
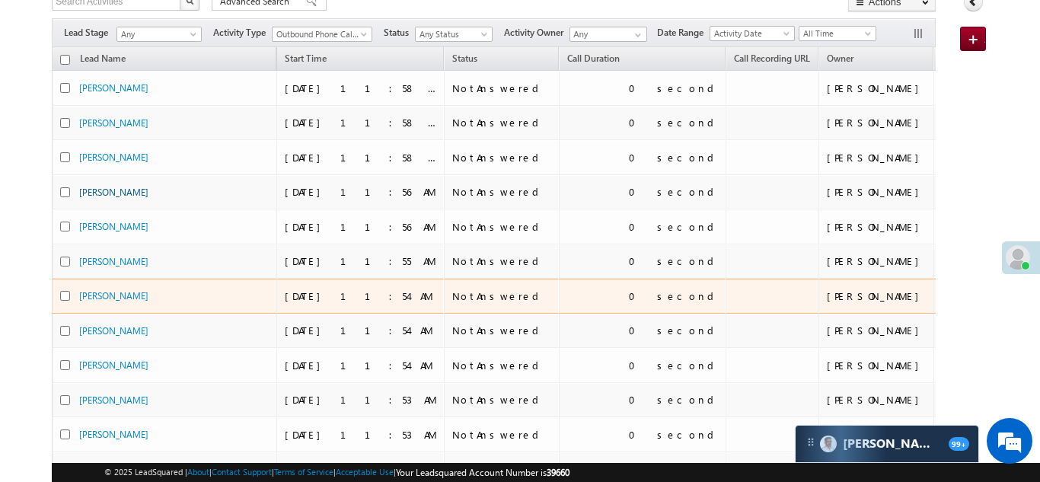
scroll to position [123, 0]
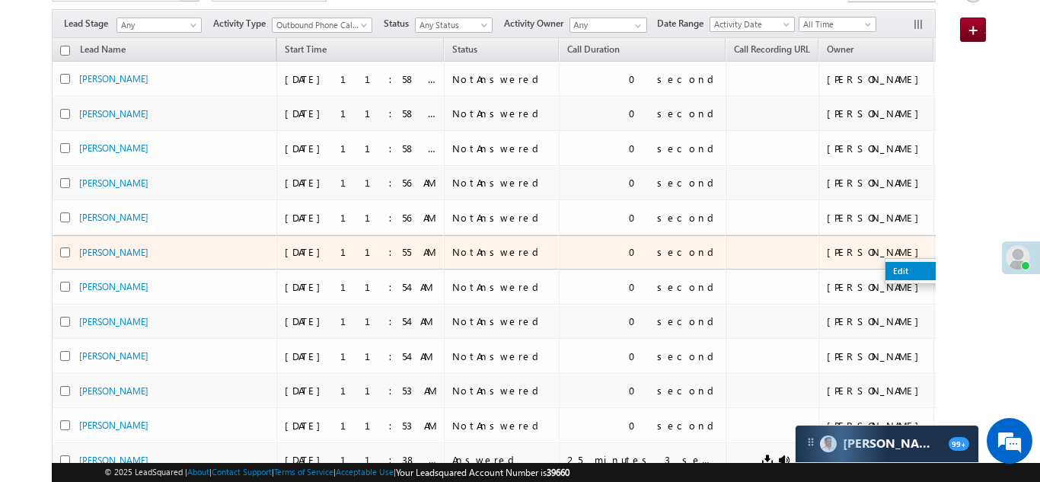
click at [886, 270] on link "Edit" at bounding box center [924, 271] width 76 height 18
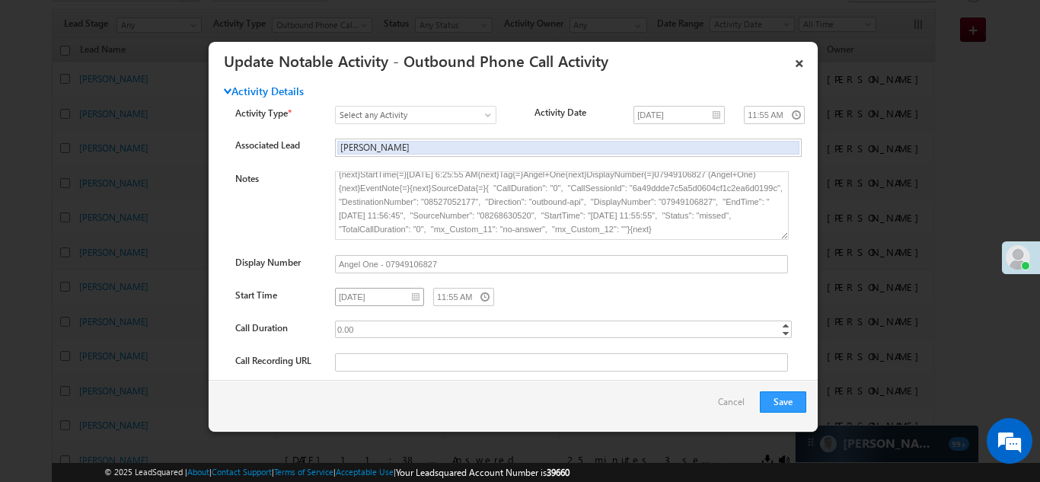
scroll to position [0, 0]
click at [803, 59] on link "×" at bounding box center [800, 60] width 26 height 27
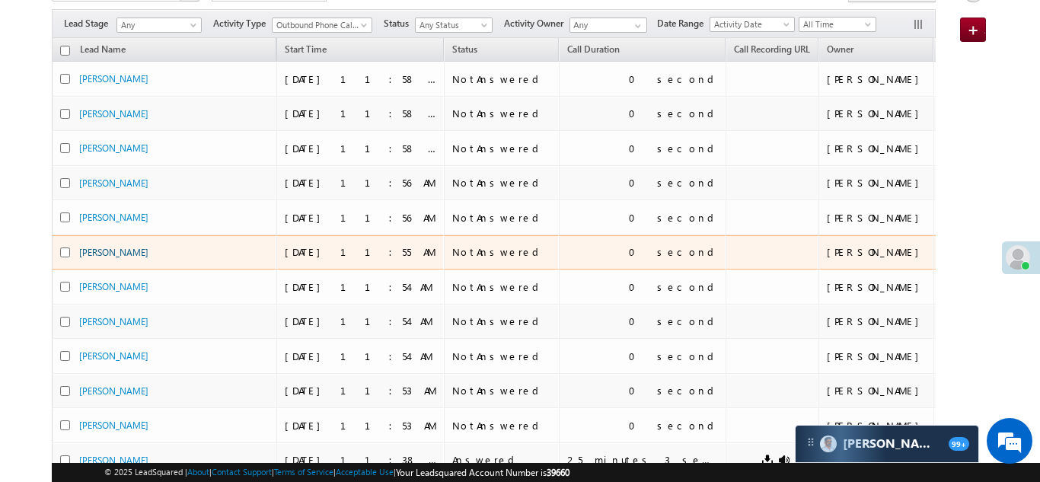
click at [101, 255] on link "[PERSON_NAME]" at bounding box center [113, 252] width 69 height 11
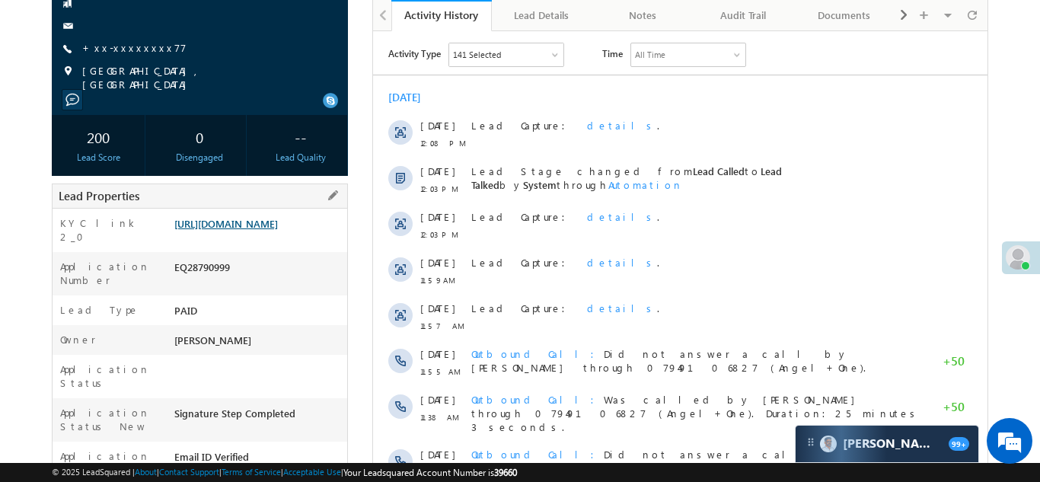
click at [277, 228] on link "https://angelbroking1-pk3em7sa.customui-test.leadsquared.com?leadId=44c3507b-8e…" at bounding box center [226, 223] width 104 height 13
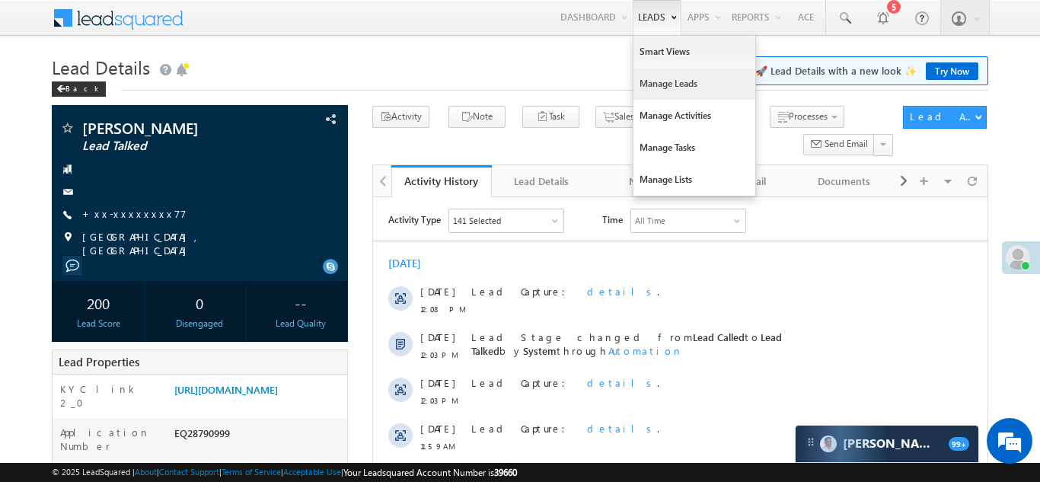
click at [648, 81] on link "Manage Leads" at bounding box center [695, 84] width 122 height 32
